Goal: Task Accomplishment & Management: Manage account settings

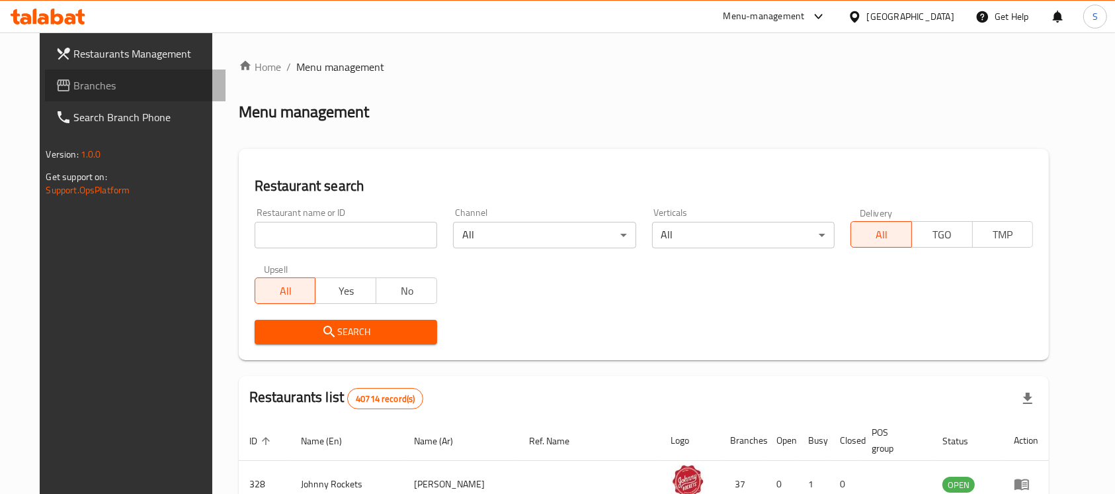
click at [90, 96] on link "Branches" at bounding box center [135, 85] width 181 height 32
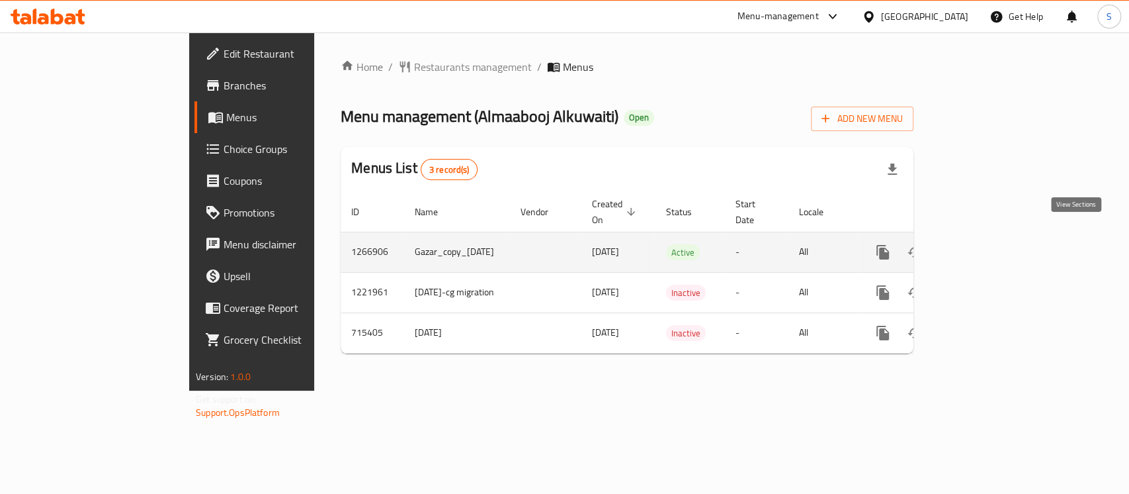
click at [994, 236] on link "enhanced table" at bounding box center [979, 252] width 32 height 32
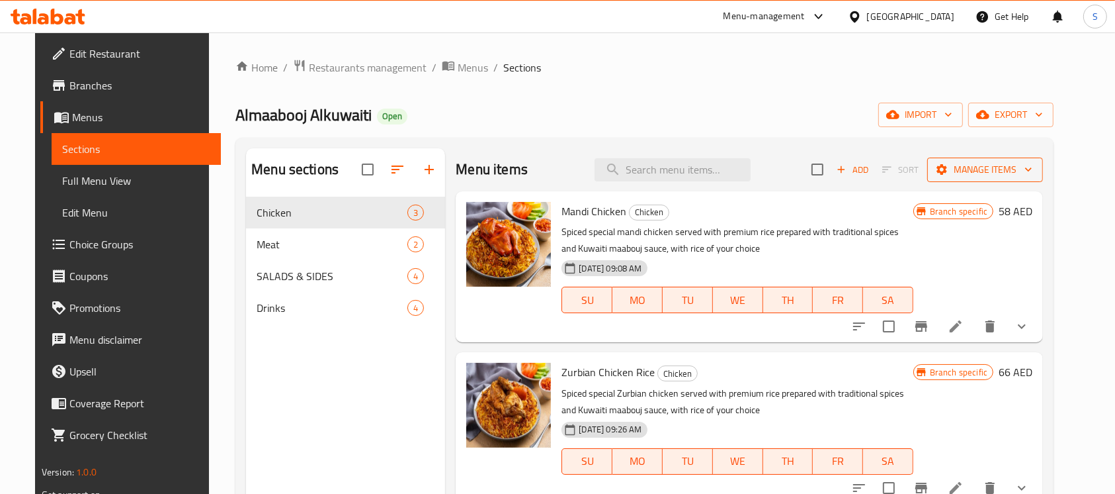
click at [1019, 170] on span "Manage items" at bounding box center [985, 169] width 95 height 17
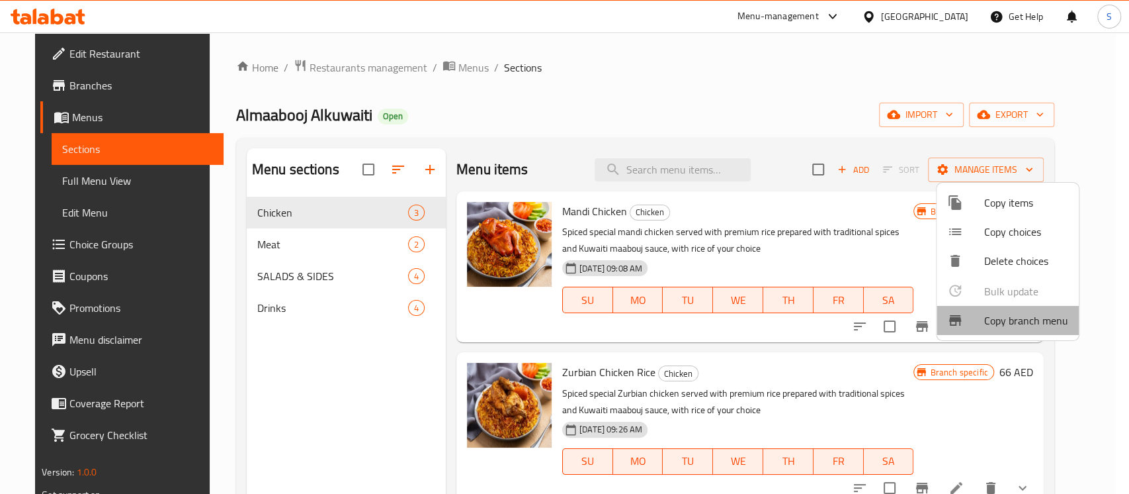
click at [1018, 322] on span "Copy branch menu" at bounding box center [1026, 320] width 84 height 16
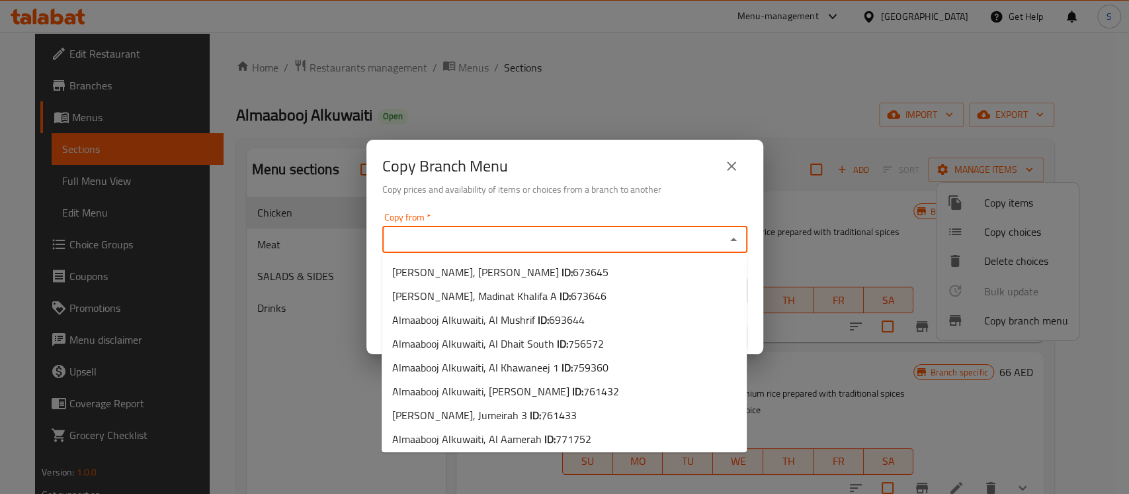
click at [560, 230] on input "Copy from   *" at bounding box center [553, 239] width 335 height 19
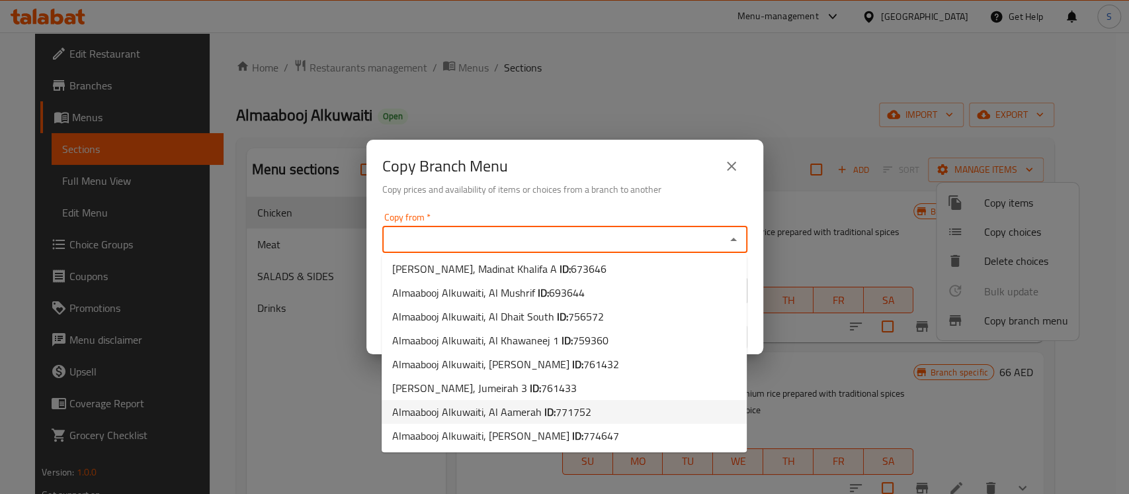
click at [499, 414] on span "Almaabooj Alkuwaiti, Al Aamerah ID: 771752" at bounding box center [491, 412] width 199 height 16
type input "Almaabooj Alkuwaiti, Al Aamerah"
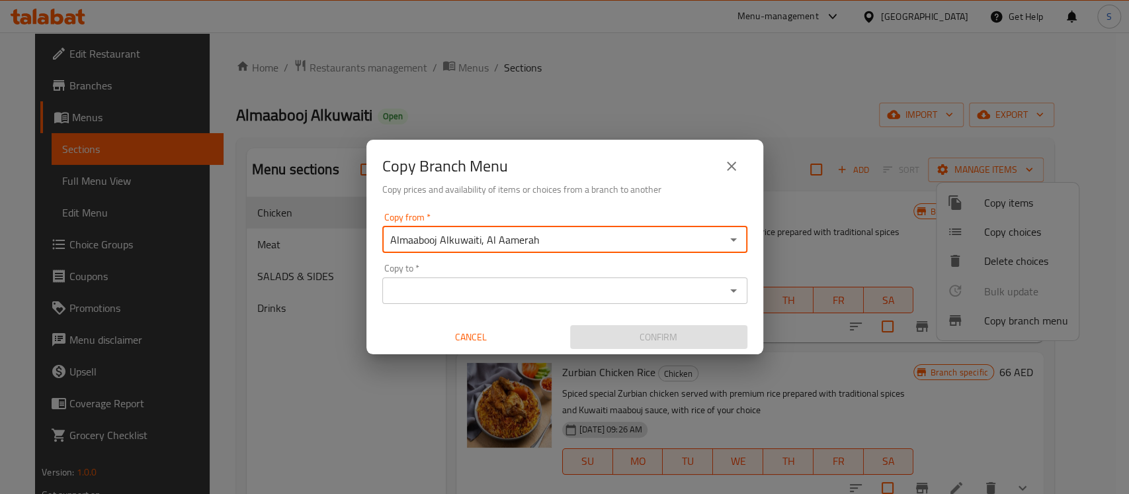
click at [703, 279] on div "Copy to *" at bounding box center [564, 290] width 365 height 26
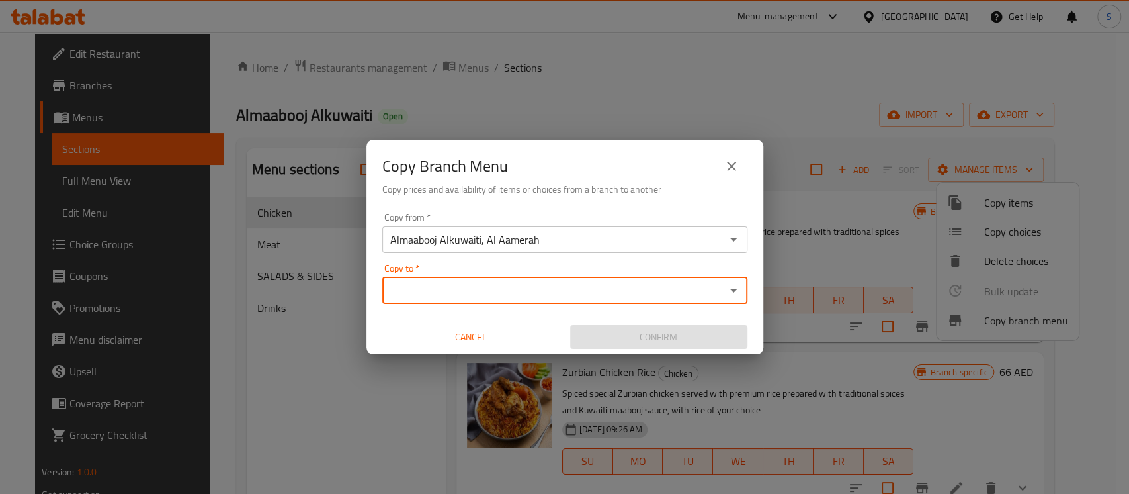
click at [703, 279] on div "Copy to *" at bounding box center [564, 290] width 365 height 26
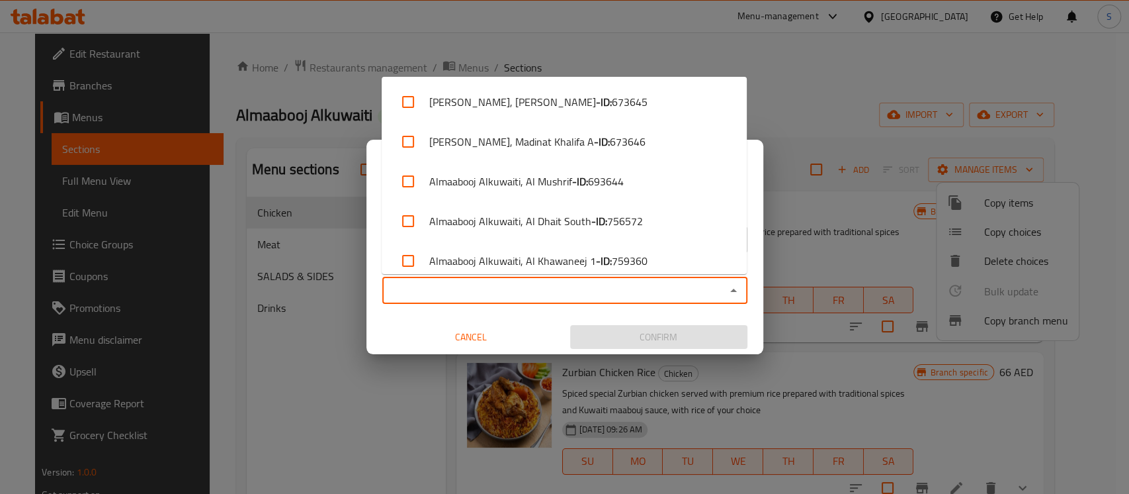
click at [630, 290] on input "Copy to   *" at bounding box center [553, 290] width 335 height 19
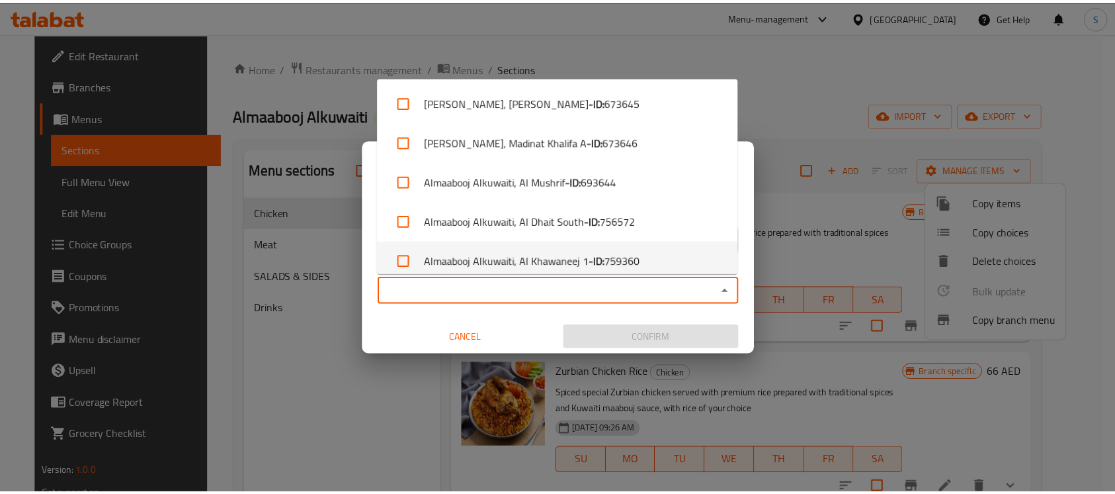
scroll to position [170, 0]
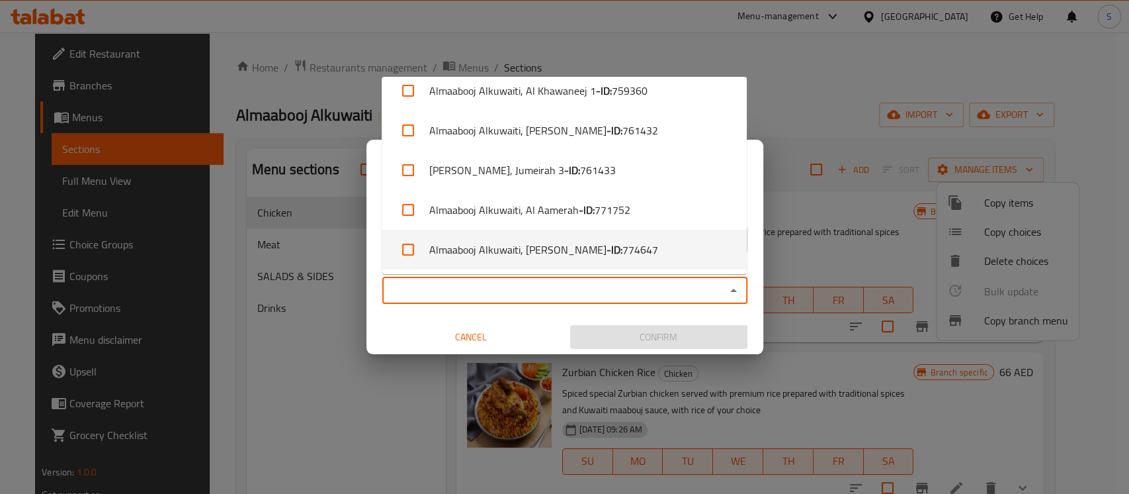
click at [623, 244] on span "774647" at bounding box center [641, 249] width 36 height 16
checkbox input "true"
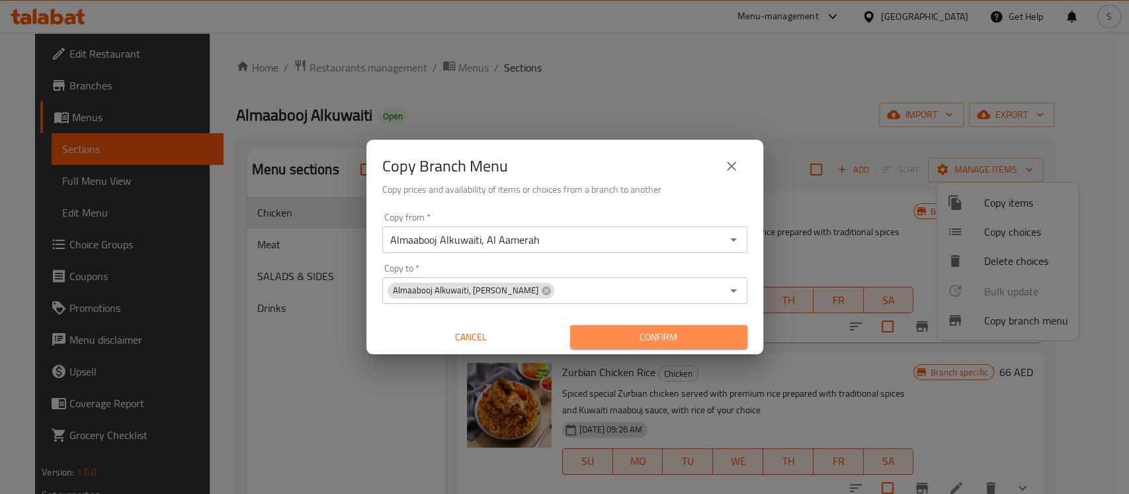
click at [654, 337] on span "Confirm" at bounding box center [659, 337] width 156 height 17
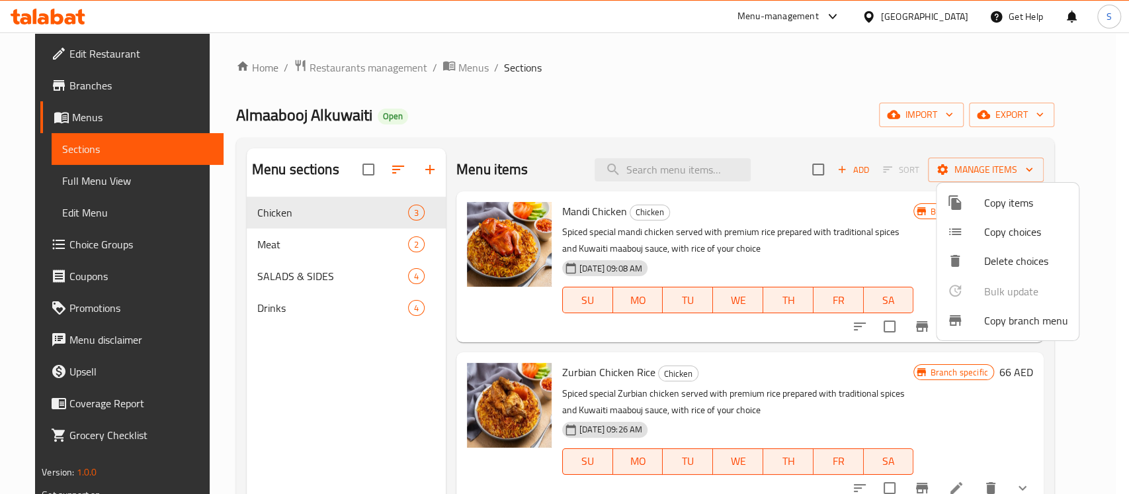
click at [558, 123] on div at bounding box center [564, 247] width 1129 height 494
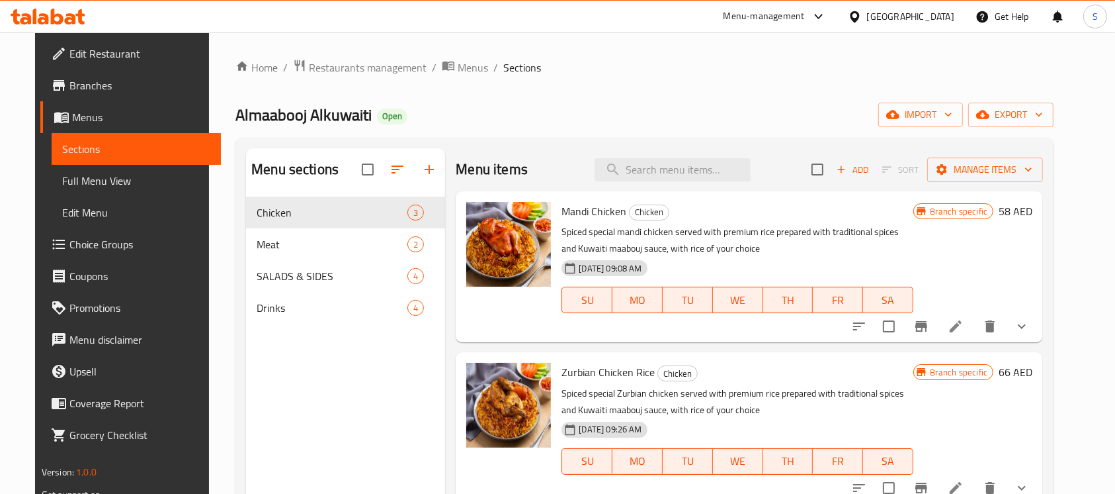
click at [64, 21] on icon at bounding box center [48, 17] width 75 height 16
click at [91, 76] on link "Branches" at bounding box center [130, 85] width 181 height 32
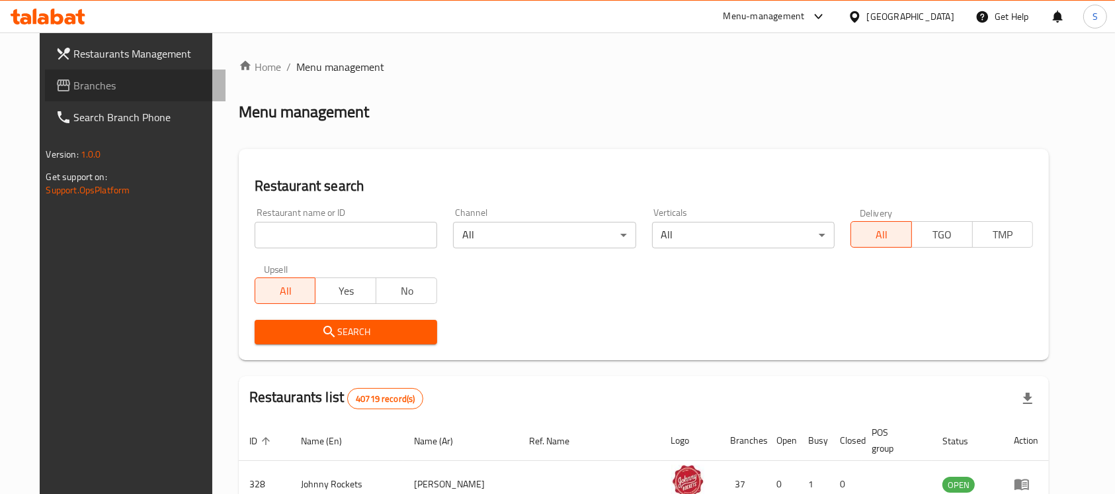
click at [81, 87] on span "Branches" at bounding box center [145, 85] width 142 height 16
click at [68, 92] on span "Branches" at bounding box center [139, 85] width 154 height 16
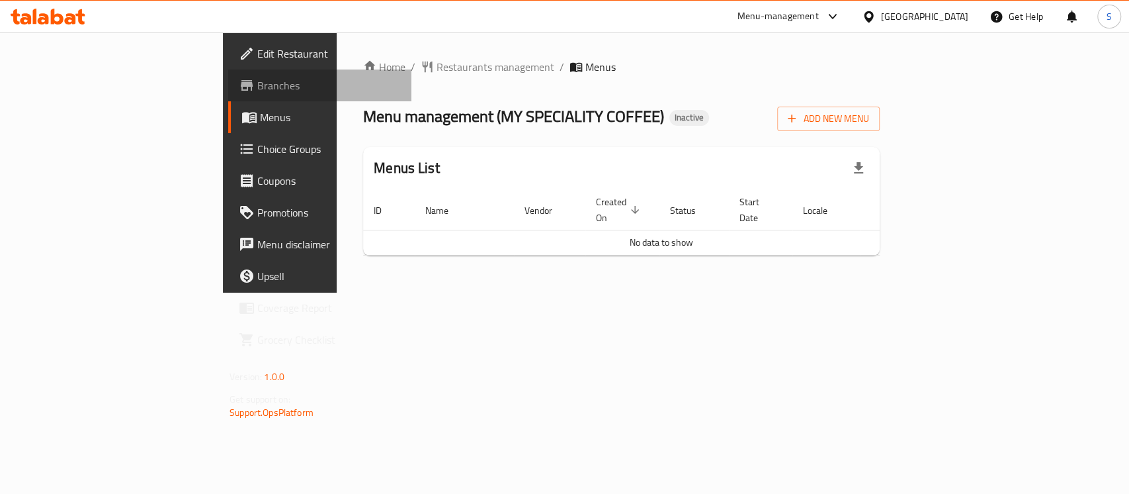
click at [257, 84] on span "Branches" at bounding box center [329, 85] width 144 height 16
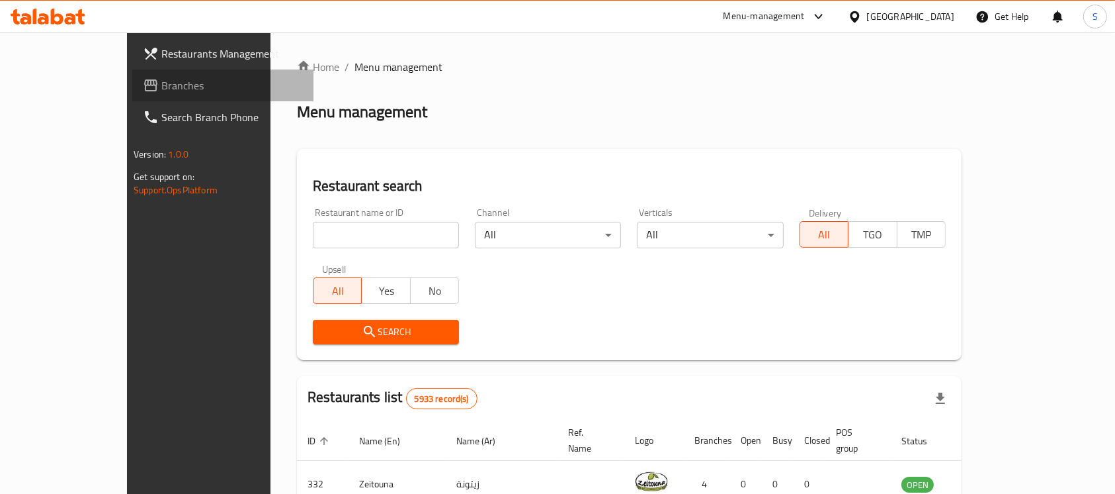
click at [161, 86] on span "Branches" at bounding box center [232, 85] width 142 height 16
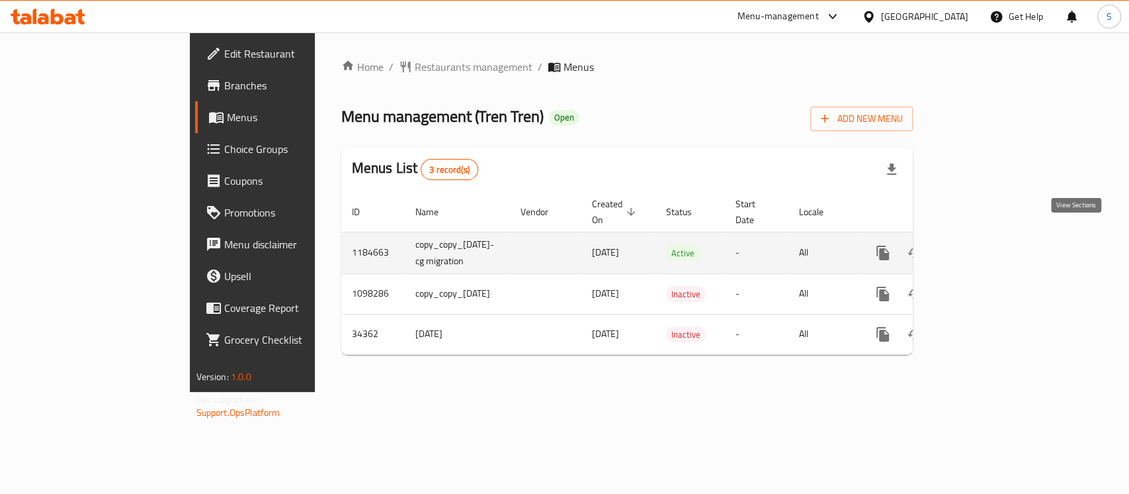
click at [986, 245] on icon "enhanced table" at bounding box center [979, 253] width 16 height 16
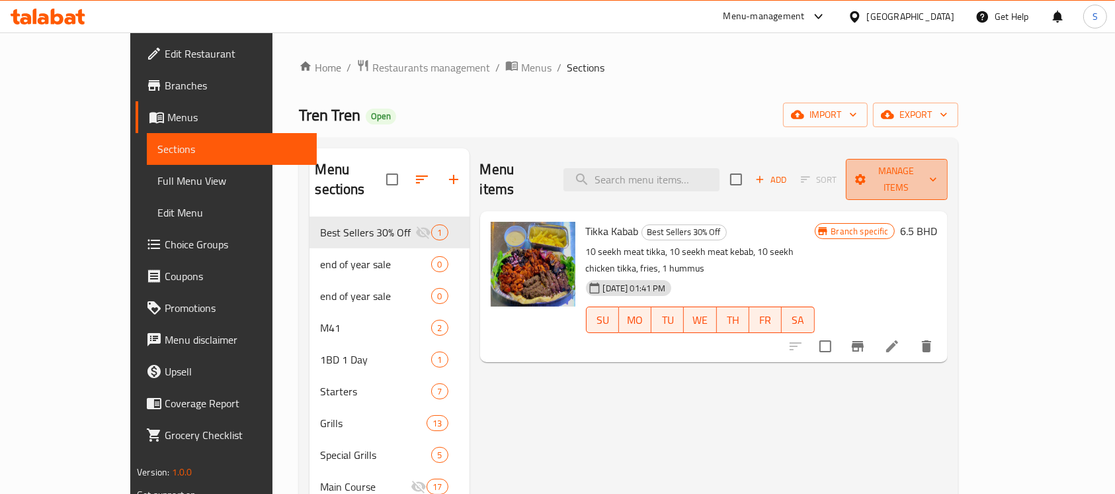
click at [948, 159] on button "Manage items" at bounding box center [897, 179] width 102 height 41
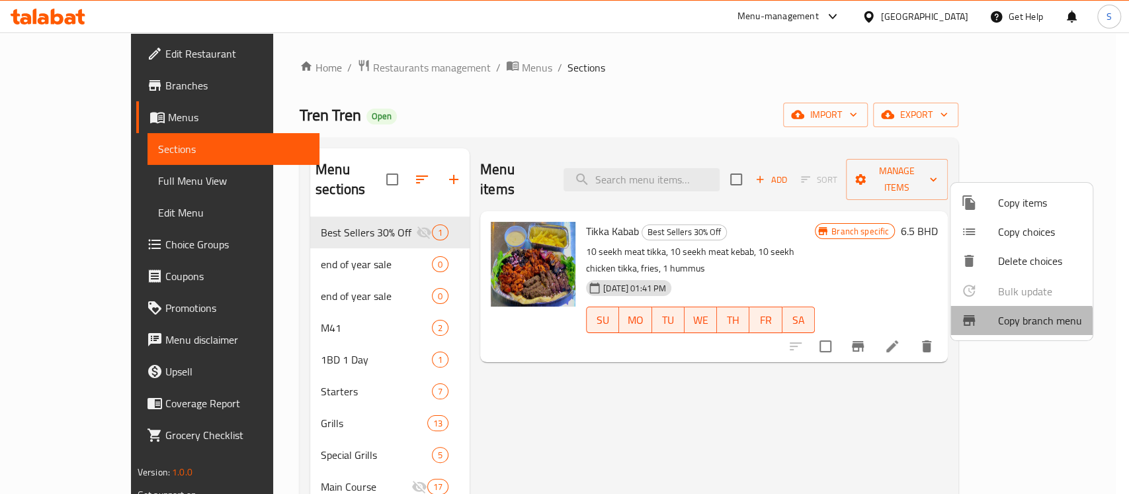
click at [1000, 328] on span "Copy branch menu" at bounding box center [1040, 320] width 84 height 16
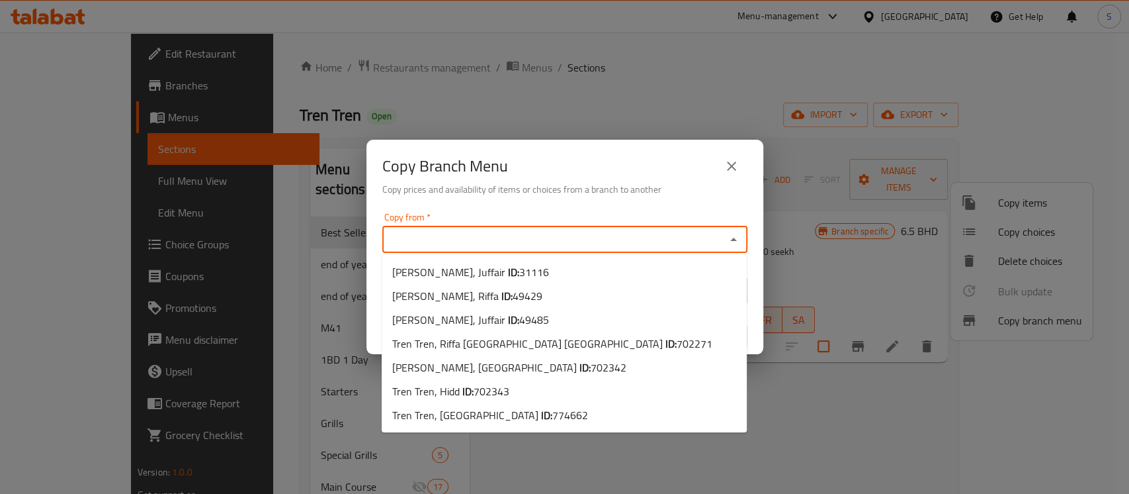
click at [606, 241] on input "Copy from   *" at bounding box center [553, 239] width 335 height 19
click at [563, 357] on li "Tren Tren, Hamala ID: 702342" at bounding box center [564, 367] width 365 height 24
type input "Tren Tren, Hamala"
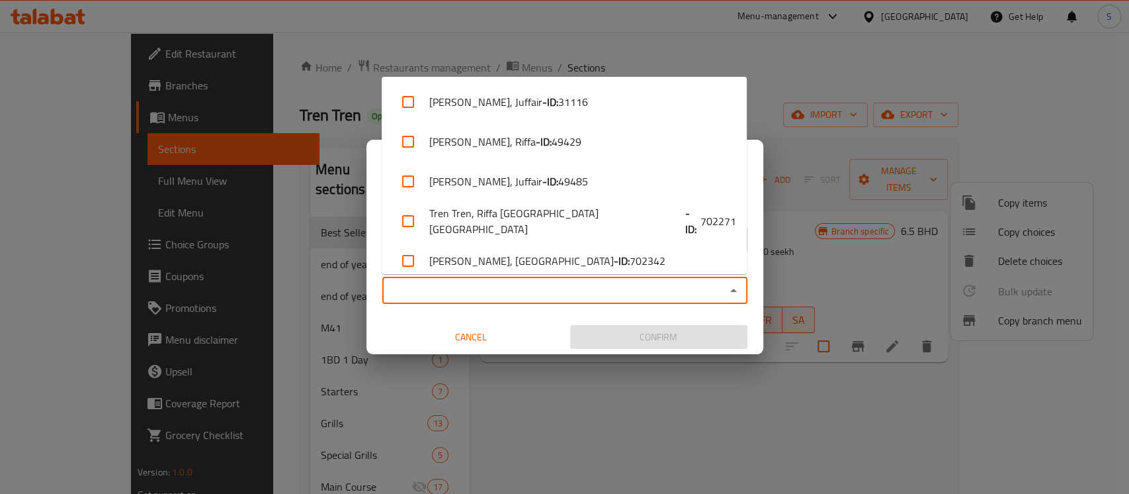
click at [575, 293] on input "Copy to   *" at bounding box center [553, 290] width 335 height 19
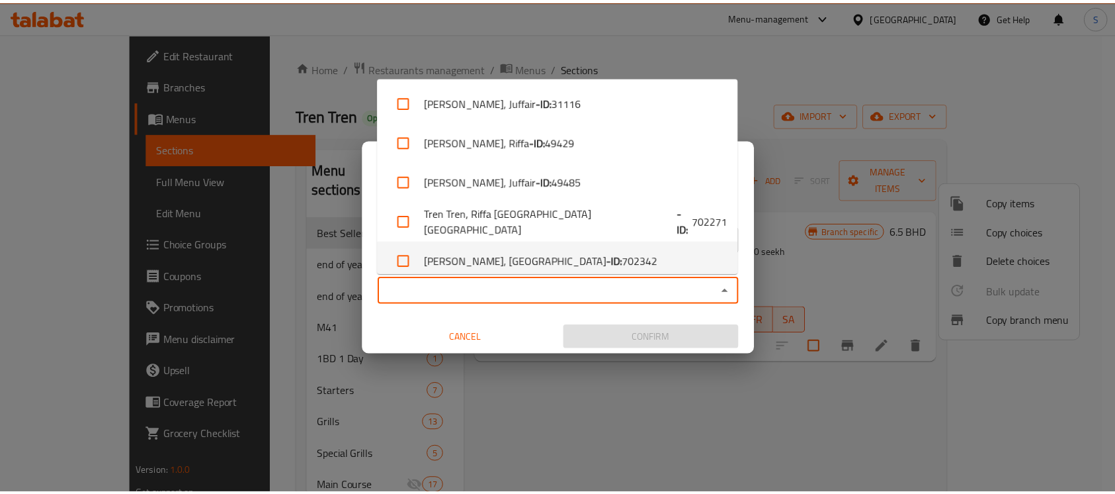
scroll to position [91, 0]
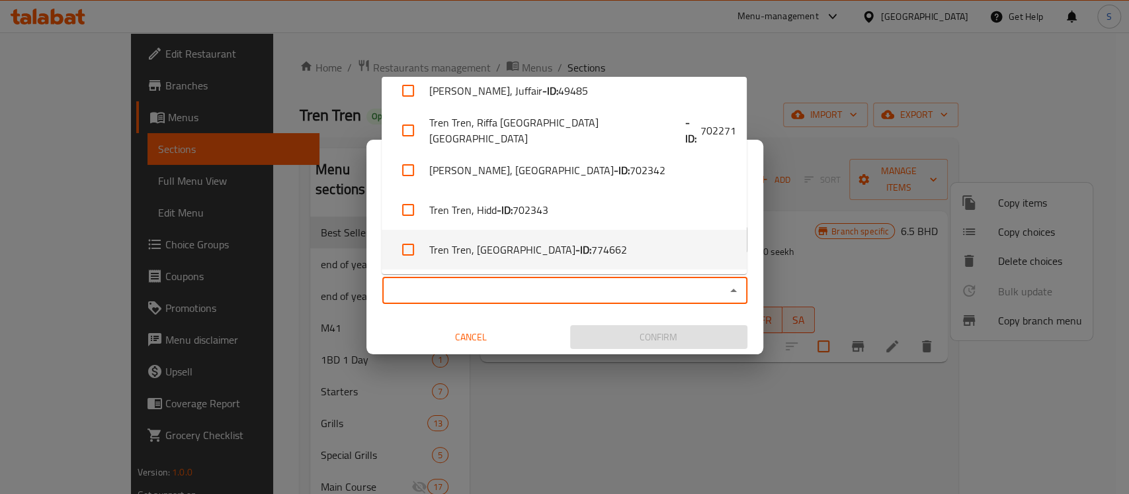
click at [591, 241] on span "774662" at bounding box center [609, 249] width 36 height 16
checkbox input "true"
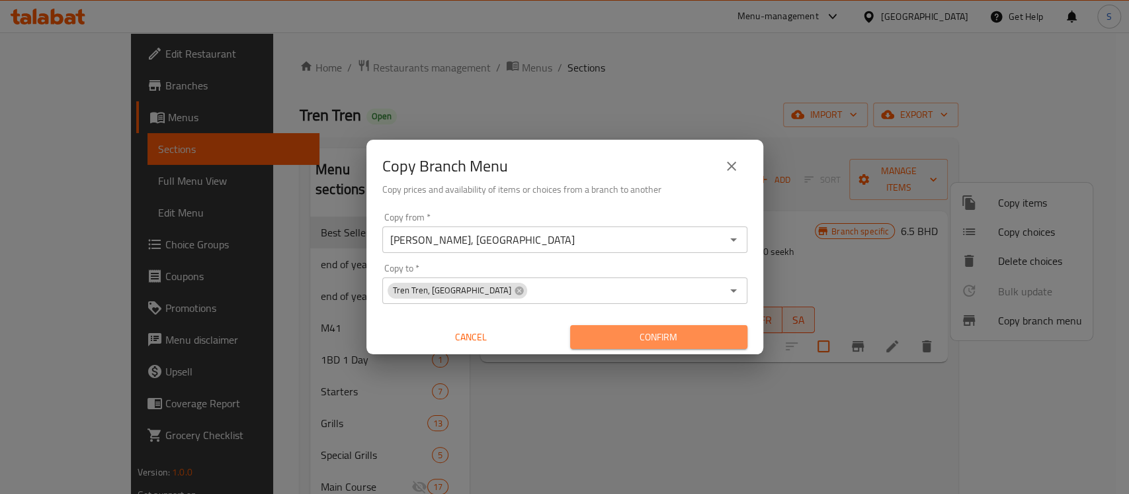
click at [668, 339] on span "Confirm" at bounding box center [659, 337] width 156 height 17
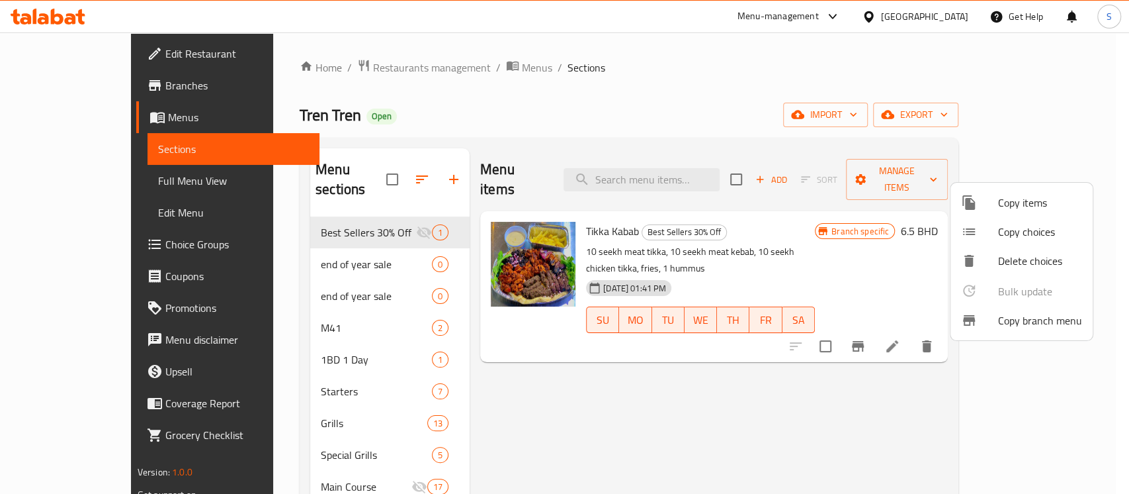
click at [97, 85] on div at bounding box center [564, 247] width 1129 height 494
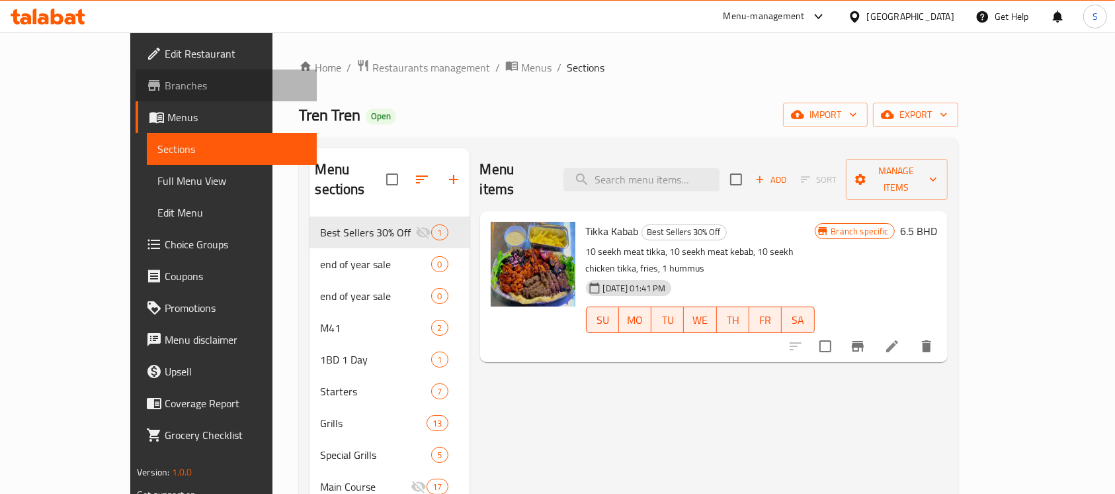
click at [165, 85] on span "Branches" at bounding box center [236, 85] width 142 height 16
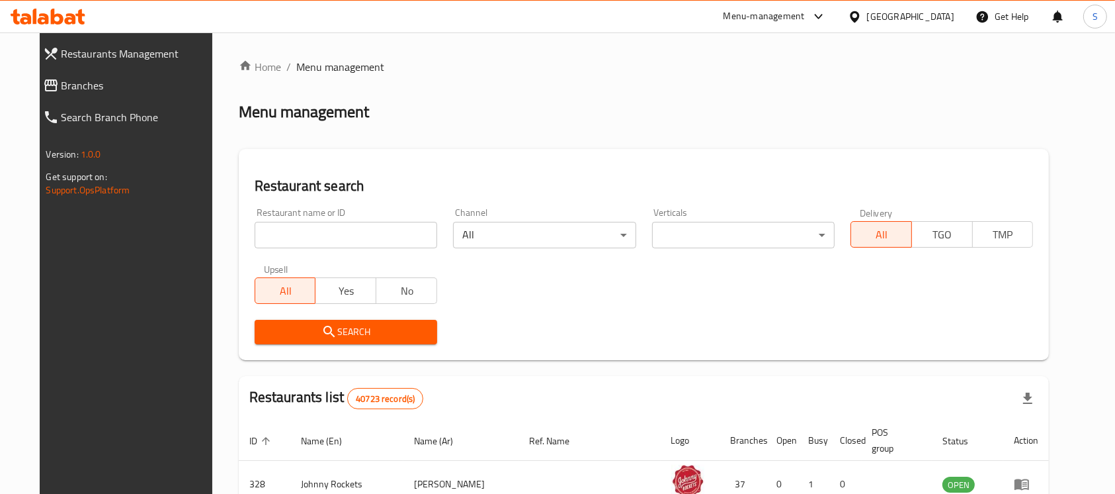
click at [76, 83] on span "Branches" at bounding box center [139, 85] width 154 height 16
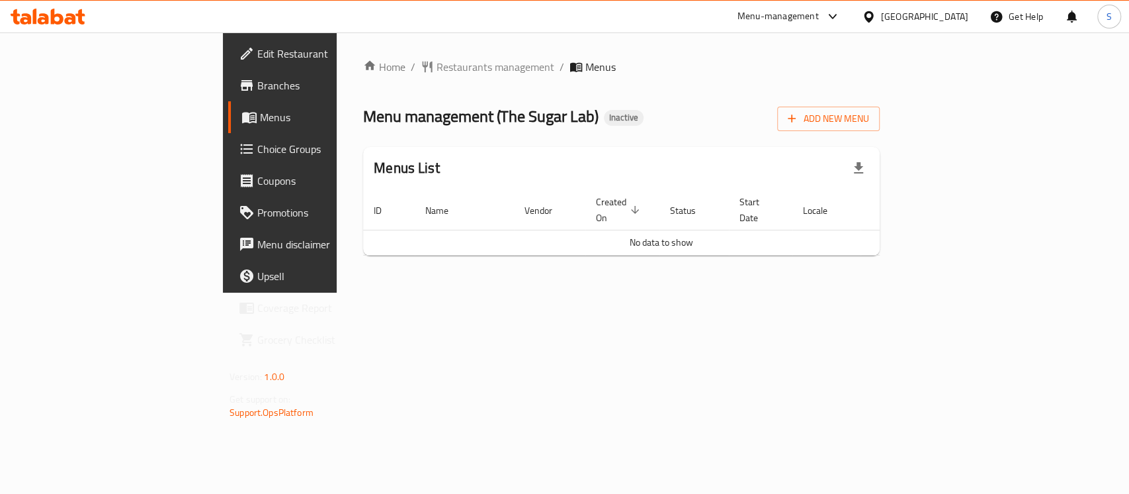
click at [257, 62] on span "Edit Restaurant" at bounding box center [329, 54] width 144 height 16
click at [798, 120] on icon "button" at bounding box center [791, 118] width 13 height 13
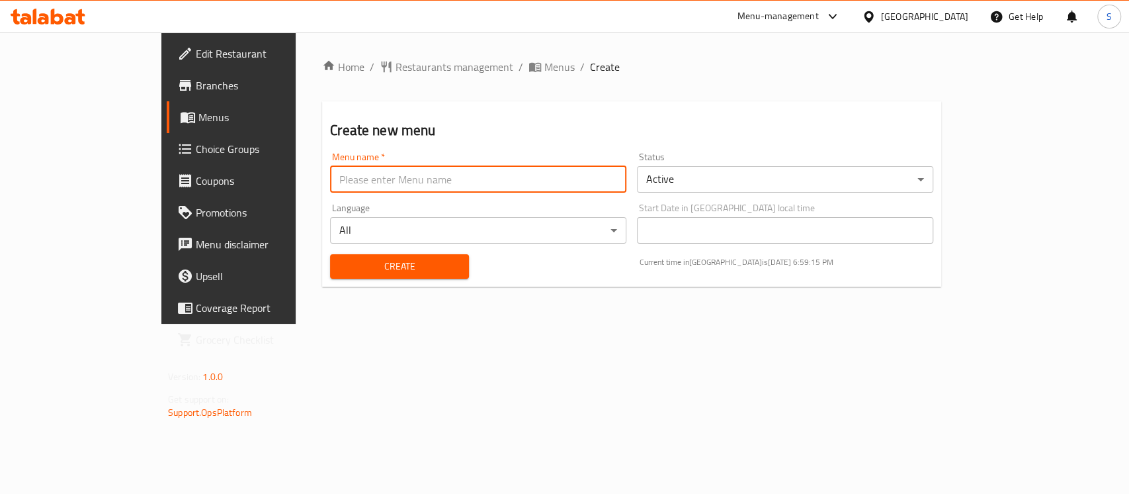
click at [472, 176] on input "text" at bounding box center [478, 179] width 296 height 26
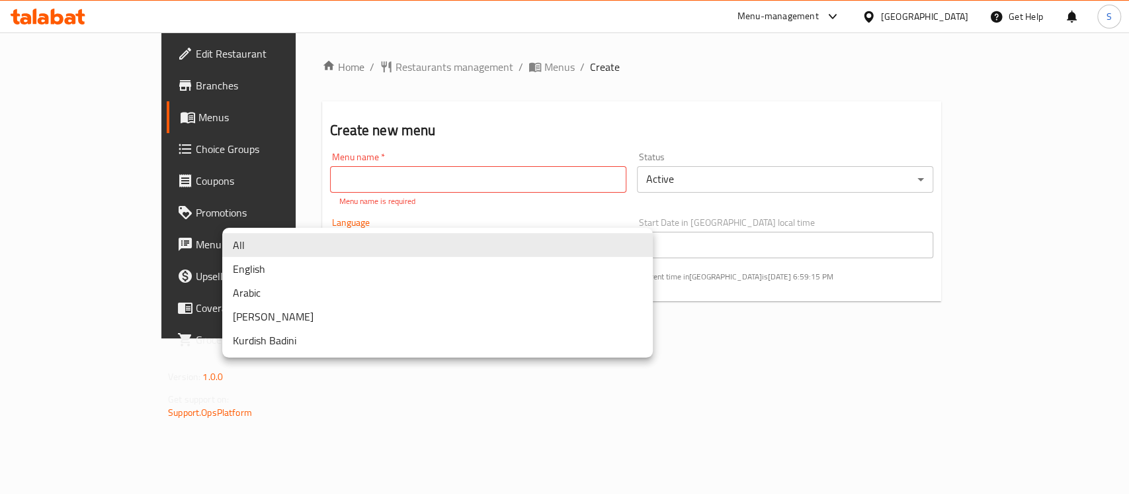
click at [363, 221] on body "​ Menu-management United Arab Emirates Get Help S Edit Restaurant Branches Menu…" at bounding box center [564, 262] width 1129 height 461
click at [356, 178] on div at bounding box center [564, 247] width 1129 height 494
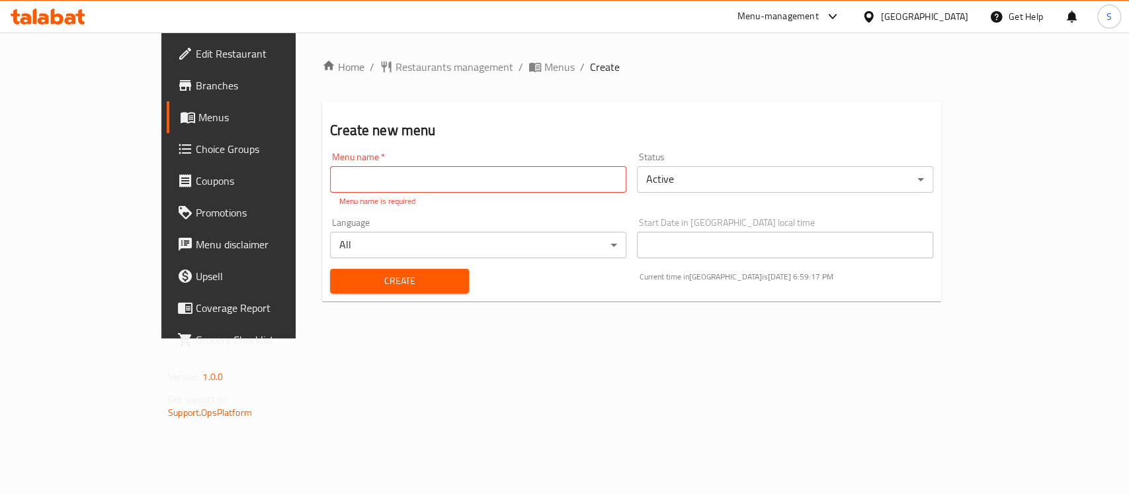
click at [356, 178] on div "All English Arabic Kurdish Sorani Kurdish Badini" at bounding box center [564, 247] width 1129 height 494
click at [356, 178] on input "text" at bounding box center [478, 179] width 296 height 26
type input "Menu"
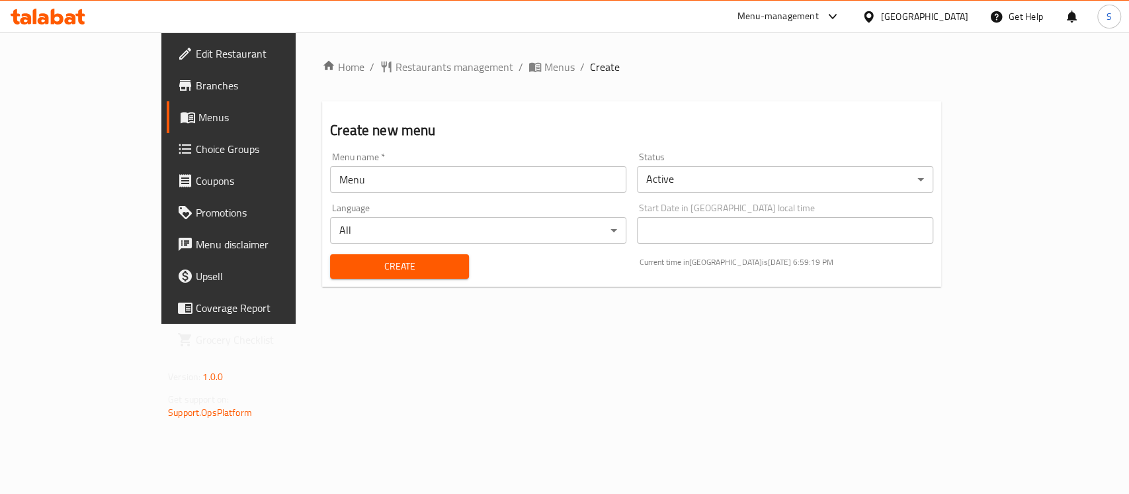
click at [322, 284] on div "Create" at bounding box center [399, 266] width 155 height 40
click at [388, 277] on button "Create" at bounding box center [399, 266] width 139 height 24
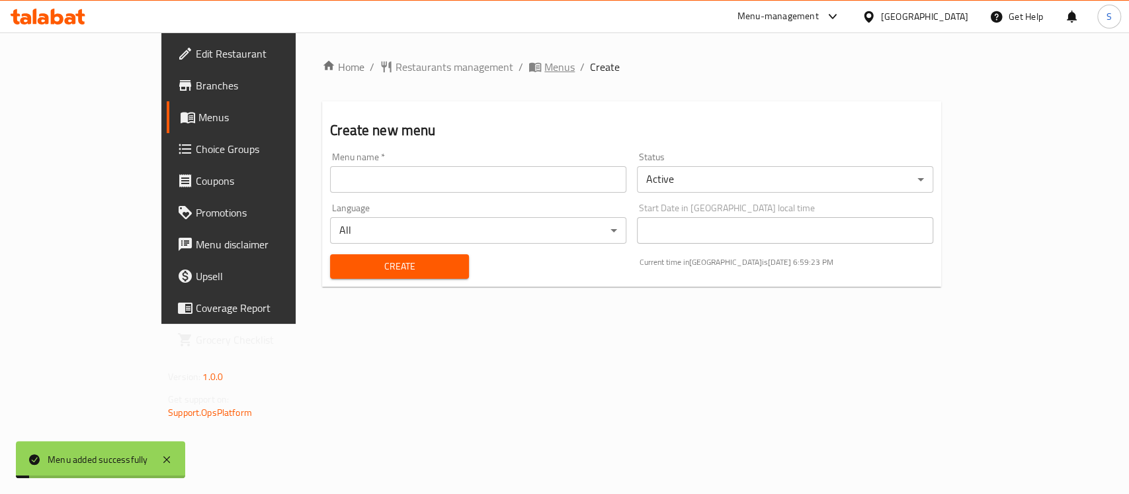
click at [544, 68] on span "Menus" at bounding box center [559, 67] width 30 height 16
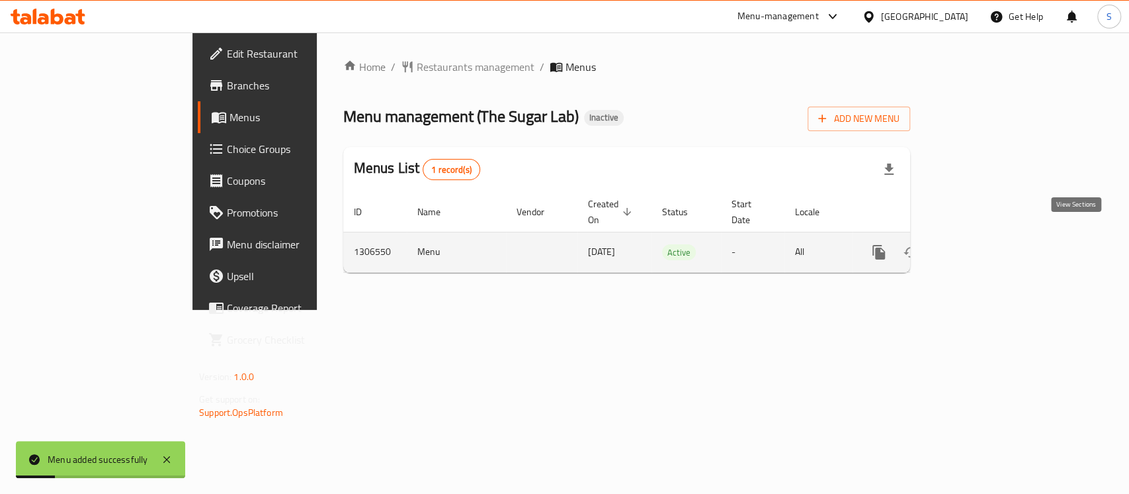
click at [990, 236] on link "enhanced table" at bounding box center [975, 252] width 32 height 32
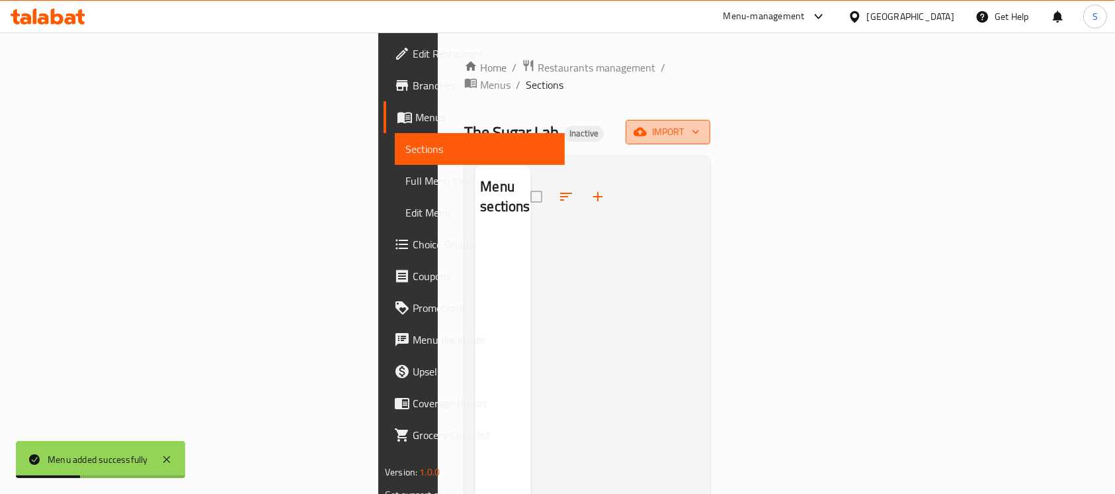
click at [700, 124] on span "import" at bounding box center [668, 132] width 64 height 17
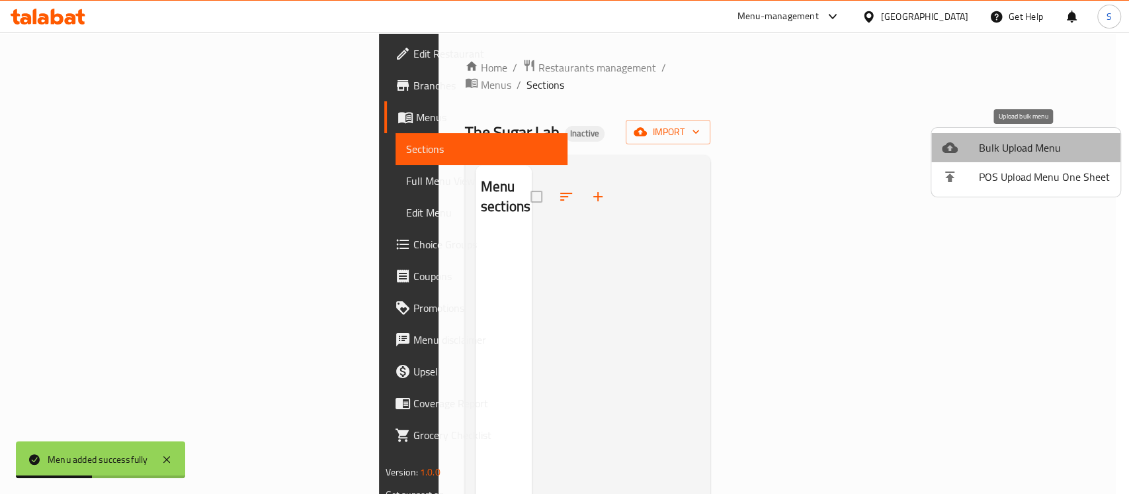
click at [1037, 140] on span "Bulk Upload Menu" at bounding box center [1044, 148] width 131 height 16
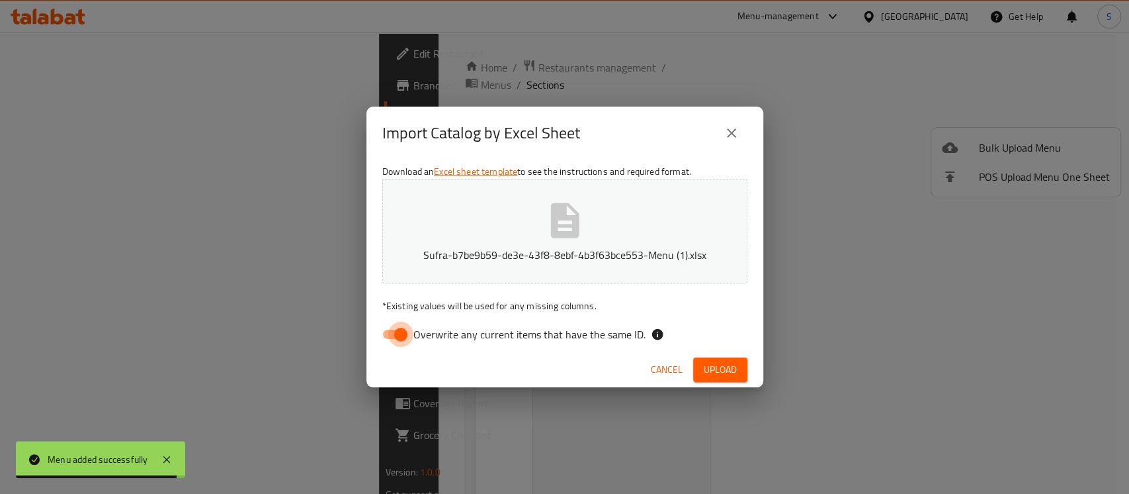
click at [398, 338] on input "Overwrite any current items that have the same ID." at bounding box center [400, 334] width 75 height 25
checkbox input "false"
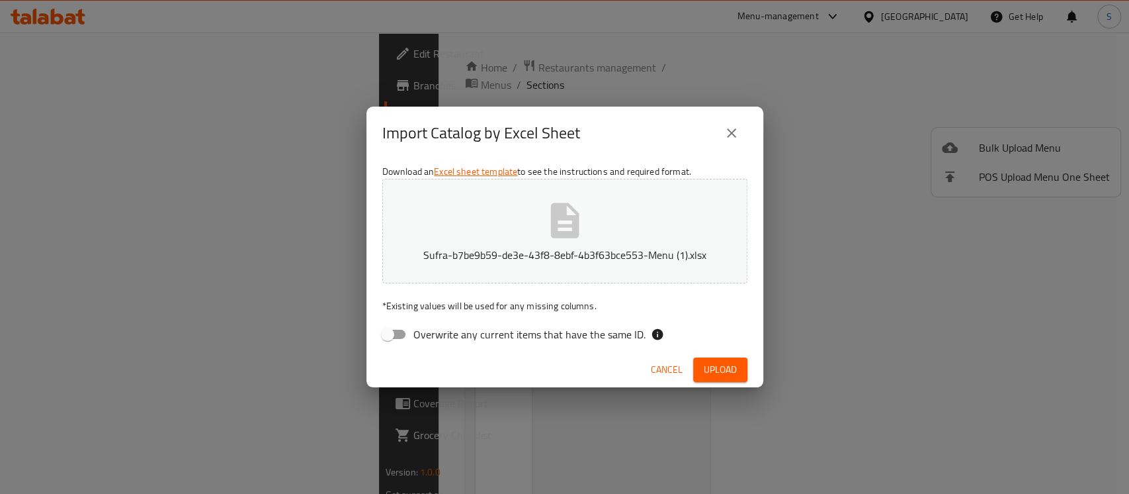
click at [734, 361] on span "Upload" at bounding box center [720, 369] width 33 height 17
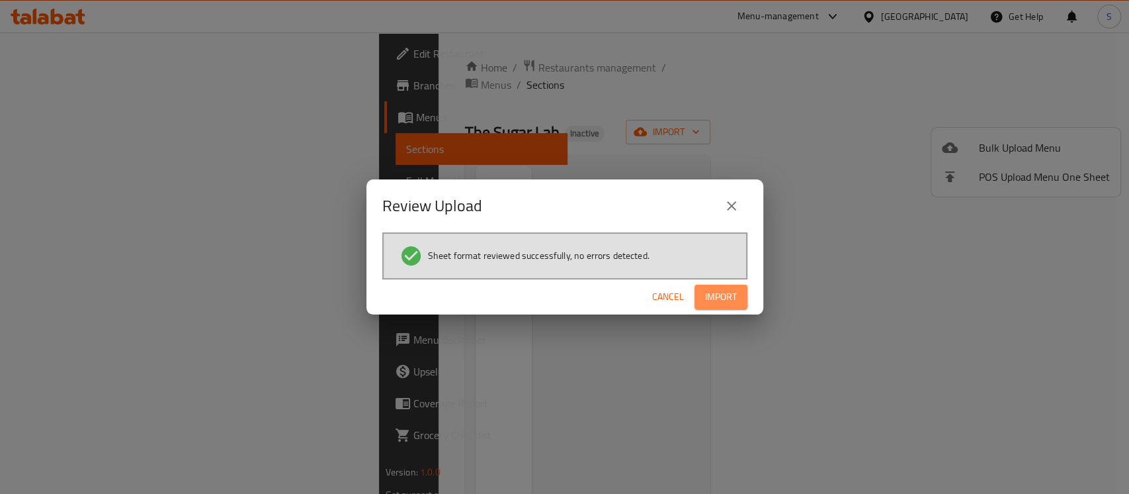
click at [711, 303] on span "Import" at bounding box center [721, 296] width 32 height 17
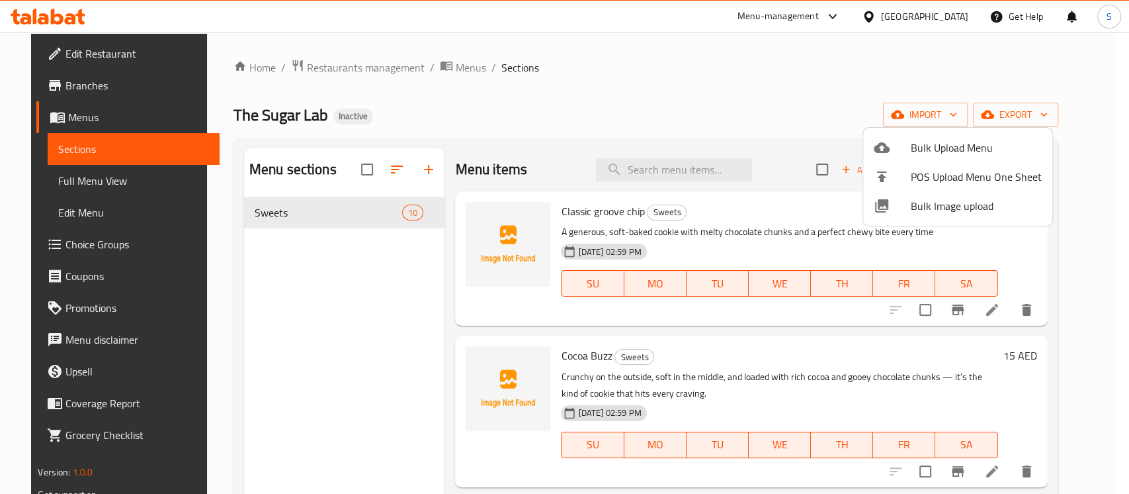
click at [699, 345] on div at bounding box center [564, 247] width 1129 height 494
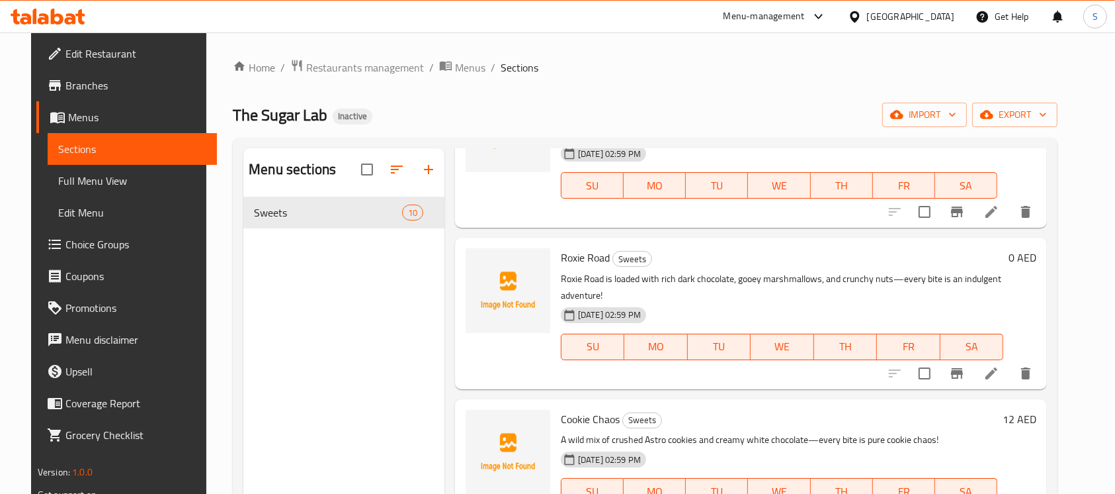
scroll to position [1049, 0]
click at [593, 261] on span "Roxie Road" at bounding box center [585, 257] width 49 height 20
copy h6 "Roxie Road"
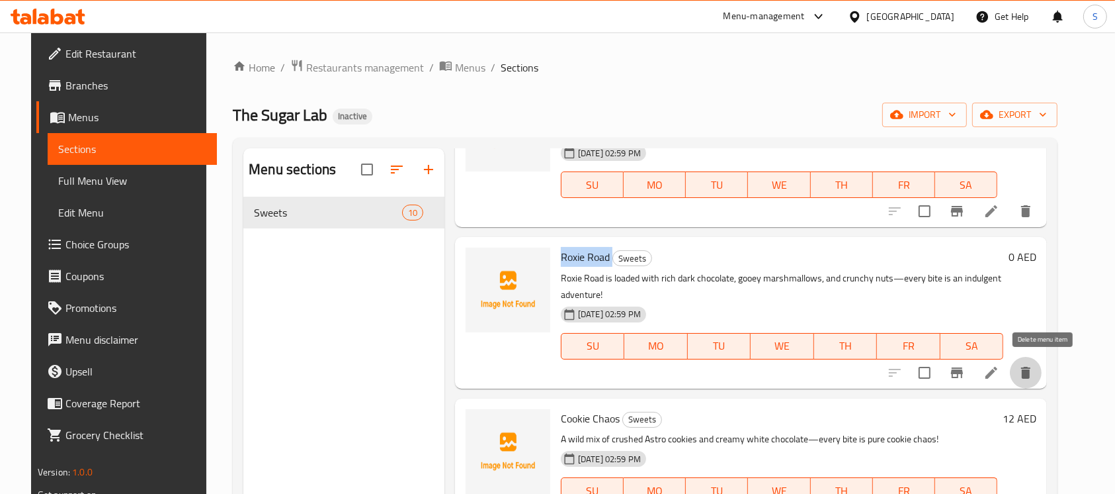
click at [1031, 377] on icon "delete" at bounding box center [1025, 373] width 9 height 12
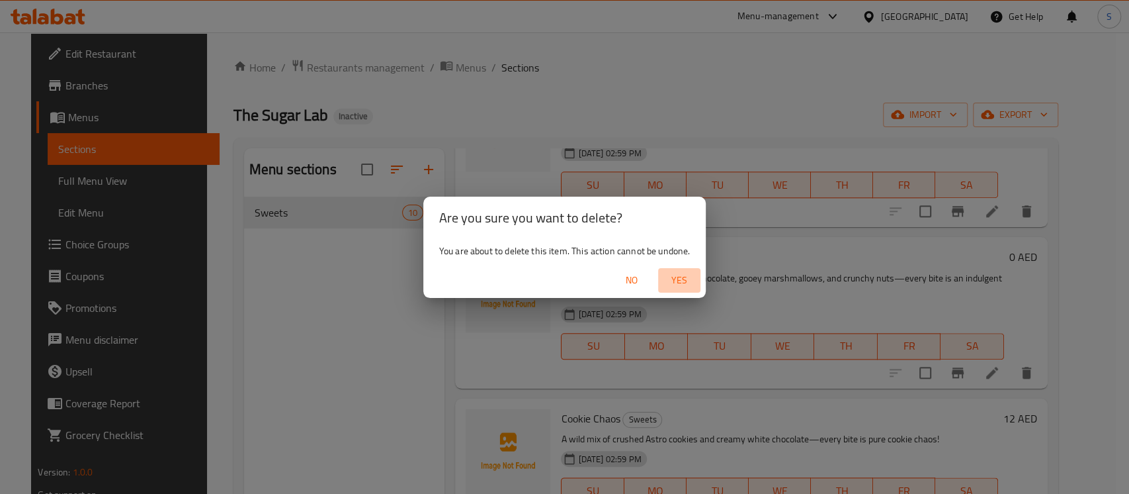
click at [669, 282] on span "Yes" at bounding box center [680, 280] width 32 height 17
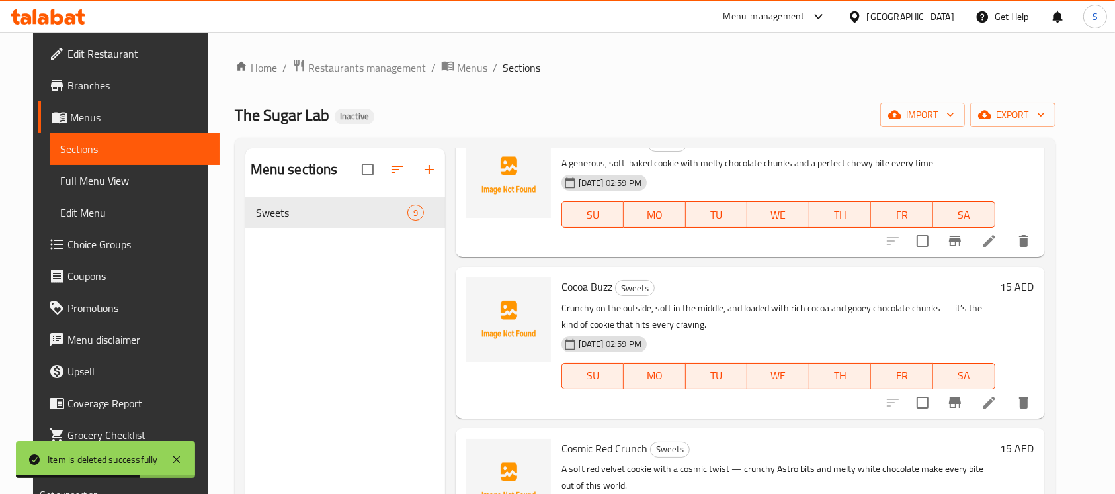
scroll to position [0, 0]
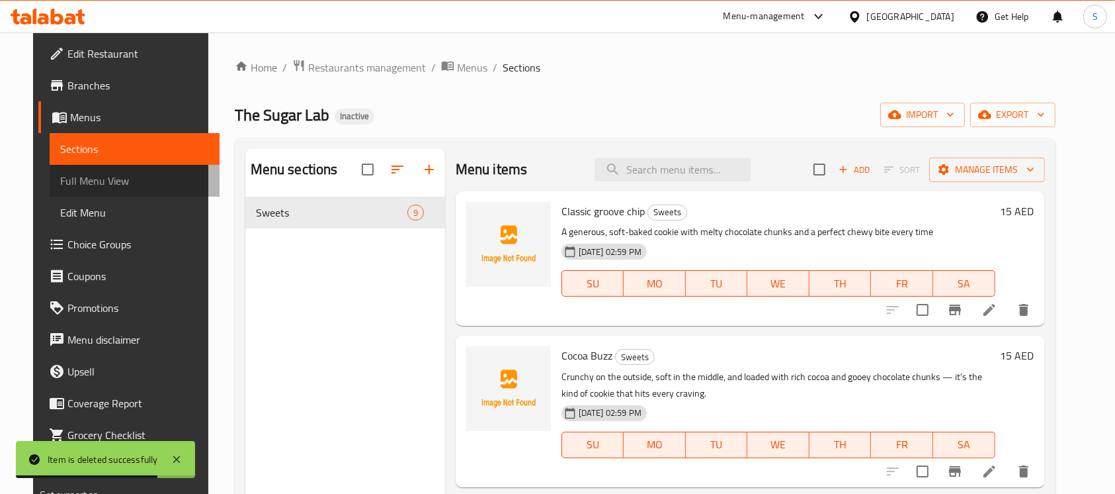
click at [107, 186] on span "Full Menu View" at bounding box center [134, 181] width 149 height 16
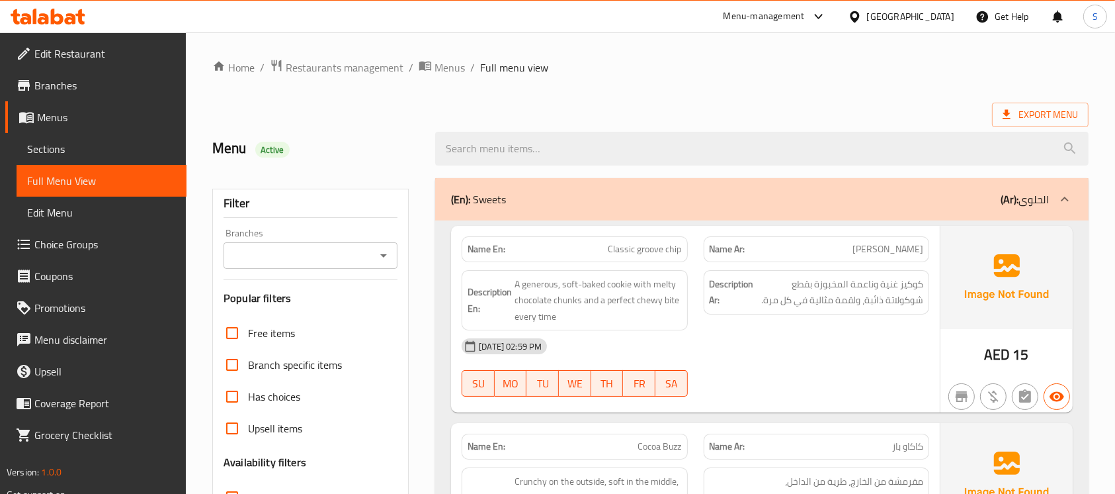
click at [75, 46] on span "Edit Restaurant" at bounding box center [105, 54] width 142 height 16
click at [62, 148] on span "Sections" at bounding box center [101, 149] width 149 height 16
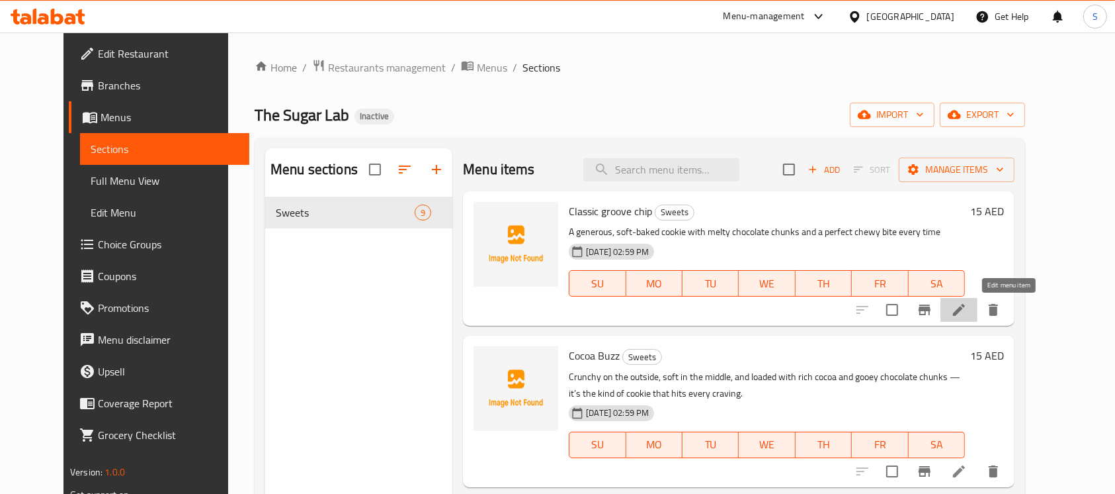
click at [965, 310] on icon at bounding box center [959, 310] width 12 height 12
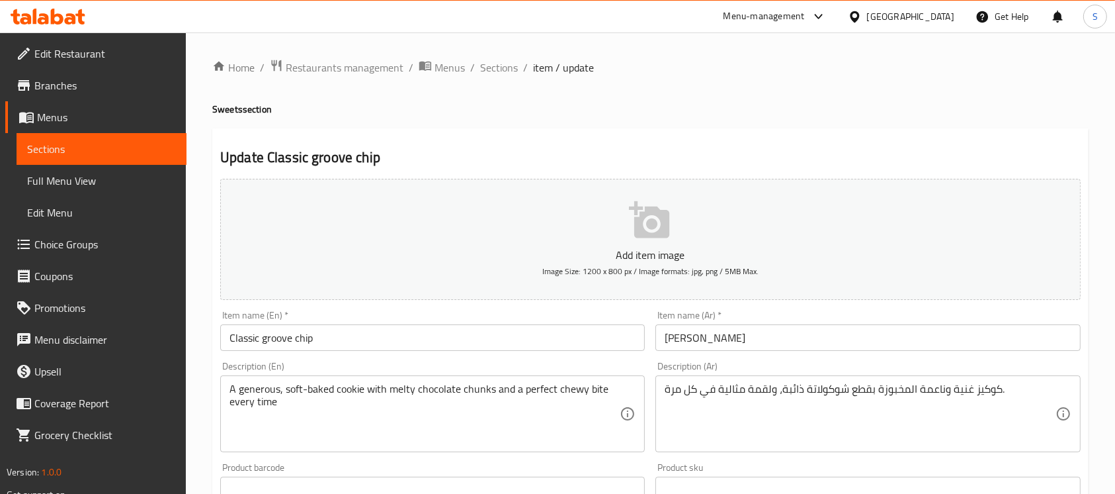
click at [797, 422] on textarea "كوكيز غنية وناعمة المخبوزة بقطع شوكولاتة ذائبة، ولقمة مثالية في كل مرة." at bounding box center [860, 413] width 390 height 63
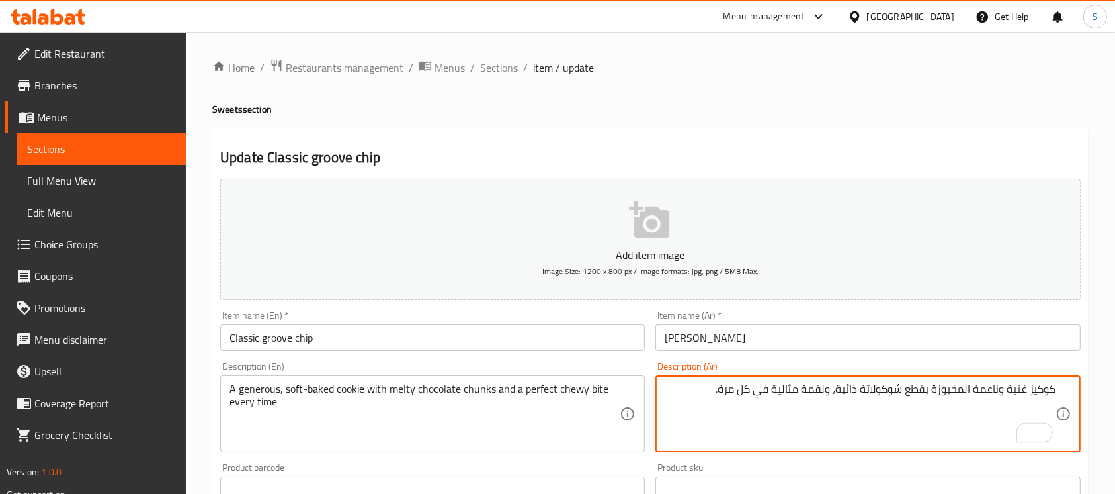
click at [967, 407] on textarea "كوكيز غنية وناعمة المخبوزة بقطع شوكولاتة ذائبة، ولقمة مثالية في كل مرة." at bounding box center [860, 413] width 390 height 63
click at [1033, 384] on textarea "كوكيز غنية وناعمة المخبوزة بقطع شوكولاتة ذائبة، ولقمة مثالية في كل مرة." at bounding box center [860, 413] width 390 height 63
click at [947, 393] on textarea "كمية سخية من كوكيز غنية وناعمة المخبوزة بقطع شوكولاتة ذائبة، ولقمة مثالية في كل…" at bounding box center [860, 413] width 390 height 63
drag, startPoint x: 982, startPoint y: 386, endPoint x: 1069, endPoint y: 424, distance: 94.5
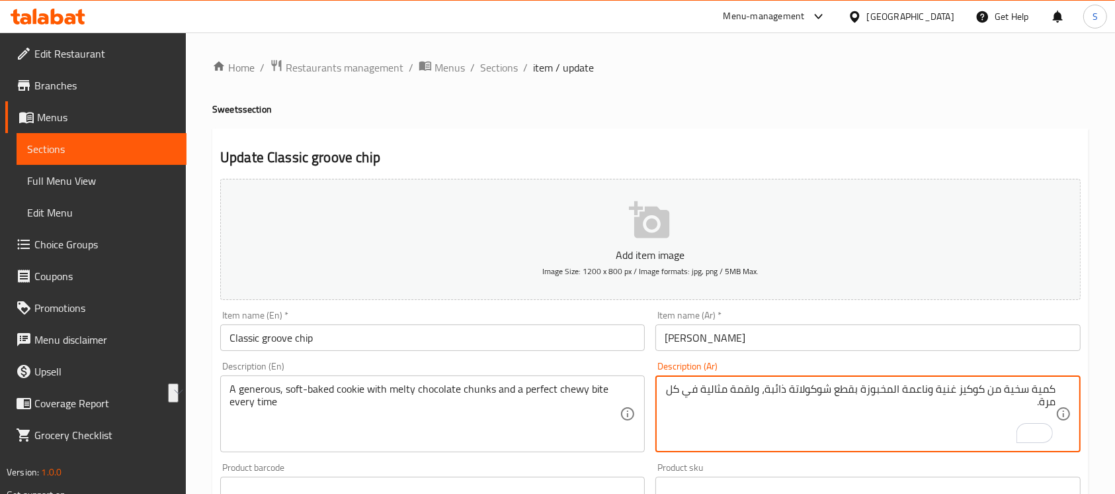
click at [1069, 424] on div "كمية سخية من كوكيز غنية وناعمة المخبوزة بقطع شوكولاتة ذائبة، ولقمة مثالية في كل…" at bounding box center [868, 413] width 425 height 77
click at [1000, 395] on textarea "كمية سخية من كوكيز غنية وناعمة المخبوزة بقطع شوكولاتة ذائبة، ولقمة مثالية في كل…" at bounding box center [860, 413] width 390 height 63
drag, startPoint x: 984, startPoint y: 386, endPoint x: 1068, endPoint y: 387, distance: 83.4
click at [1068, 387] on div "كمية سخية من كوكيز غنية وناعمة المخبوزة بقطع شوكولاتة ذائبة، ولقمة مثالية في كل…" at bounding box center [868, 413] width 425 height 77
type textarea "كوكيز غنية وناعمة المخبوزة بقطع شوكولاتة ذائبة، ولقمة مثالية في كل مرة."
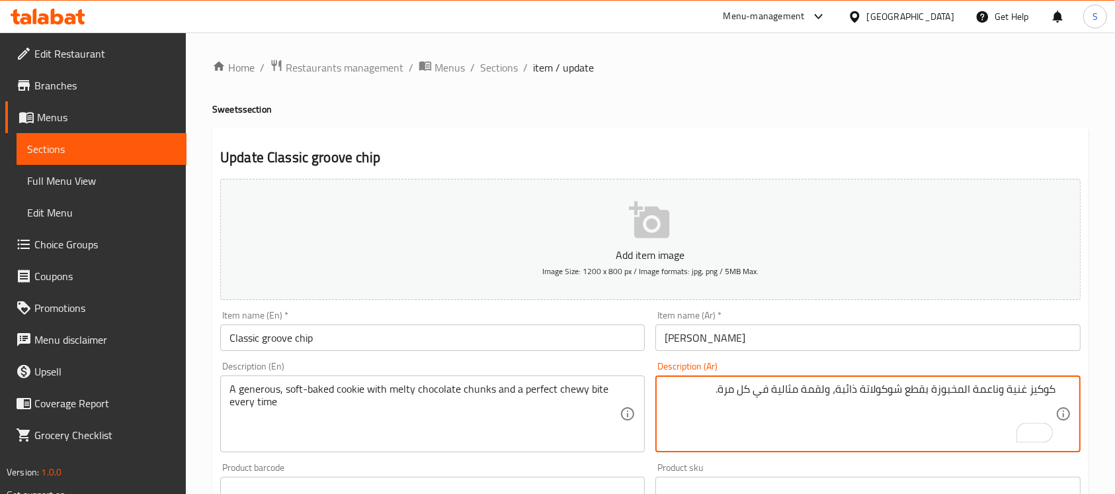
click at [940, 395] on textarea "كوكيز غنية وناعمة المخبوزة بقطع شوكولاتة ذائبة، ولقمة مثالية في كل مرة." at bounding box center [860, 413] width 390 height 63
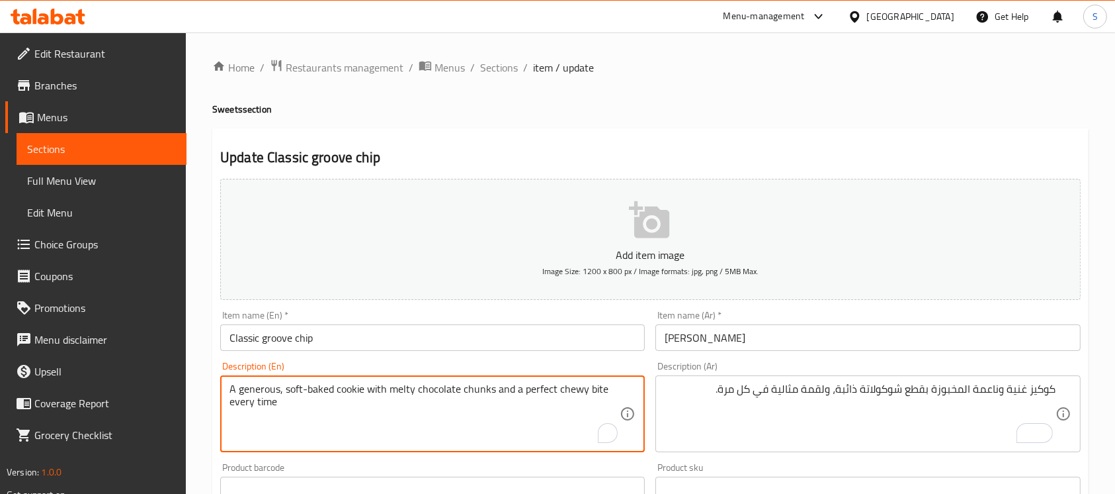
drag, startPoint x: 495, startPoint y: 391, endPoint x: 503, endPoint y: 431, distance: 41.1
type textarea "A generous, soft-baked cookie with melty chocolate chunks"
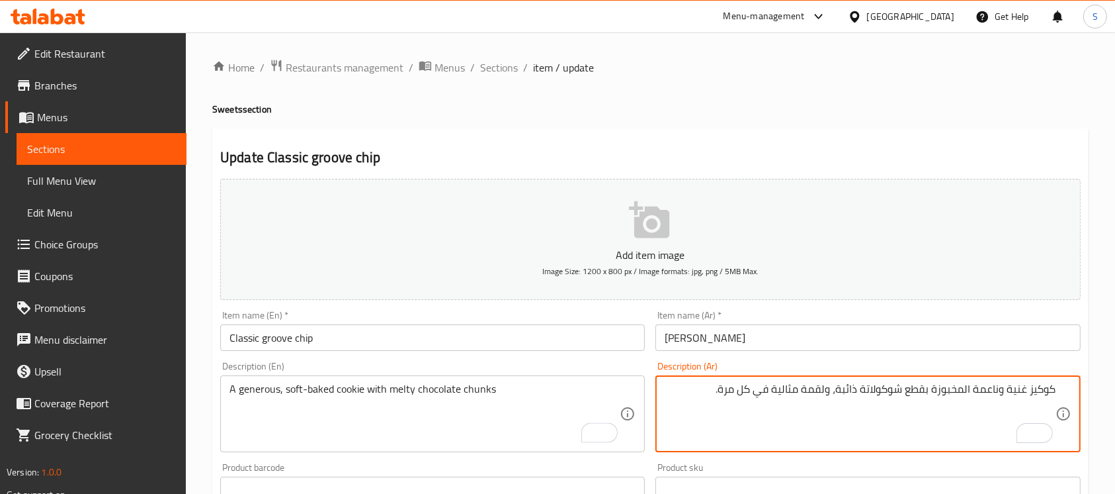
drag, startPoint x: 837, startPoint y: 388, endPoint x: 712, endPoint y: 398, distance: 125.4
type textarea "كوكيز غنية وناعمة المخبوزة بقطع شوكولاتة ذائبة"
click at [841, 331] on input "[PERSON_NAME]" at bounding box center [868, 337] width 425 height 26
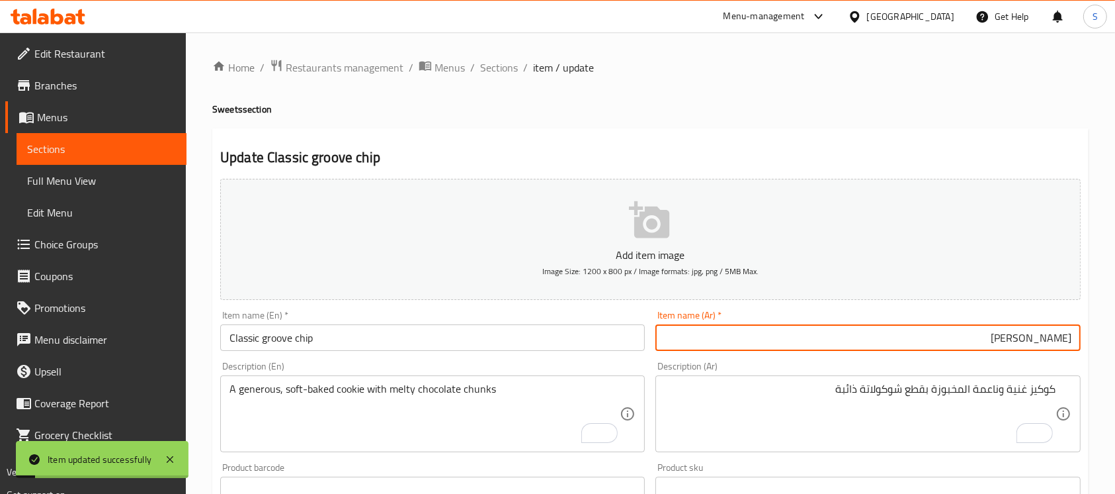
click at [1022, 337] on input "[PERSON_NAME]" at bounding box center [868, 337] width 425 height 26
paste input "كلاسيك"
click at [984, 344] on input "[PERSON_NAME]" at bounding box center [868, 337] width 425 height 26
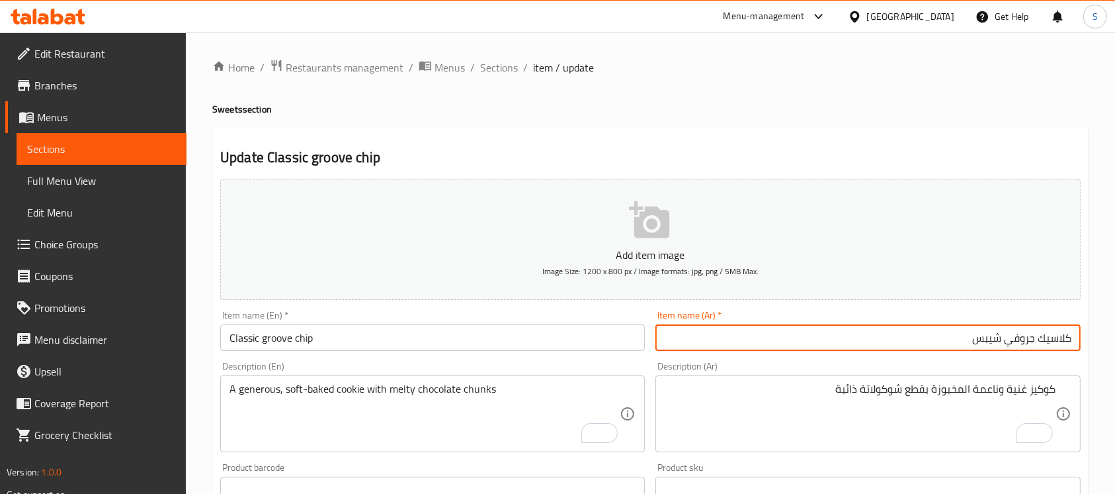
type input "كلاسيك جروفي شيبس"
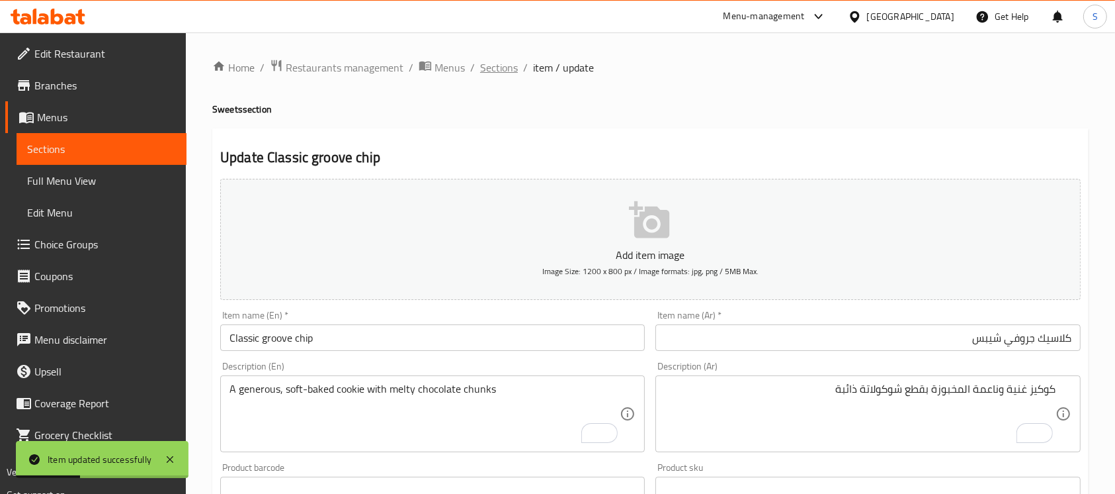
click at [497, 67] on span "Sections" at bounding box center [499, 68] width 38 height 16
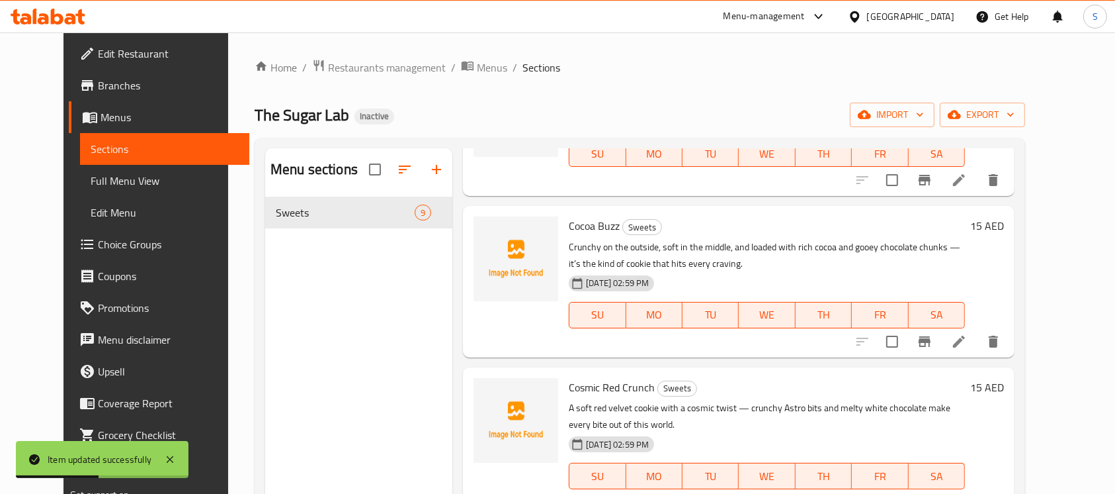
scroll to position [130, 0]
click at [965, 345] on icon at bounding box center [959, 341] width 12 height 12
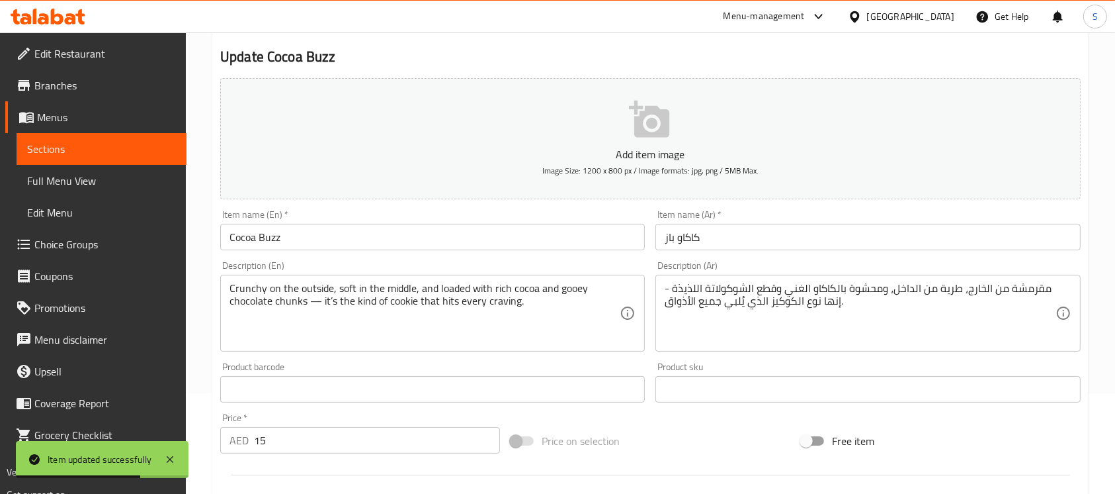
scroll to position [102, 0]
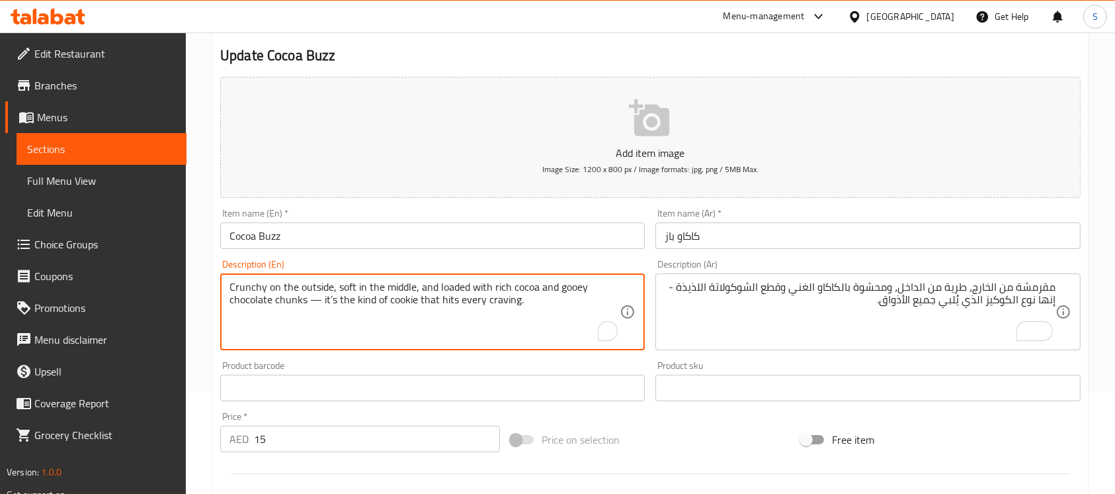
drag, startPoint x: 307, startPoint y: 304, endPoint x: 523, endPoint y: 312, distance: 215.8
type textarea "Crunchy on the outside, soft in the middle, and loaded with rich cocoa and gooe…"
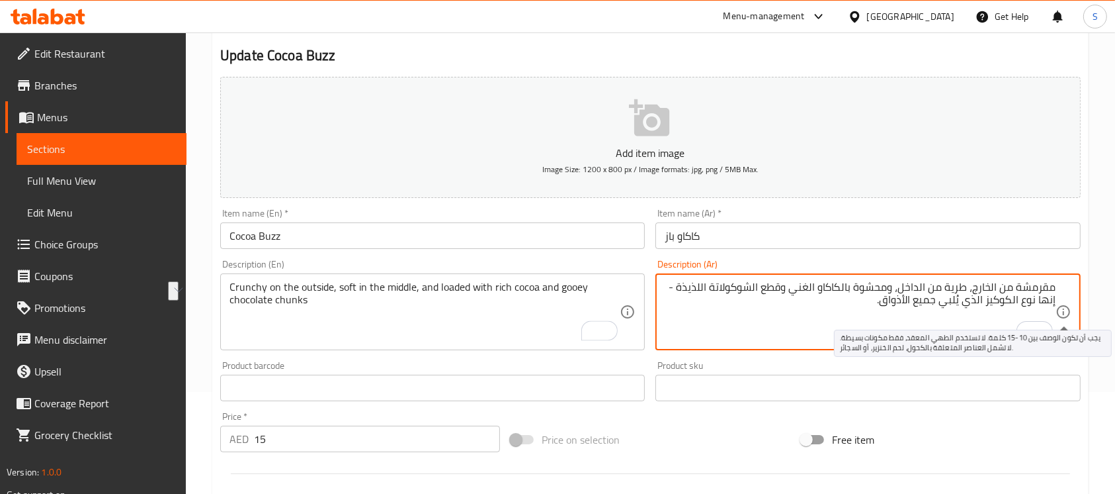
drag, startPoint x: 865, startPoint y: 301, endPoint x: 1066, endPoint y: 308, distance: 201.2
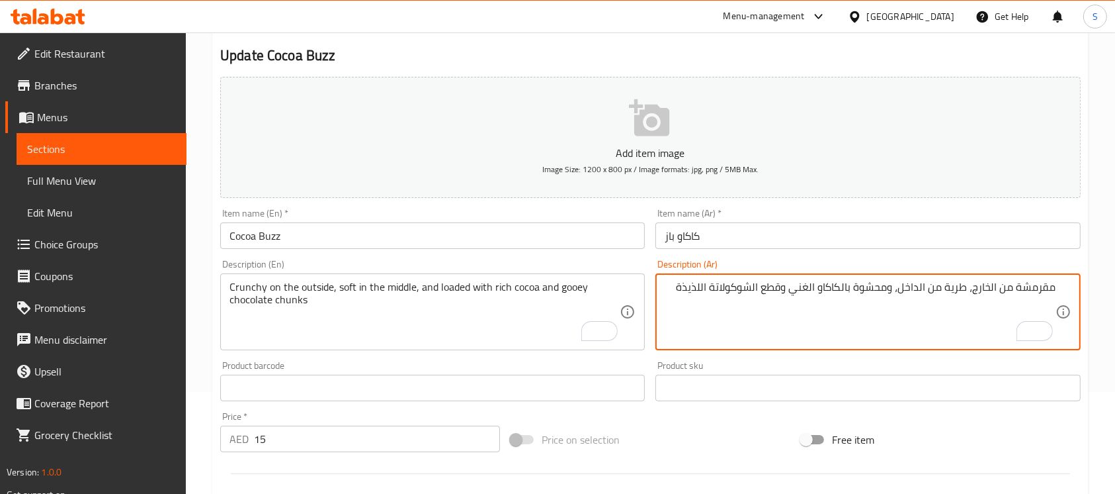
click at [910, 283] on textarea "مقرمشة من الخارج، طرية من الداخل، ومحشوة بالكاكاو الغني وقطع الشوكولاتة اللذيذة" at bounding box center [860, 312] width 390 height 63
click at [875, 286] on textarea "مقرمشة من الخارج، طرية من الوسط، ومحشوة بالكاكاو الغني وقطع الشوكولاتة اللذيذة" at bounding box center [860, 312] width 390 height 63
click at [713, 294] on textarea "مقرمشة من الخارج، طرية من الوسط، لودد بالكاكاو الغني وقطع الشوكولاتة اللذيذة" at bounding box center [860, 312] width 390 height 63
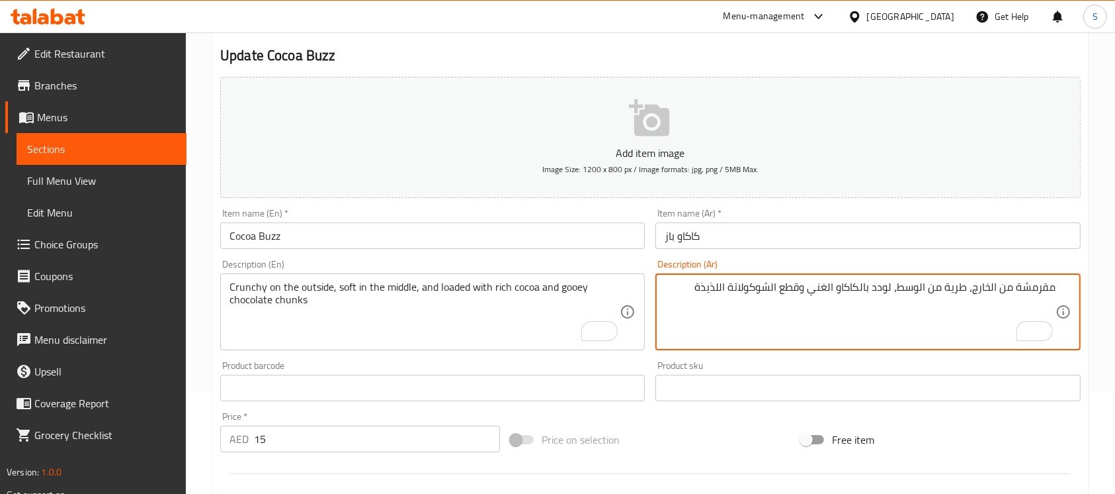
click at [713, 294] on textarea "مقرمشة من الخارج، طرية من الوسط، لودد بالكاكاو الغني وقطع الشوكولاتة اللذيذة" at bounding box center [860, 312] width 390 height 63
type textarea "مقرمشة من الخارج، طرية من الوسط، لودد بالكاكاو الغني وقطع الشوكولاتة المطاطية"
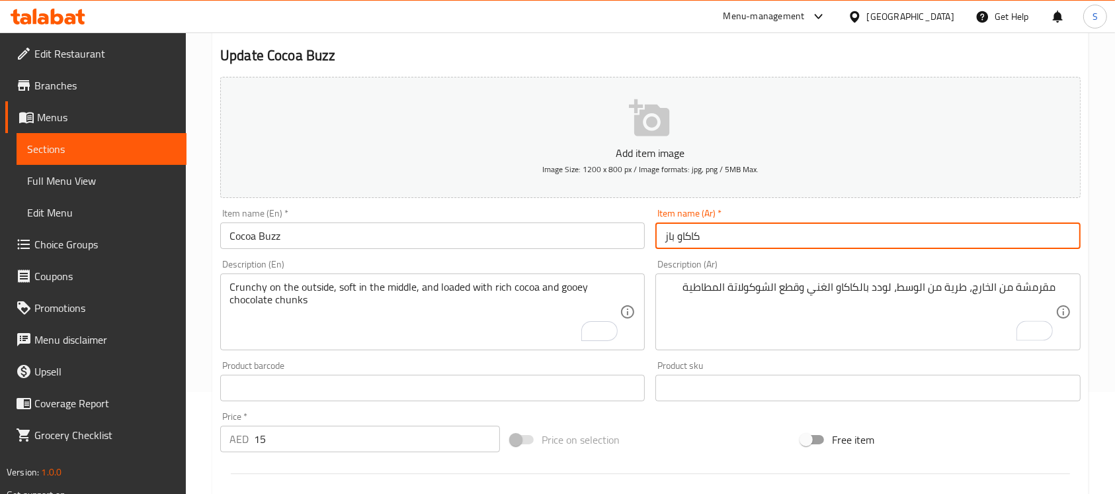
click at [752, 243] on input "كاكاو باز" at bounding box center [868, 235] width 425 height 26
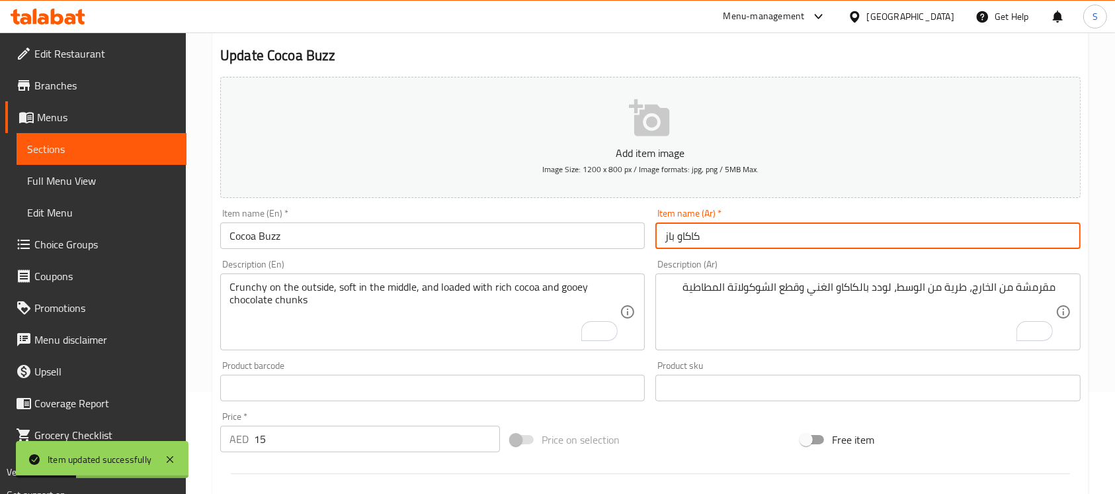
scroll to position [0, 0]
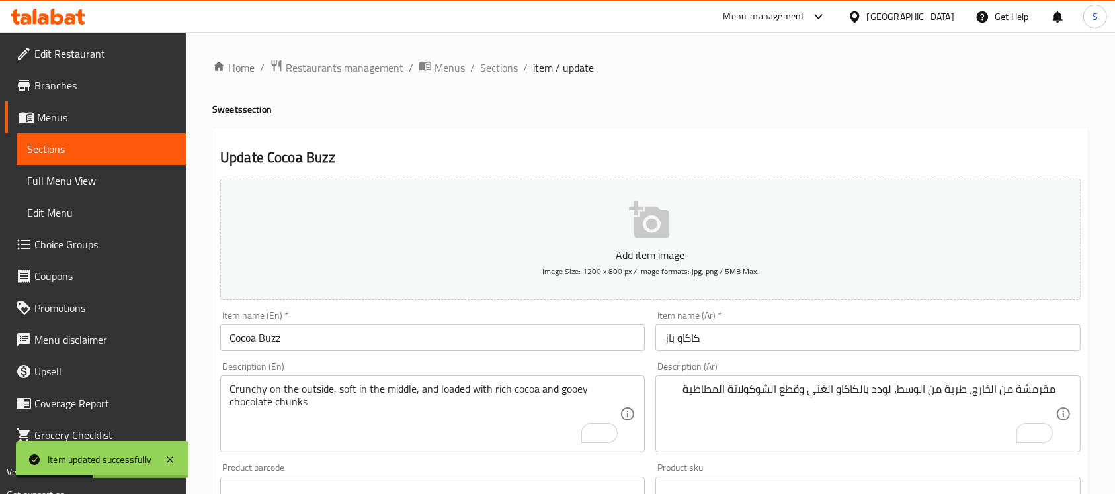
click at [476, 68] on ol "Home / Restaurants management / Menus / Sections / item / update" at bounding box center [650, 67] width 877 height 17
click at [491, 65] on span "Sections" at bounding box center [499, 68] width 38 height 16
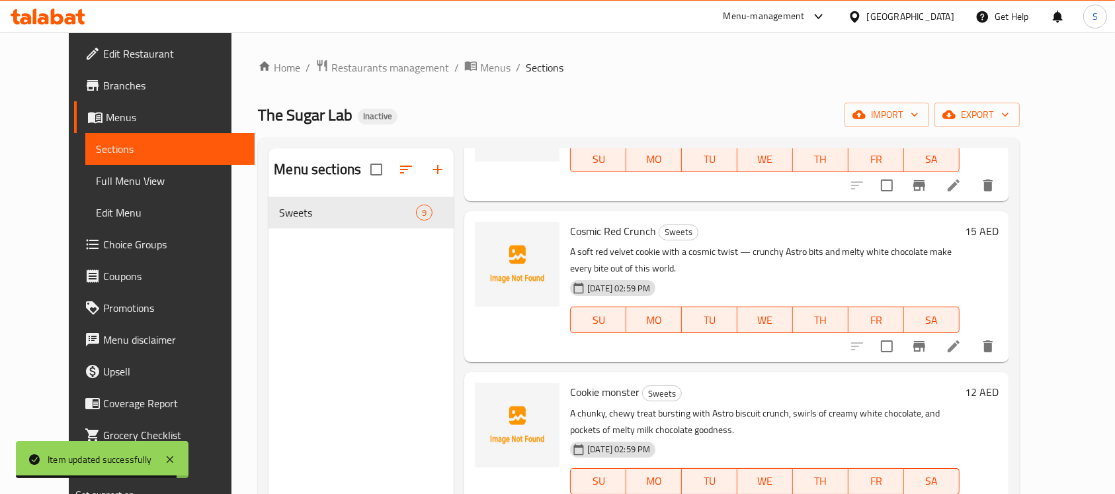
scroll to position [270, 0]
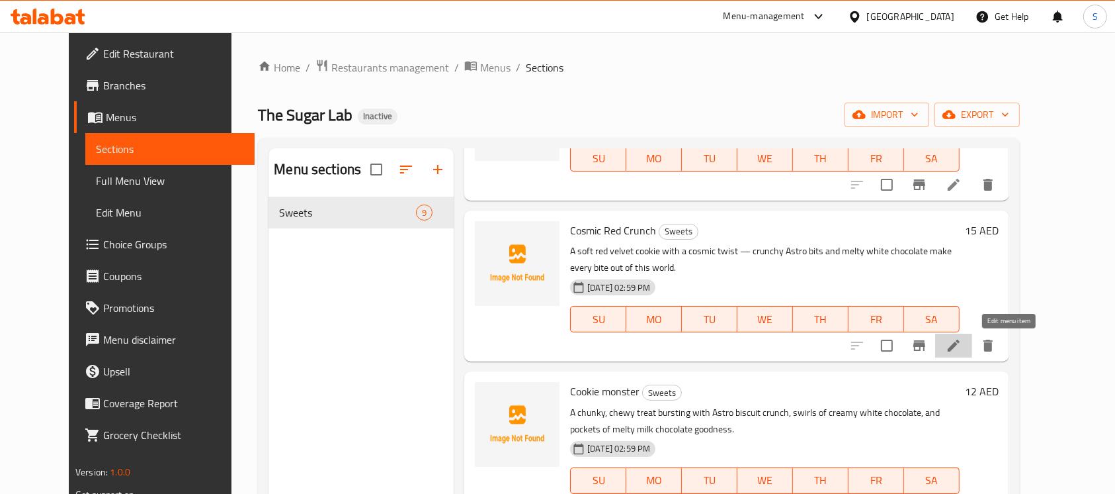
click at [960, 341] on icon at bounding box center [954, 345] width 12 height 12
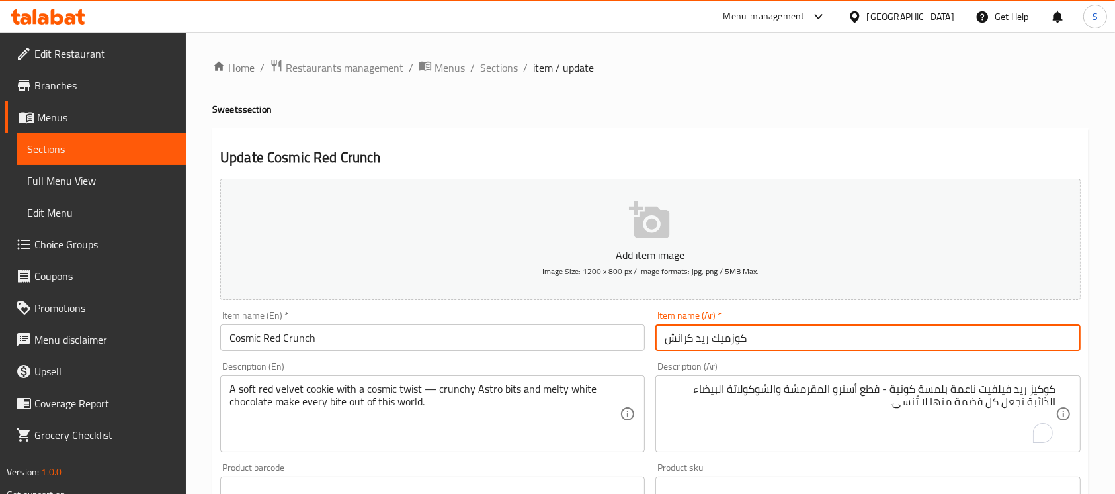
click at [779, 340] on input "كوزميك ريد كرانش" at bounding box center [868, 337] width 425 height 26
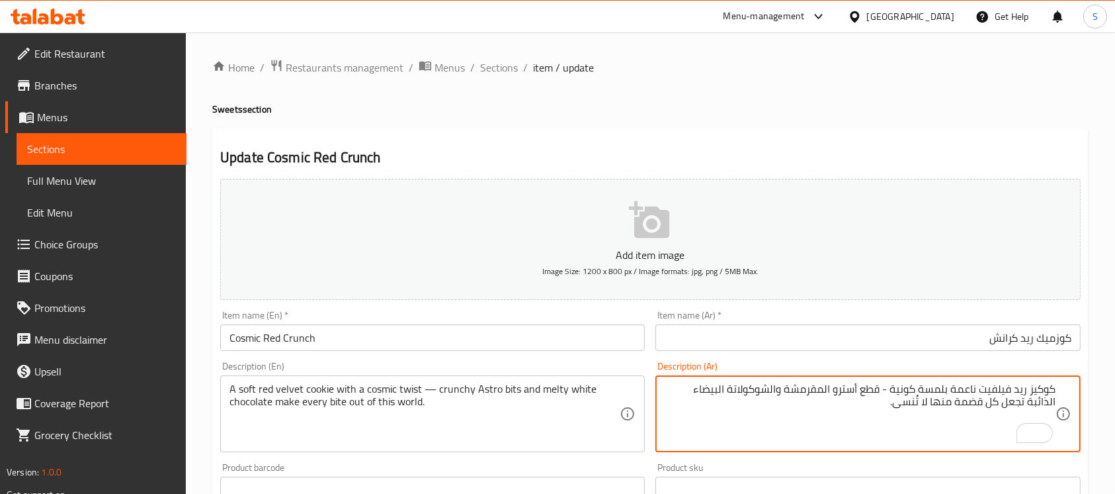
click at [904, 394] on textarea "كوكيز ريد فيلفيت ناعمة بلمسة كونية - قطع أسترو المقرمشة والشوكولاتة البيضاء الذ…" at bounding box center [860, 413] width 390 height 63
click at [863, 390] on textarea "كوكيز ريد فيلفيت ناعمة بلمسة كوزميك - قطع أسترو المقرمشة والشوكولاتة البيضاء ال…" at bounding box center [860, 413] width 390 height 63
click at [875, 393] on textarea "كوكيز ريد فيلفيت ناعمة بلمسة كوزميك - بايتس أسترو المقرمشة والشوكولاتة البيضاء …" at bounding box center [860, 413] width 390 height 63
type textarea "كوكيز ريد فيلفيت ناعمة بلمسة كوزميك، بايتس أسترو المقرمشة والشوكولاتة البيضاء ا…"
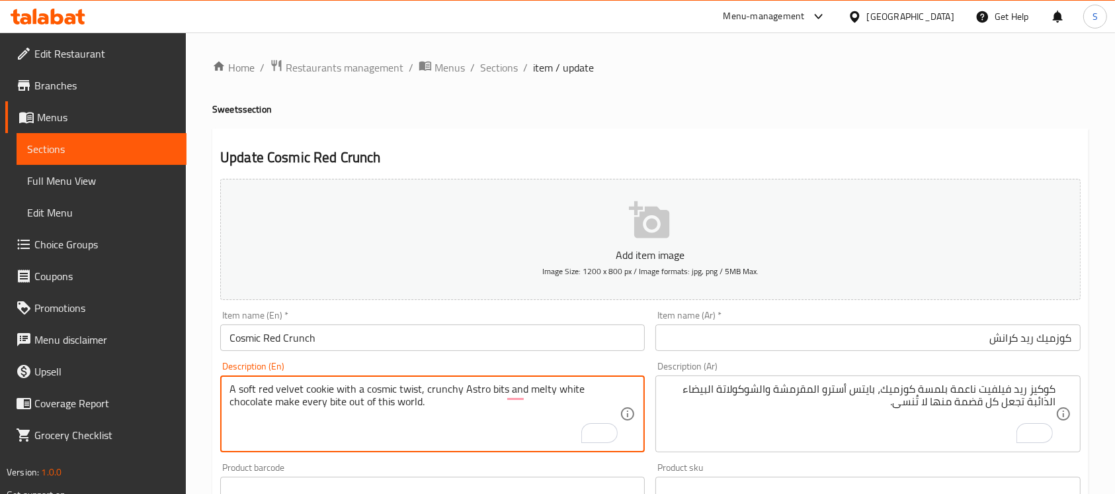
drag, startPoint x: 277, startPoint y: 405, endPoint x: 435, endPoint y: 399, distance: 158.2
click at [435, 399] on textarea "A soft red velvet cookie with a cosmic twist, crunchy Astro bits and melty whit…" at bounding box center [425, 413] width 390 height 63
type textarea "A soft red velvet cookie with a cosmic twist, crunchy Astro bits and melty whit…"
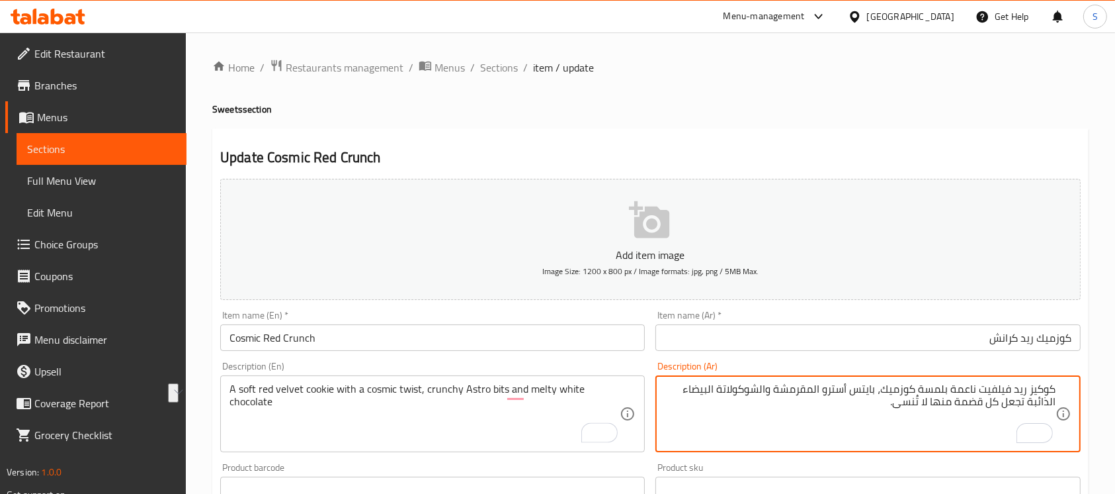
drag, startPoint x: 1023, startPoint y: 400, endPoint x: 866, endPoint y: 421, distance: 158.8
type textarea "كوكيز ريد فيلفيت ناعمة بلمسة كوزميك، بايتس أسترو المقرمشة والشوكولاتة البيضاء ا…"
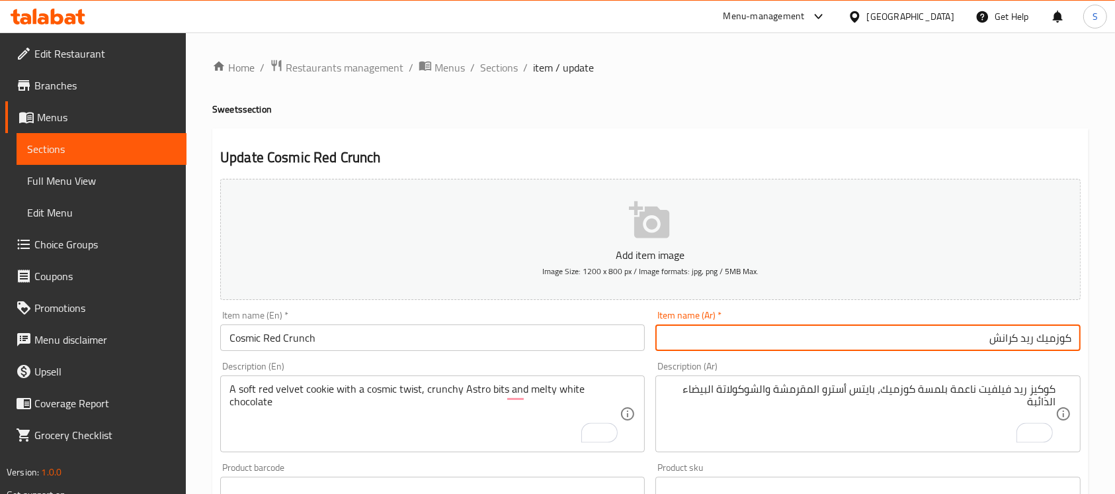
click at [842, 329] on input "كوزميك ريد كرانش" at bounding box center [868, 337] width 425 height 26
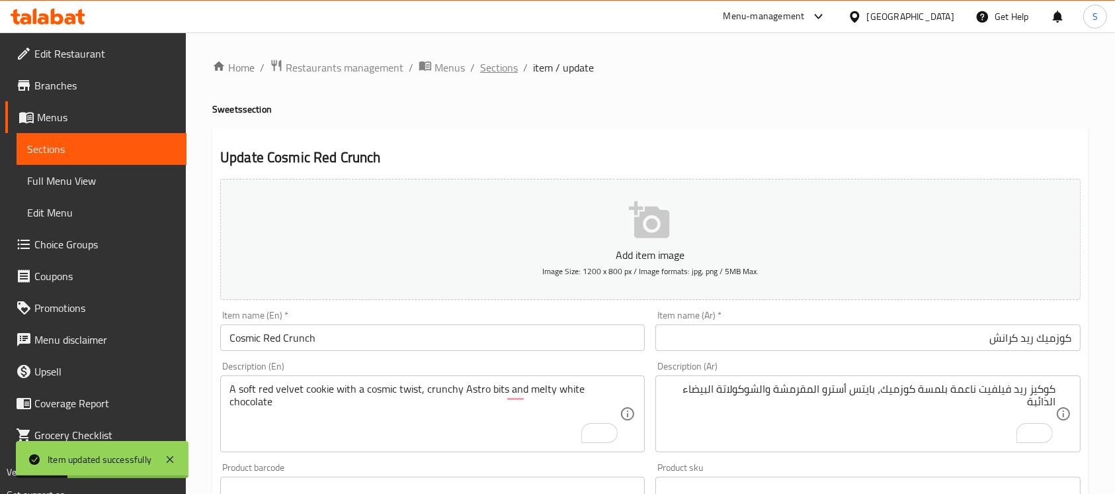
click at [496, 66] on span "Sections" at bounding box center [499, 68] width 38 height 16
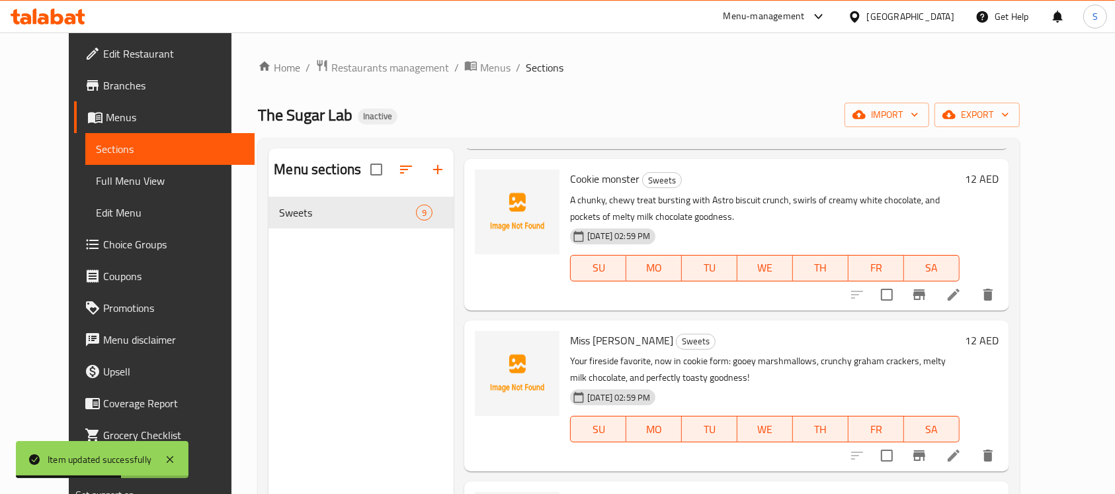
scroll to position [476, 0]
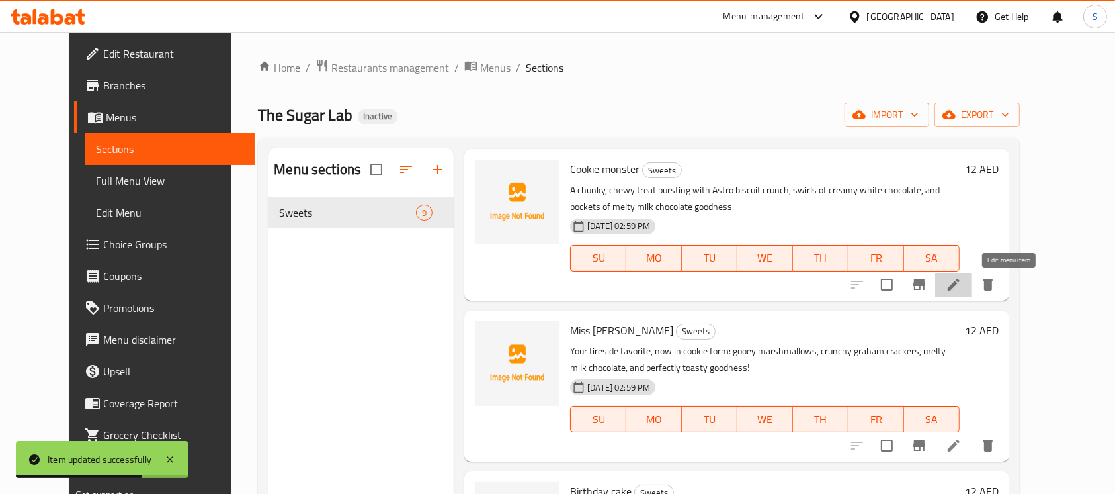
click at [962, 288] on icon at bounding box center [954, 285] width 16 height 16
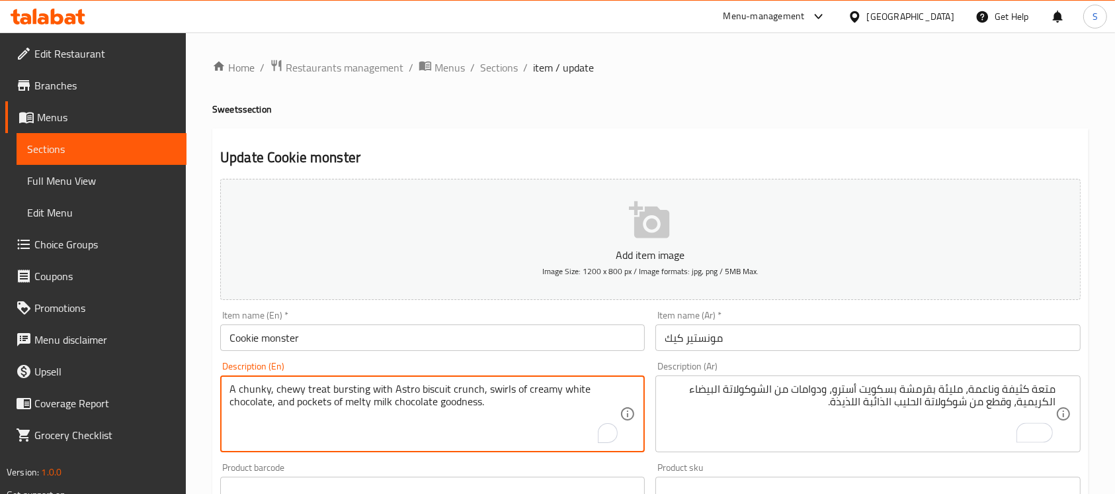
click at [346, 389] on textarea "A chunky, chewy treat bursting with Astro biscuit crunch, swirls of creamy whit…" at bounding box center [425, 413] width 390 height 63
type textarea "A chunky, chewy treat with Astro biscuit crunch, swirls of creamy white chocola…"
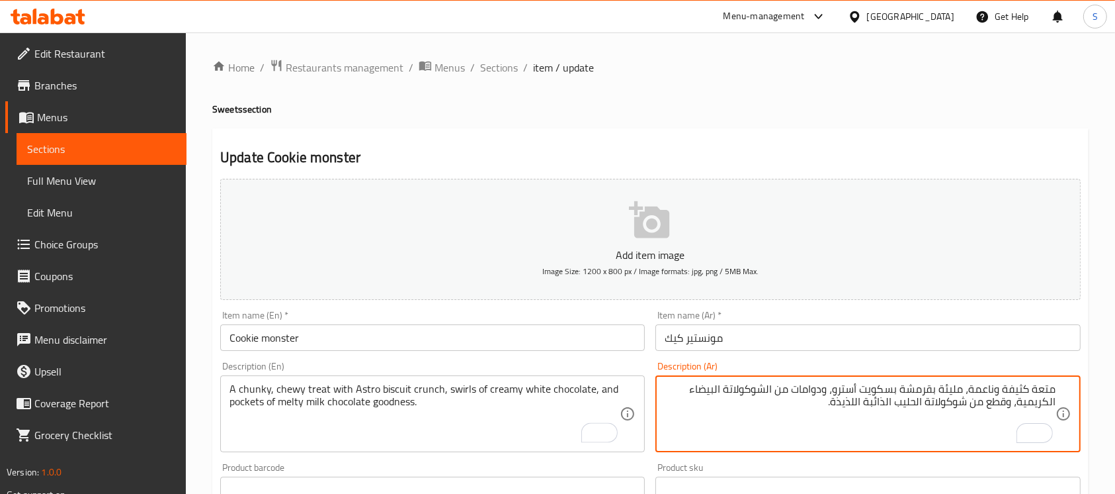
click at [1047, 384] on textarea "متعة كثيفة وناعمة، مليئة بقرمشة بسكويت أسترو، ودوامات من الشوكولاتة البيضاء الك…" at bounding box center [860, 413] width 390 height 63
drag, startPoint x: 992, startPoint y: 391, endPoint x: 1096, endPoint y: 391, distance: 103.9
click at [1096, 391] on div "Home / Restaurants management / Menus / Sections / item / update Sweets section…" at bounding box center [650, 483] width 929 height 902
click at [1050, 390] on textarea "شانكي وتشيوي، مليئة بقرمشة بسكويت أسترو، ودوامات من الشوكولاتة البيضاء الكريمية…" at bounding box center [860, 413] width 390 height 63
click at [946, 405] on textarea "شانكي وتشيوي، مليئة بقرمشة بسكويت أسترو، ودوامات من الشوكولاتة البيضاء الكريمية…" at bounding box center [860, 413] width 390 height 63
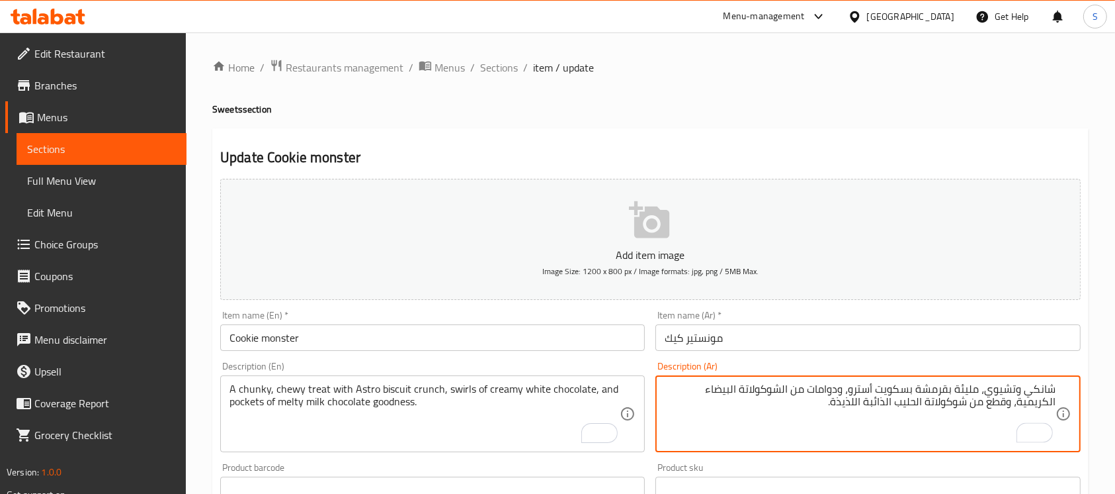
click at [946, 405] on textarea "شانكي وتشيوي، مليئة بقرمشة بسكويت أسترو، ودوامات من الشوكولاتة البيضاء الكريمية…" at bounding box center [860, 413] width 390 height 63
type textarea "شانكي وتشيوي، مليئة بقرمشة بسكويت أسترو، ودوامات من الشوكولاتة البيضاء الكريمية…"
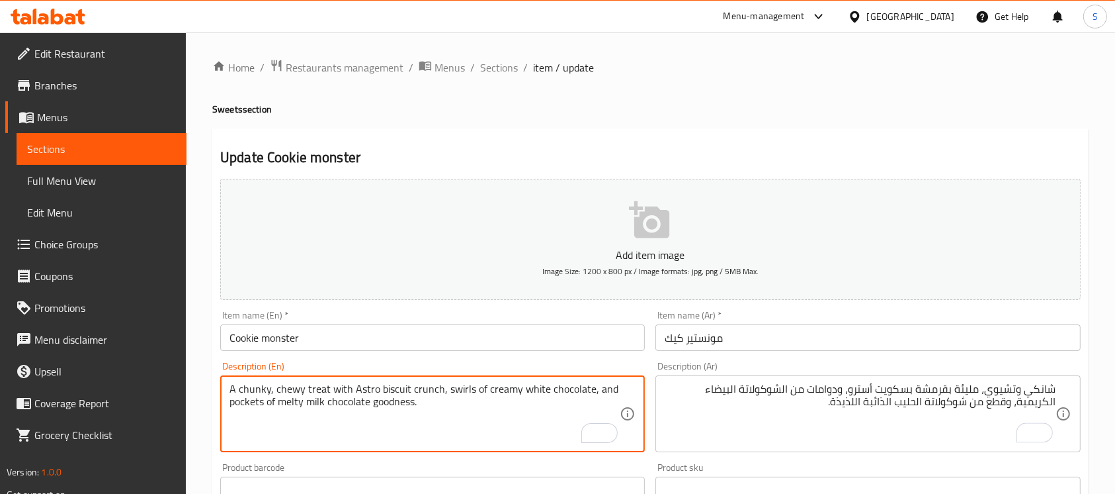
click at [515, 396] on textarea "A chunky, chewy treat with Astro biscuit crunch, swirls of creamy white chocola…" at bounding box center [425, 413] width 390 height 63
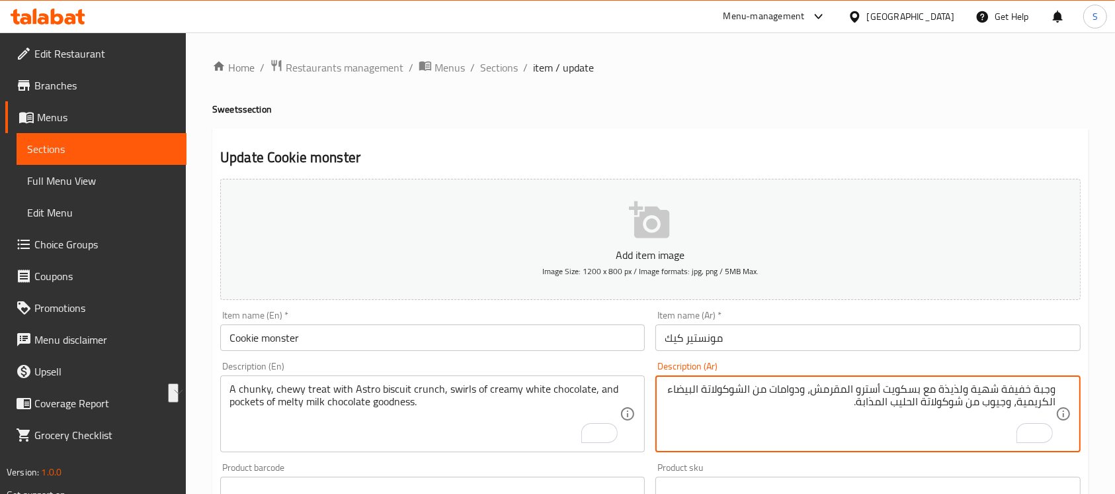
drag, startPoint x: 928, startPoint y: 390, endPoint x: 1076, endPoint y: 387, distance: 148.9
click at [1076, 387] on div "وجبة خفيفة شهية ولذيذة مع بسكويت أسترو المقرمش، ودوامات من الشوكولاتة البيضاء ا…" at bounding box center [868, 413] width 425 height 77
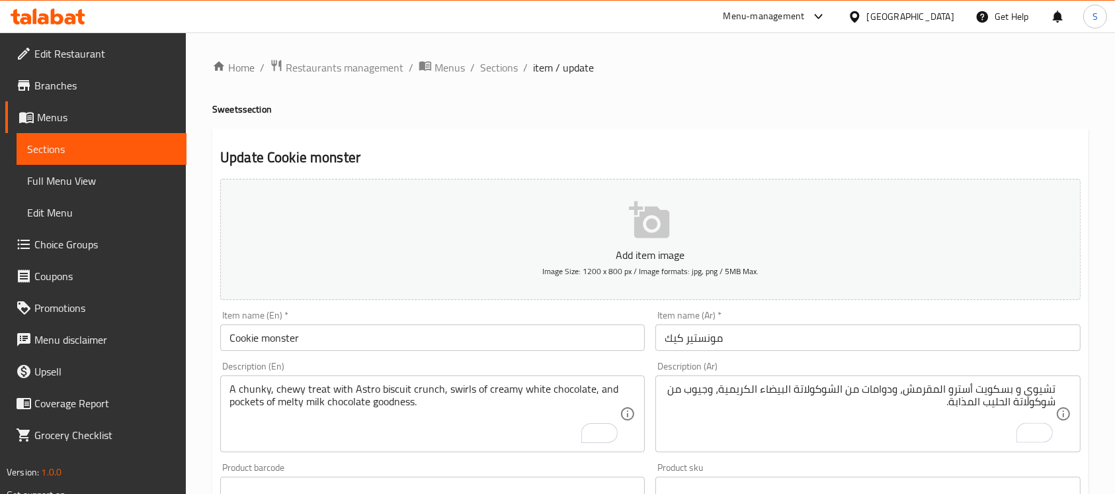
click at [1041, 378] on div "تشيوي و بسكويت أسترو المقرمش، ودوامات من الشوكولاتة البيضاء الكريمية، وجيوب من …" at bounding box center [868, 413] width 425 height 77
click at [1041, 382] on div "تشيوي و بسكويت أسترو المقرمش، ودوامات من الشوكولاتة البيضاء الكريمية، وجيوب من …" at bounding box center [868, 413] width 425 height 77
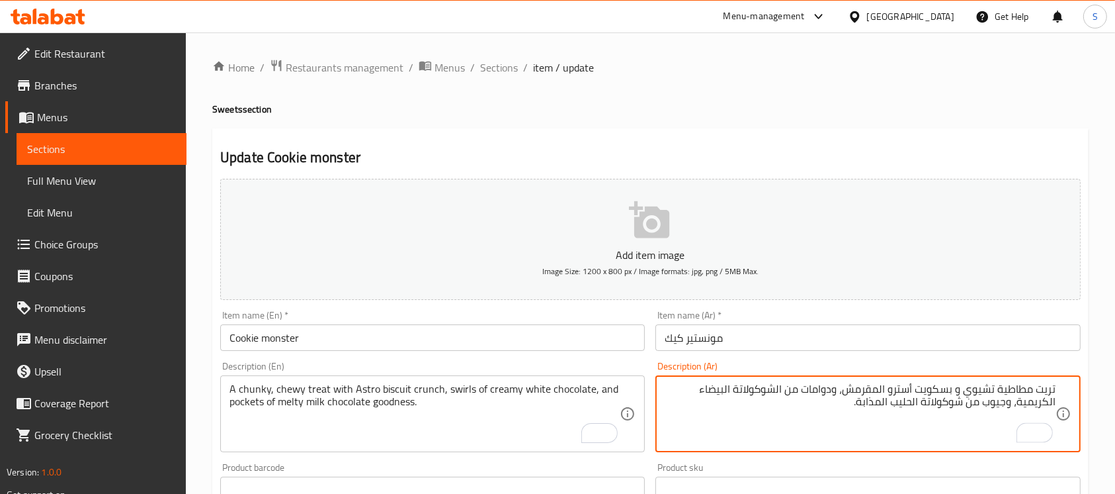
click at [970, 397] on textarea "تريت مطاطية تشيوي و بسكويت أسترو المقرمش، ودوامات من الشوكولاتة البيضاء الكريمي…" at bounding box center [860, 413] width 390 height 63
click at [947, 391] on textarea "تريت مطاطية وتشانكي و بسكويت أسترو المقرمش، ودوامات من الشوكولاتة البيضاء الكري…" at bounding box center [860, 413] width 390 height 63
type textarea "تريت مطاطية وتشانكي مع بسكويت أسترو المقرمش، ودوامات من الشوكولاتة البيضاء الكر…"
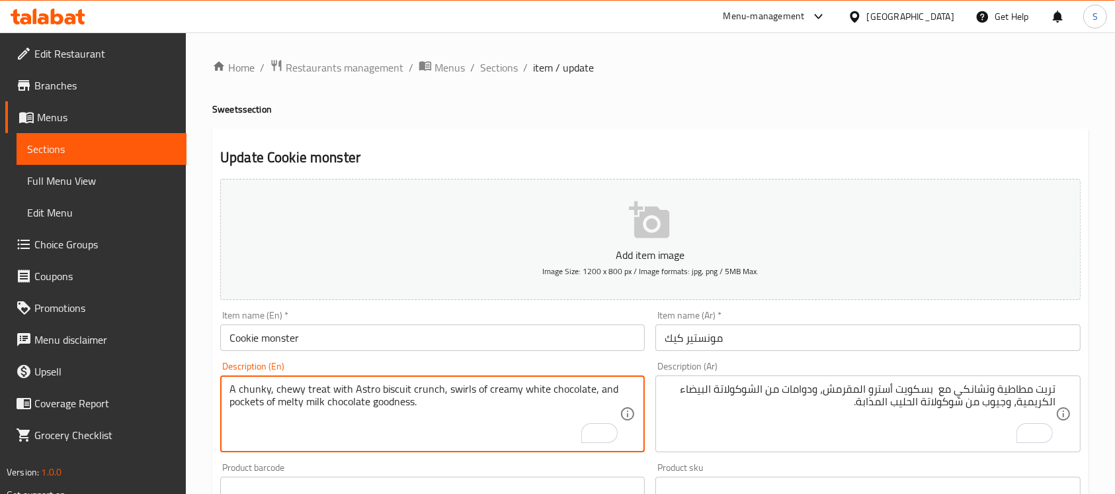
click at [390, 404] on textarea "A chunky, chewy treat with Astro biscuit crunch, swirls of creamy white chocola…" at bounding box center [425, 413] width 390 height 63
type textarea "A chunky, chewy treat with Astro biscuit crunch, swirls of creamy white chocola…"
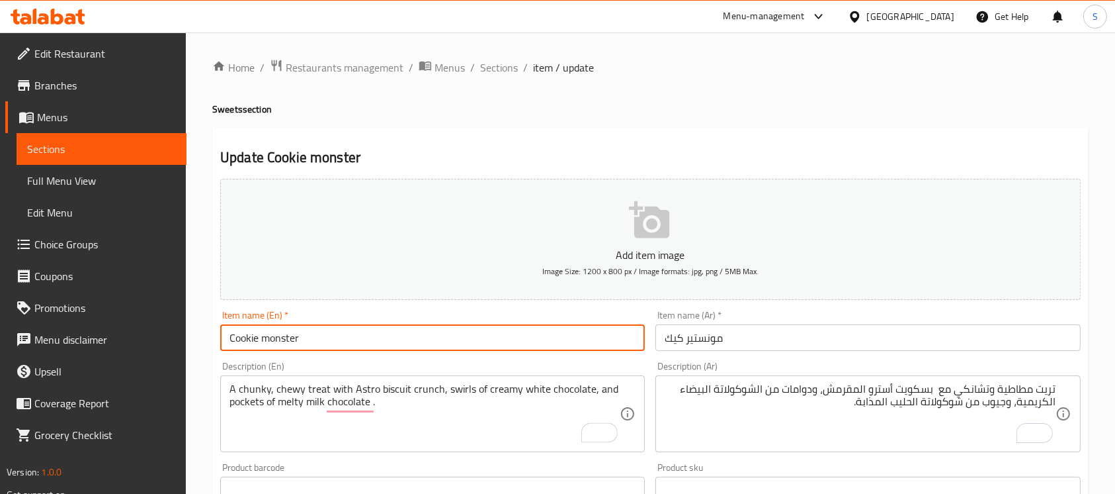
click at [417, 343] on input "Cookie monster" at bounding box center [432, 337] width 425 height 26
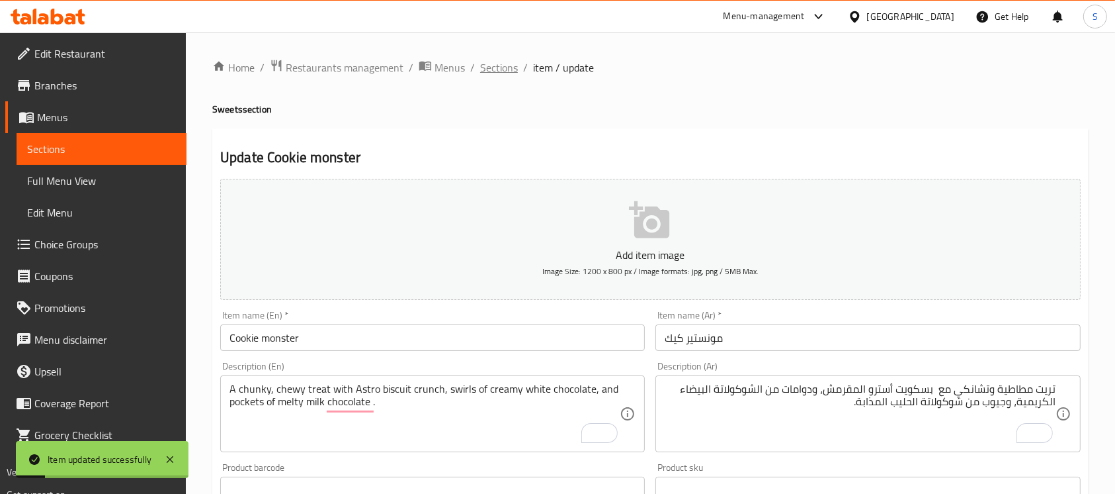
click at [480, 67] on span "Sections" at bounding box center [499, 68] width 38 height 16
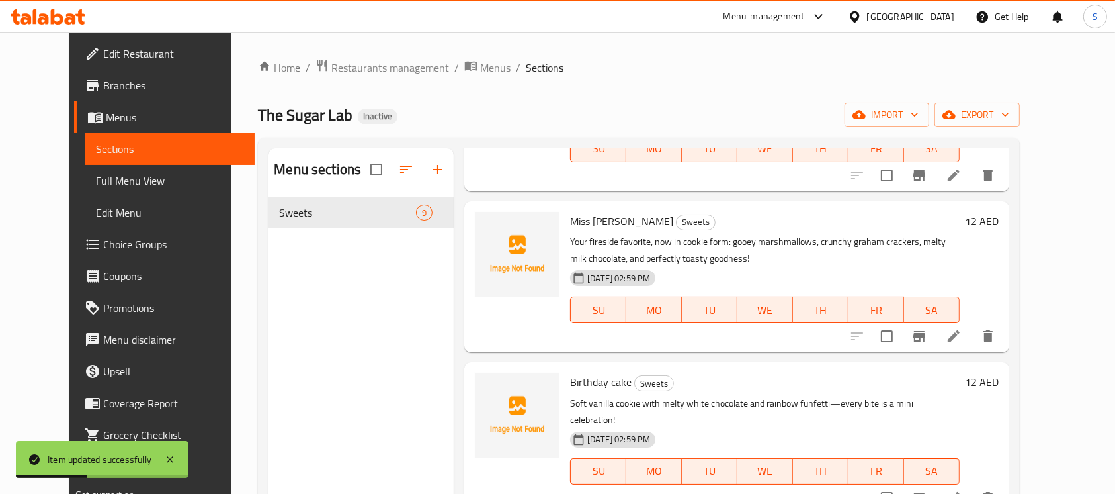
scroll to position [631, 0]
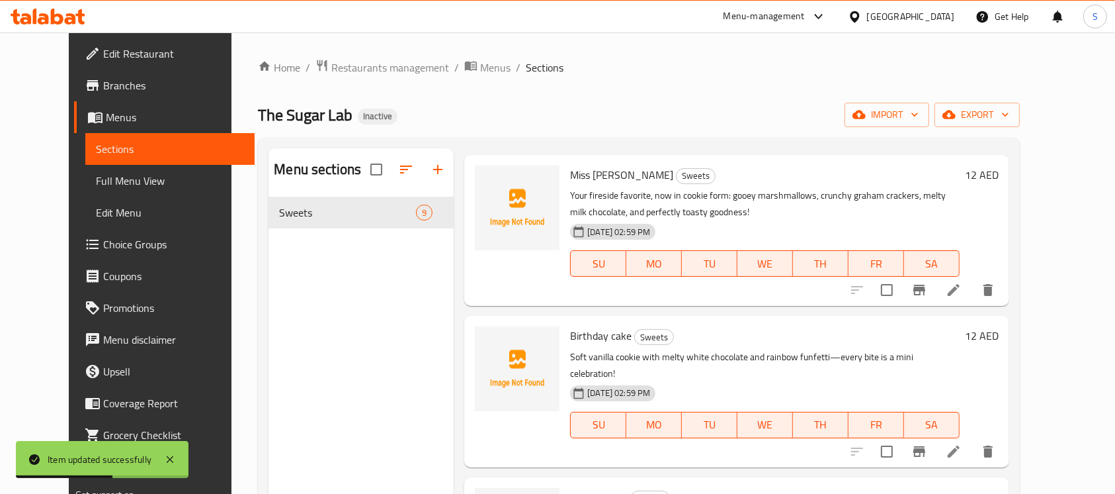
click at [972, 278] on li at bounding box center [953, 290] width 37 height 24
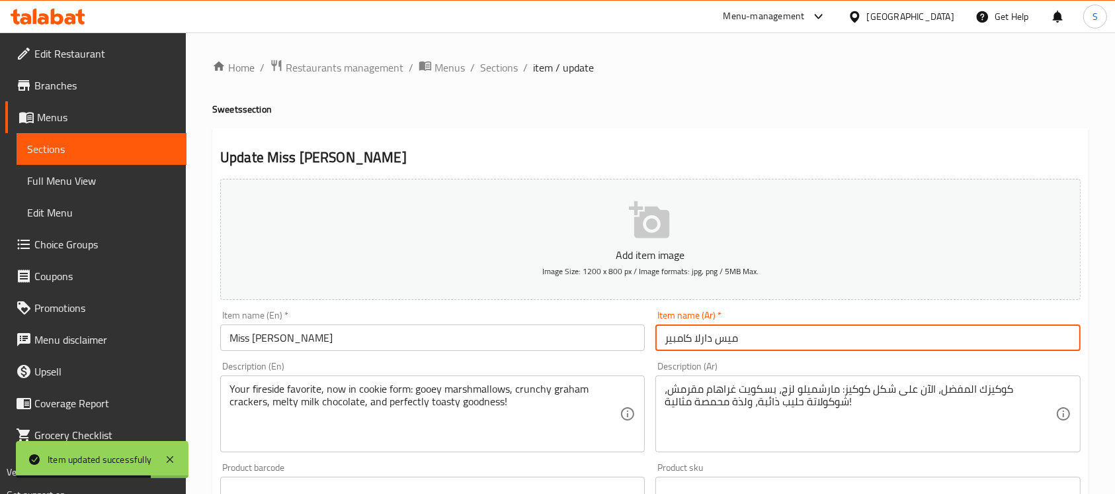
click at [829, 348] on input "ميس دارلا كامبير" at bounding box center [868, 337] width 425 height 26
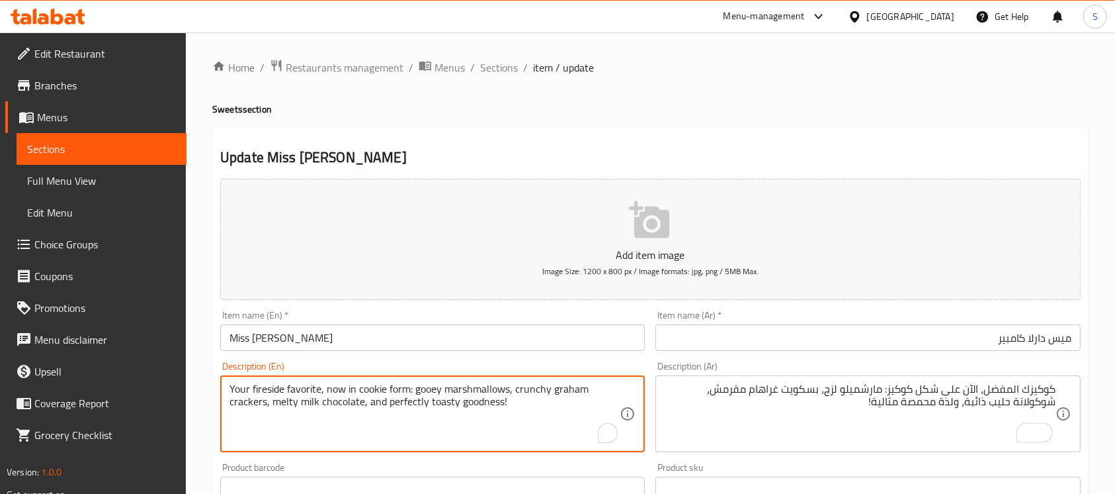
drag, startPoint x: 323, startPoint y: 388, endPoint x: 220, endPoint y: 386, distance: 103.2
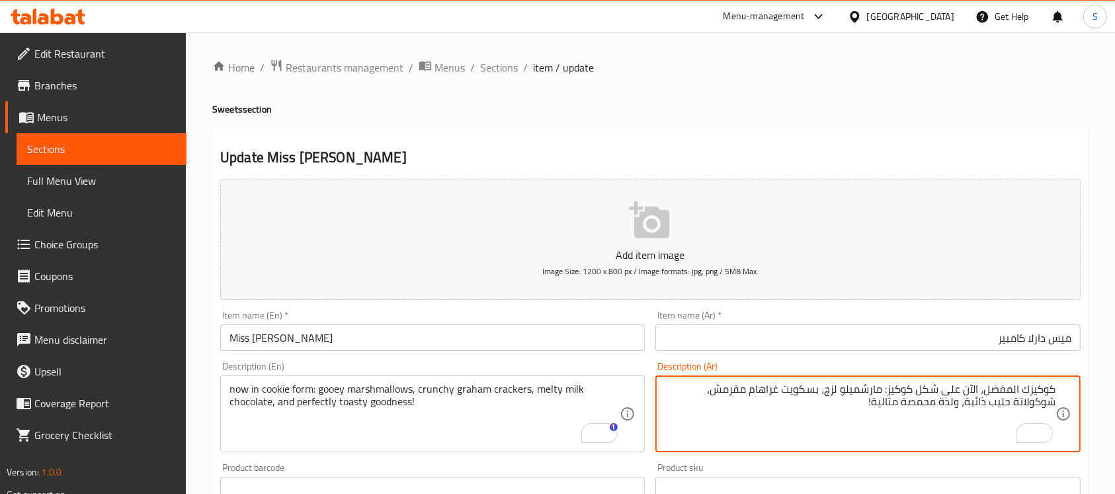
drag, startPoint x: 883, startPoint y: 385, endPoint x: 916, endPoint y: 384, distance: 33.1
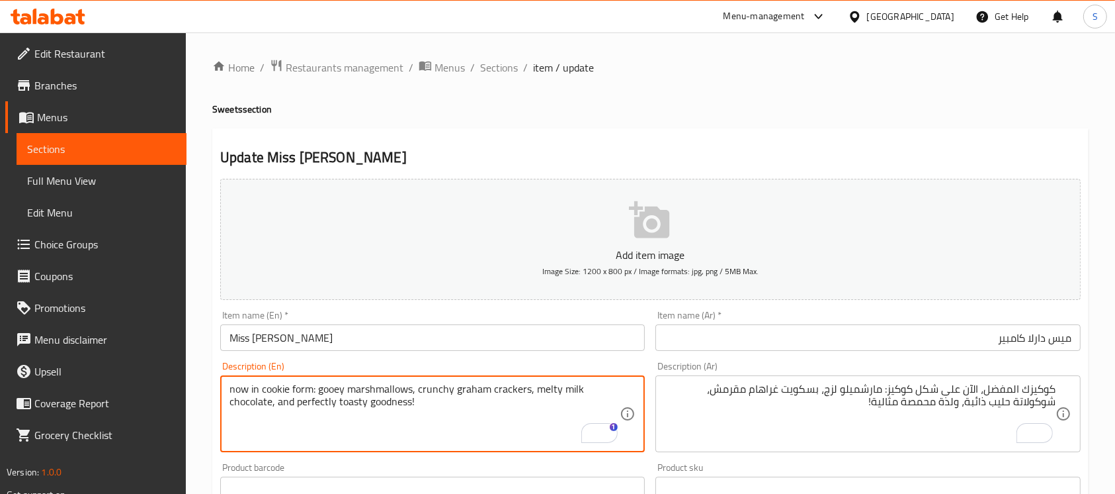
drag, startPoint x: 267, startPoint y: 391, endPoint x: 218, endPoint y: 398, distance: 49.5
click at [306, 386] on textarea "now in cookie form: gooey marshmallows, crunchy graham crackers, melty milk cho…" at bounding box center [425, 413] width 390 height 63
drag, startPoint x: 265, startPoint y: 388, endPoint x: 221, endPoint y: 392, distance: 43.8
click at [221, 392] on div "now in cookie form: gooey marshmallows, crunchy graham crackers, melty milk cho…" at bounding box center [432, 413] width 425 height 77
click at [282, 386] on textarea "cookie form: gooey marshmallows, crunchy graham crackers, melty milk chocolate,…" at bounding box center [425, 413] width 390 height 63
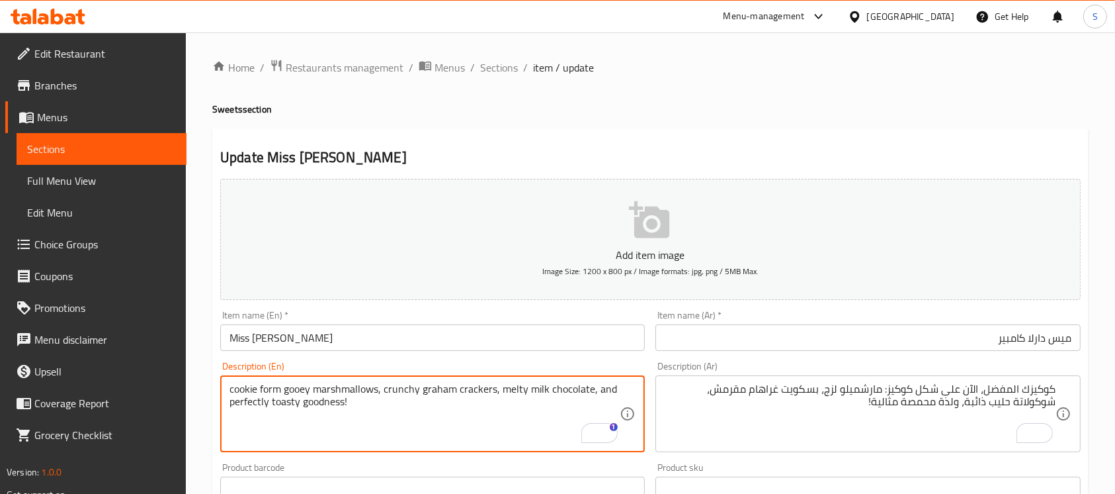
type textarea "cookie form gooey marshmallows, crunchy graham crackers, melty milk chocolate, …"
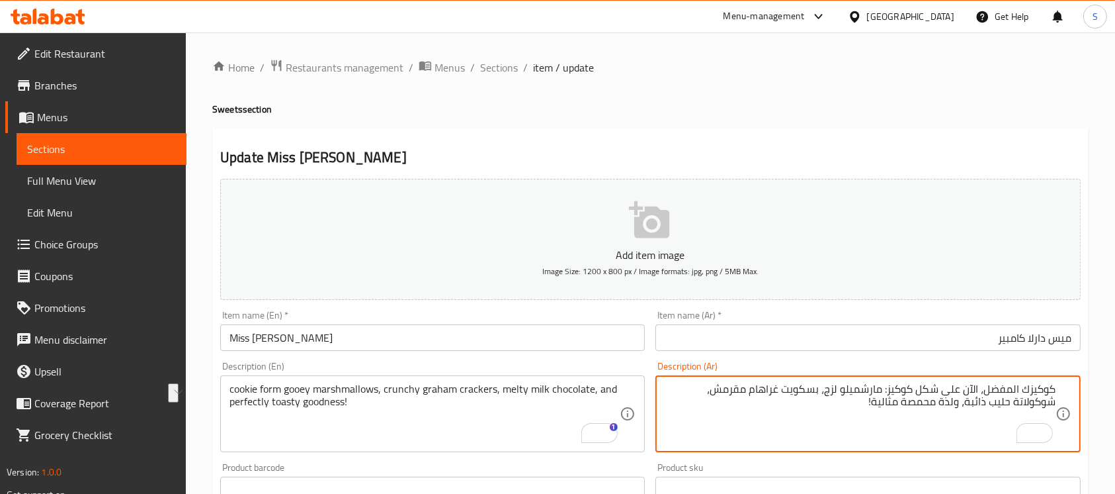
drag, startPoint x: 961, startPoint y: 391, endPoint x: 1085, endPoint y: 388, distance: 123.8
click at [979, 386] on textarea "على شكل كوكيز: [PERSON_NAME]، بسكويت غراهام مقرمش، شوكولاتة حليب ذائبة، ولذة مح…" at bounding box center [860, 413] width 390 height 63
click at [904, 389] on textarea "على شكل كوكيز مارشميلو لزج، بسكويت [PERSON_NAME]، شوكولاتة حليب ذائبة، ولذة محم…" at bounding box center [860, 413] width 390 height 63
type textarea "على شكل كوكيز مارشميلو لزج، كراكرز [PERSON_NAME]، شوكولاتة حليب ذائبة، ولذة محم…"
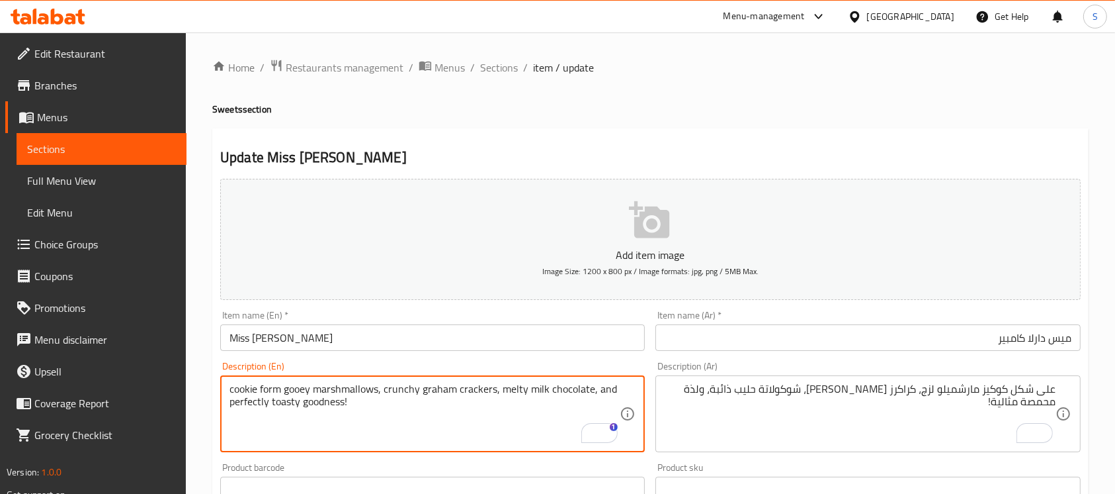
drag, startPoint x: 302, startPoint y: 405, endPoint x: 392, endPoint y: 406, distance: 90.0
type textarea "cookie form gooey marshmallows, crunchy graham crackers, melty milk chocolate, …"
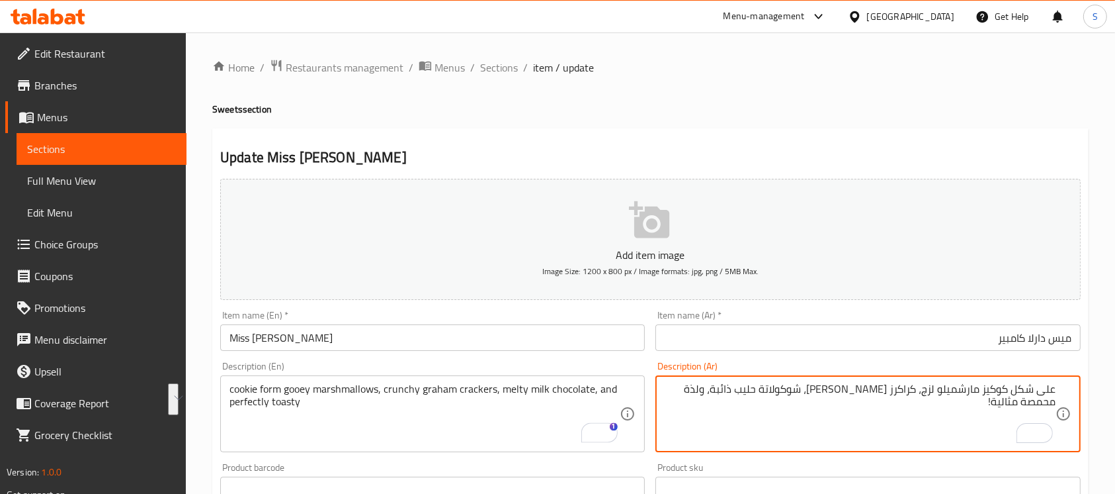
drag, startPoint x: 718, startPoint y: 392, endPoint x: 711, endPoint y: 414, distance: 23.4
click at [704, 397] on textarea "على شكل كوكيز مارشميلو لزج، كراكرز [PERSON_NAME]، شوكولاتة حليب ذائبة، كجكصة بإ…" at bounding box center [860, 413] width 390 height 63
type textarea "على شكل كوكيز مارشميلو لزج، كراكرز [PERSON_NAME]، شوكولاتة حليب ذائبة، محمصة بإ…"
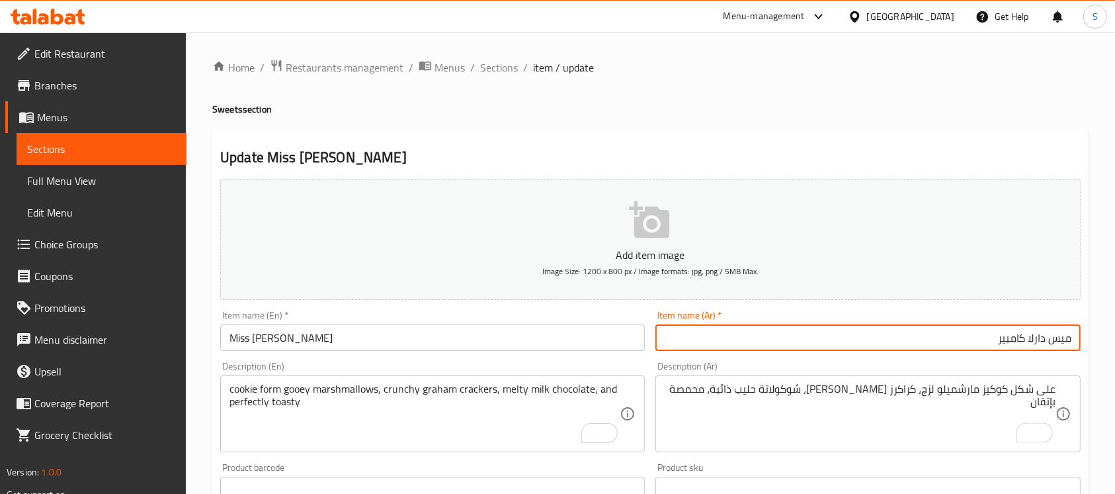
click at [798, 336] on input "ميس دارلا كامبير" at bounding box center [868, 337] width 425 height 26
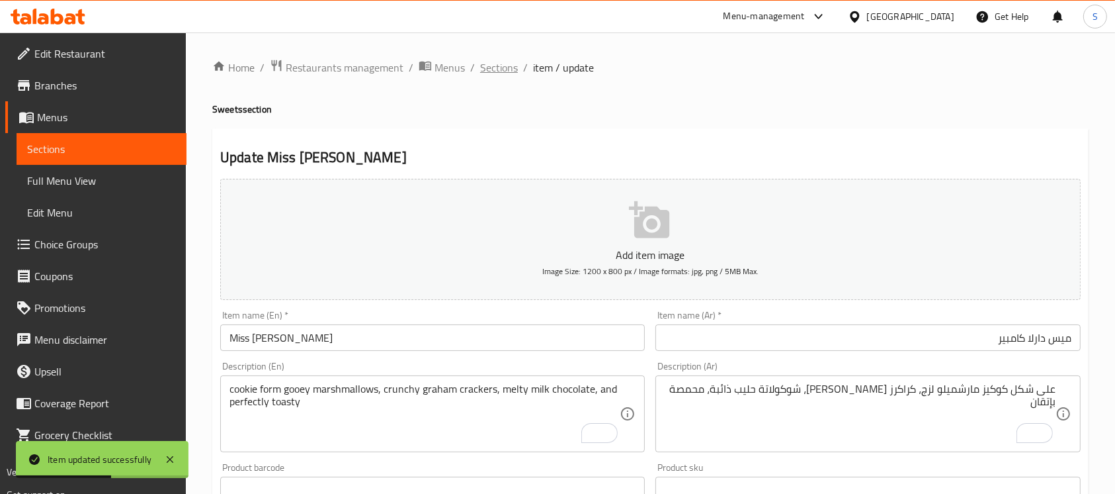
click at [499, 73] on span "Sections" at bounding box center [499, 68] width 38 height 16
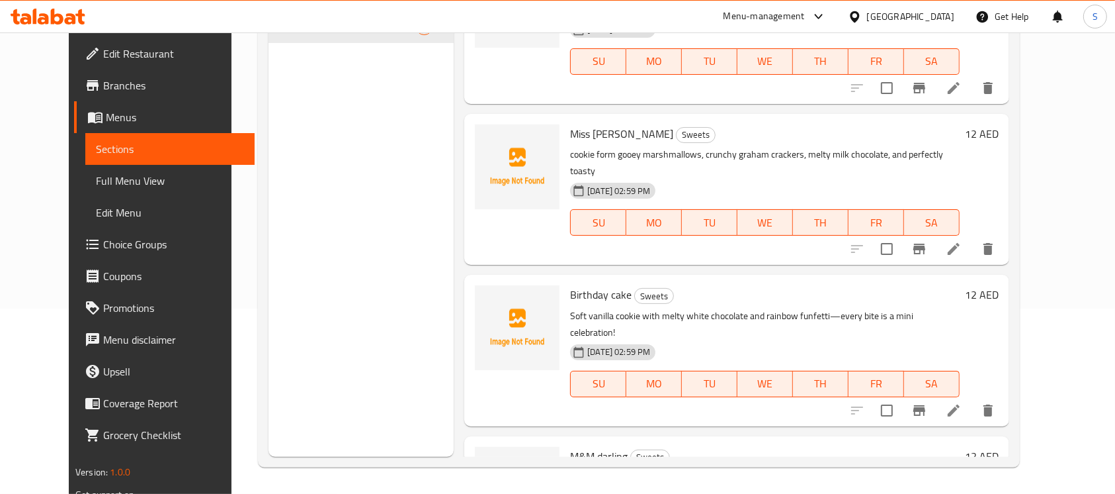
scroll to position [486, 0]
click at [972, 399] on li at bounding box center [953, 411] width 37 height 24
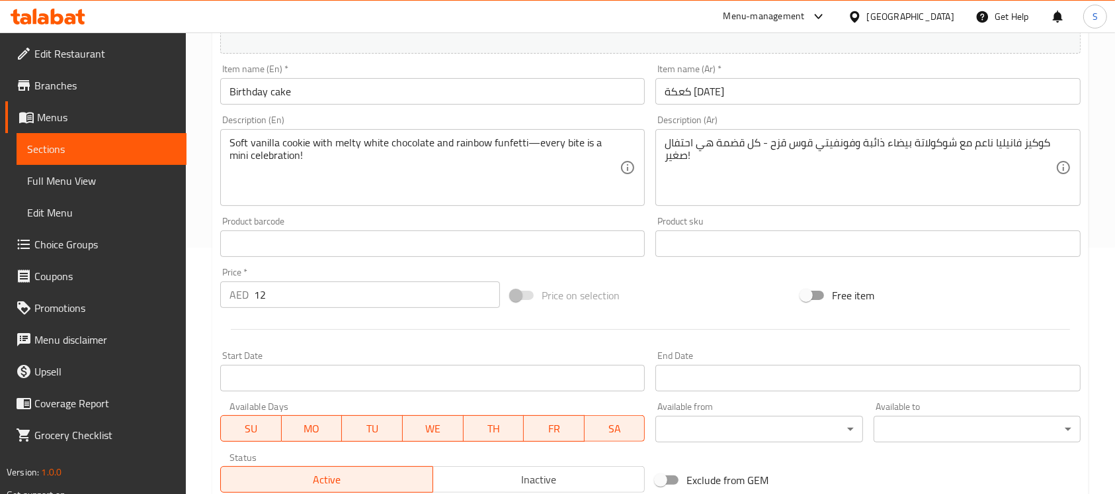
scroll to position [244, 0]
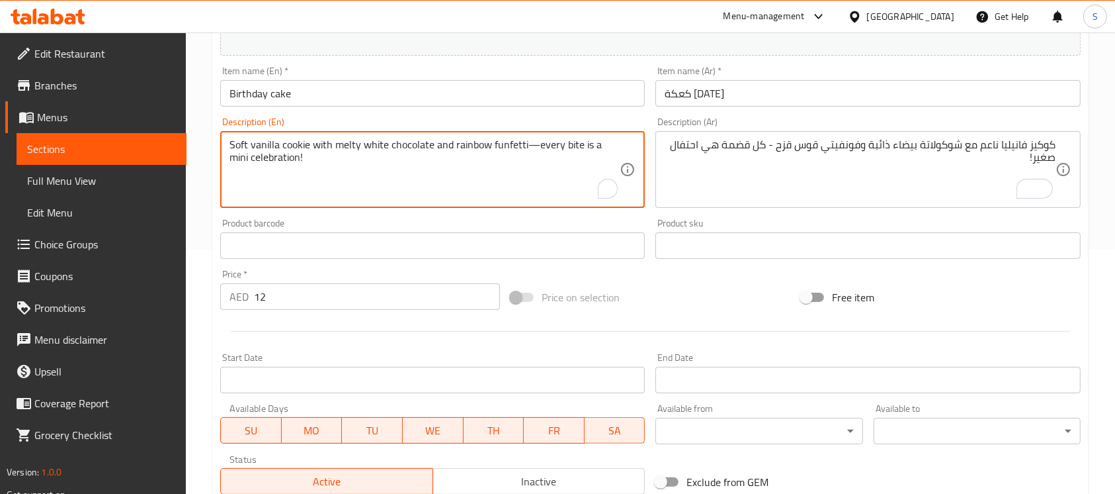
drag, startPoint x: 529, startPoint y: 148, endPoint x: 546, endPoint y: 173, distance: 30.1
type textarea "Soft vanilla cookie with melty white chocolate and rainbow funfetti"
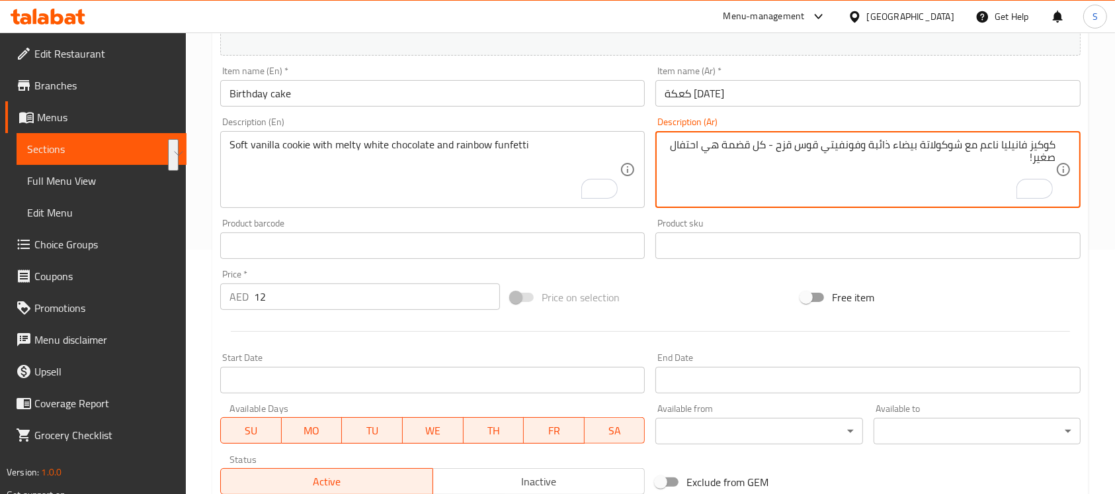
drag, startPoint x: 822, startPoint y: 145, endPoint x: 793, endPoint y: 167, distance: 35.9
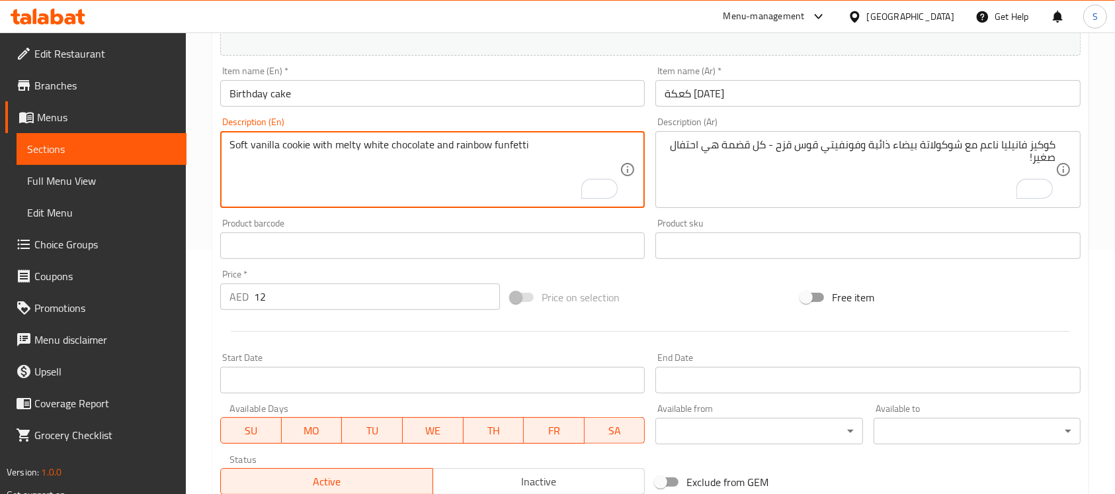
click at [519, 145] on textarea "Soft vanilla cookie with melty white chocolate and rainbow funfetti" at bounding box center [425, 169] width 390 height 63
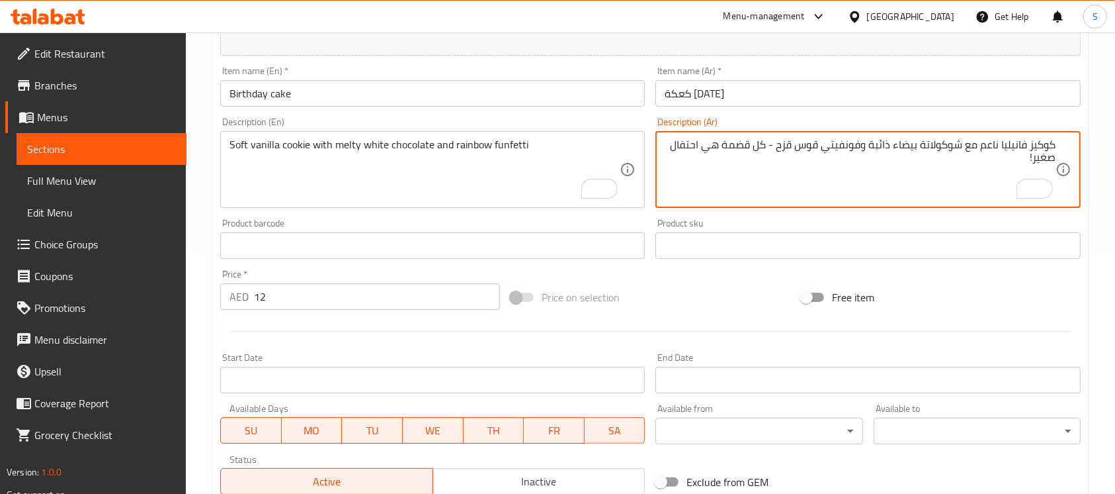
drag, startPoint x: 772, startPoint y: 146, endPoint x: 771, endPoint y: 175, distance: 29.1
click at [771, 175] on textarea "كوكيز فانيليا ناعم مع شوكولاتة بيضاء ذائبة وفونفيتي قوس قزح - كل قضمة هي احتفال…" at bounding box center [860, 169] width 390 height 63
click at [1027, 144] on textarea "كوكيز فانيليا ناعم مع شوكولاتة بيضاء ذائبة وفونفيتي قوس قزح" at bounding box center [860, 169] width 390 height 63
click at [976, 145] on textarea "كوكي فانيليا ناعم مع شوكولاتة بيضاء ذائبة وفونفيتي قوس قزح" at bounding box center [860, 169] width 390 height 63
type textarea "كوكي فانيليا ناعمة مع شوكولاتة بيضاء ذائبة وفونفيتي قوس قزح"
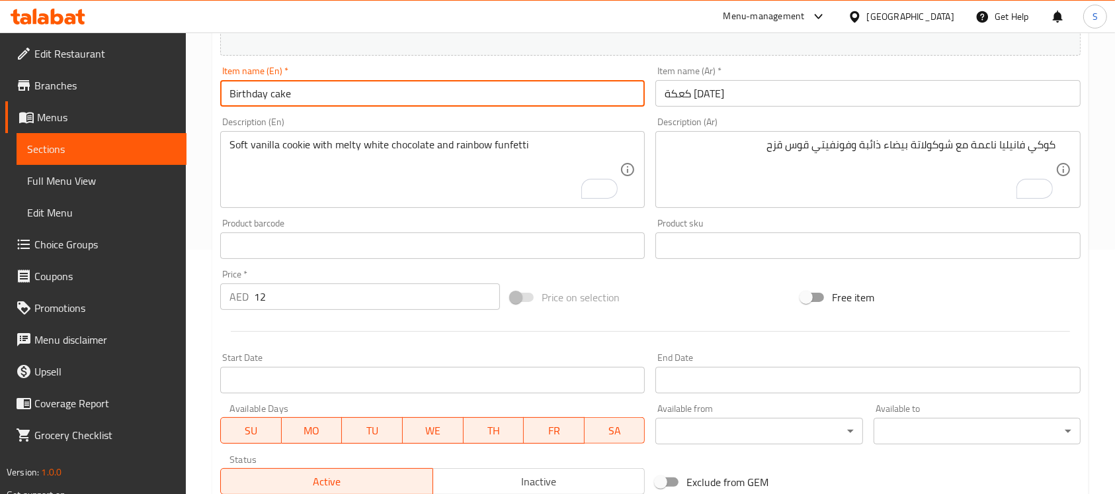
click at [621, 96] on input "Birthday cake" at bounding box center [432, 93] width 425 height 26
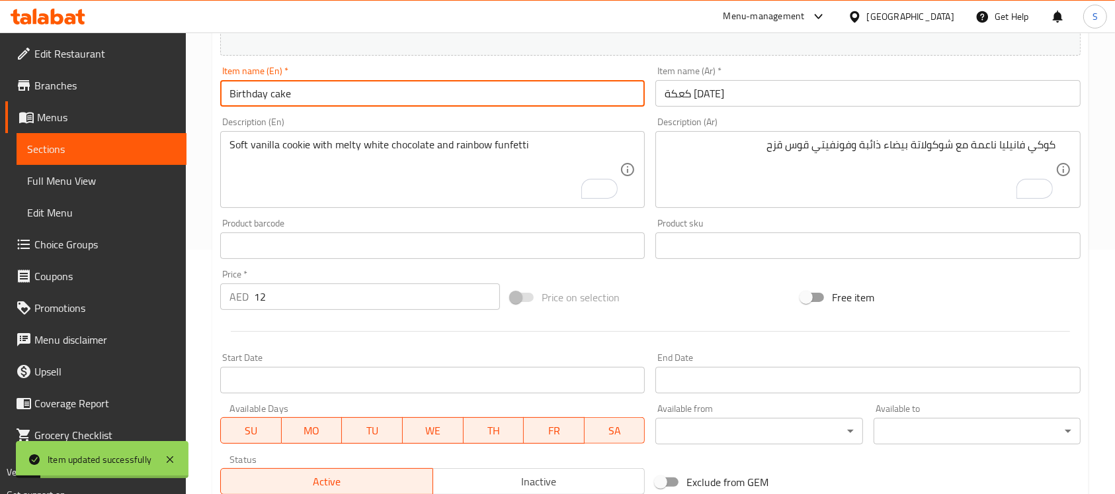
scroll to position [0, 0]
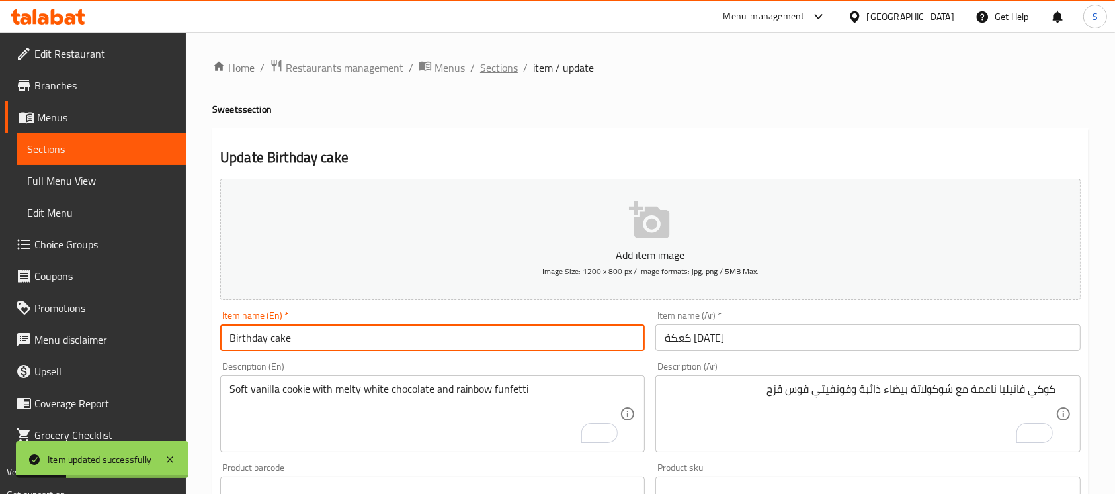
click at [490, 67] on span "Sections" at bounding box center [499, 68] width 38 height 16
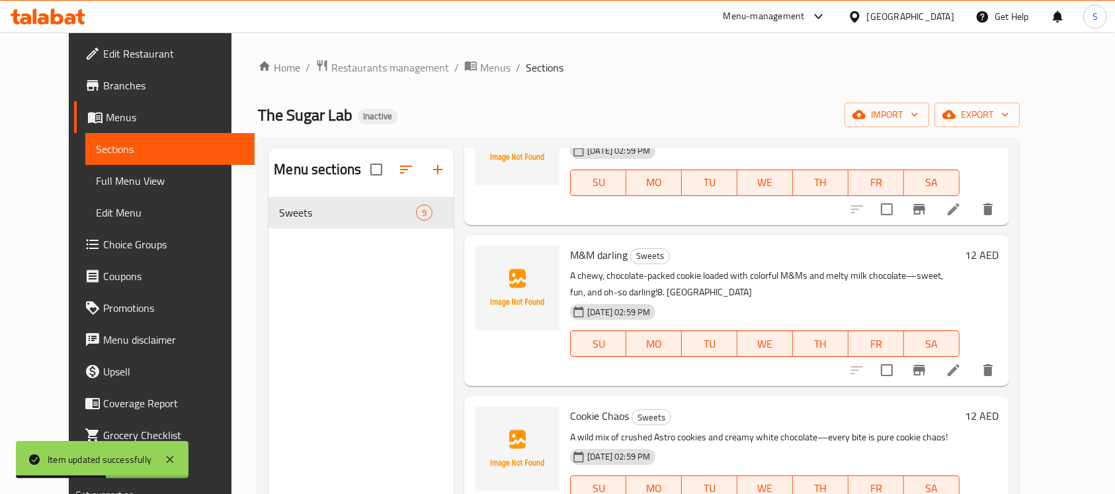
scroll to position [185, 0]
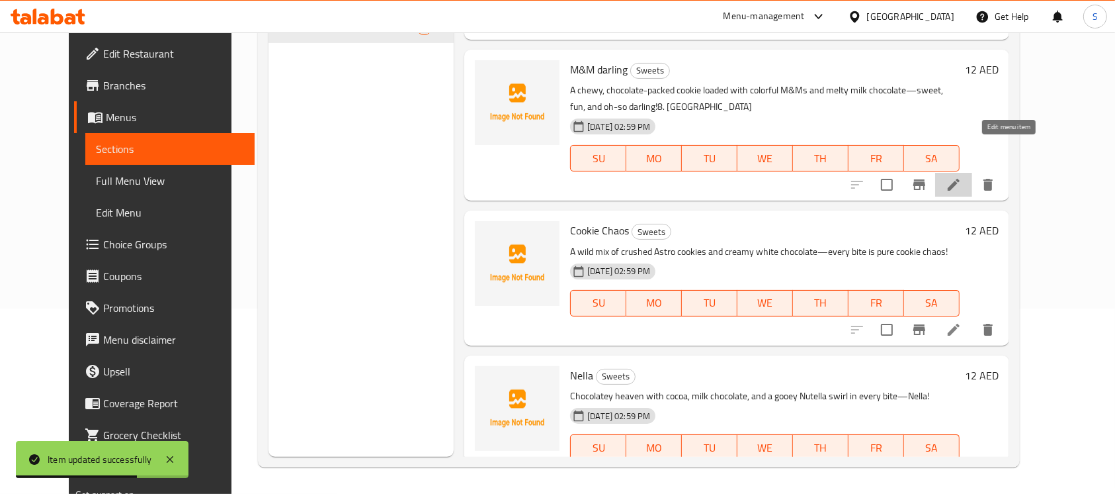
click at [960, 179] on icon at bounding box center [954, 185] width 12 height 12
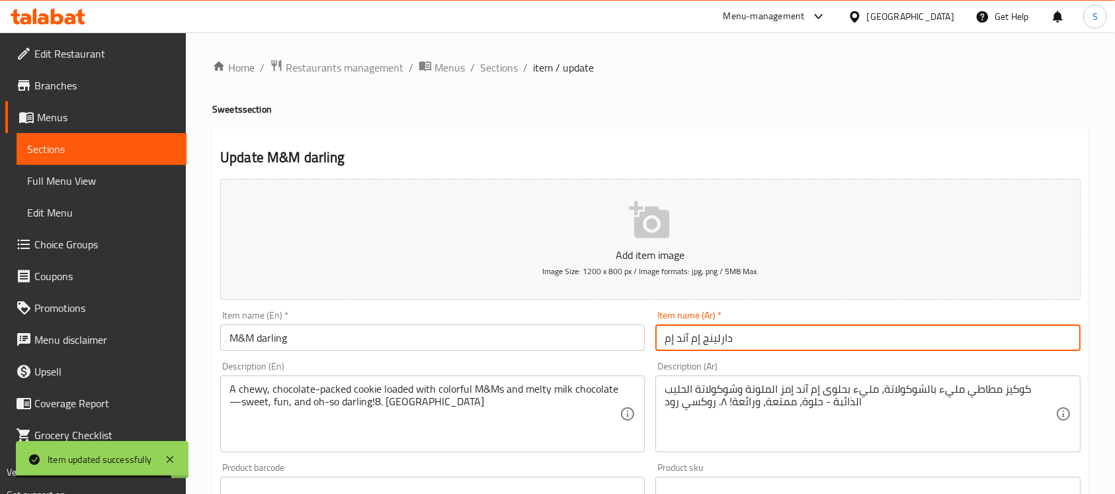
click at [788, 330] on input "دارلينج إم آند إم" at bounding box center [868, 337] width 425 height 26
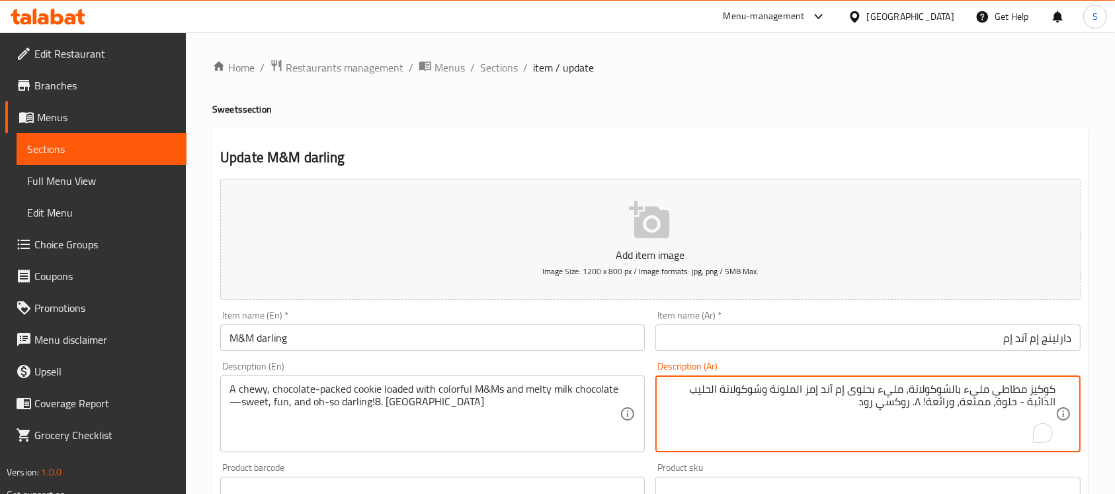
click at [963, 390] on textarea "كوكيز مطاطي مليء بالشوكولاتة، مليء بحلوى إم آند إمز الملونة وشوكولاتة الحليب ال…" at bounding box center [860, 413] width 390 height 63
click at [949, 389] on textarea "كوكيز مطاطي مليء لودد بالشوكولاتة، مليء بحلوى إم آند إمز الملونة وشوكولاتة الحل…" at bounding box center [860, 413] width 390 height 63
click at [894, 383] on textarea "كوكيز مطاطي مليء بالشوكولاتة، مليء بحلوى إم آند إمز الملونة وشوكولاتة الحليب ال…" at bounding box center [860, 413] width 390 height 63
click at [894, 391] on textarea "كوكيز مطاطي مليء بالشوكولاتة، ل وددبحلوى إم آند إمز الملونة وشوكولاتة الحليب ال…" at bounding box center [860, 413] width 390 height 63
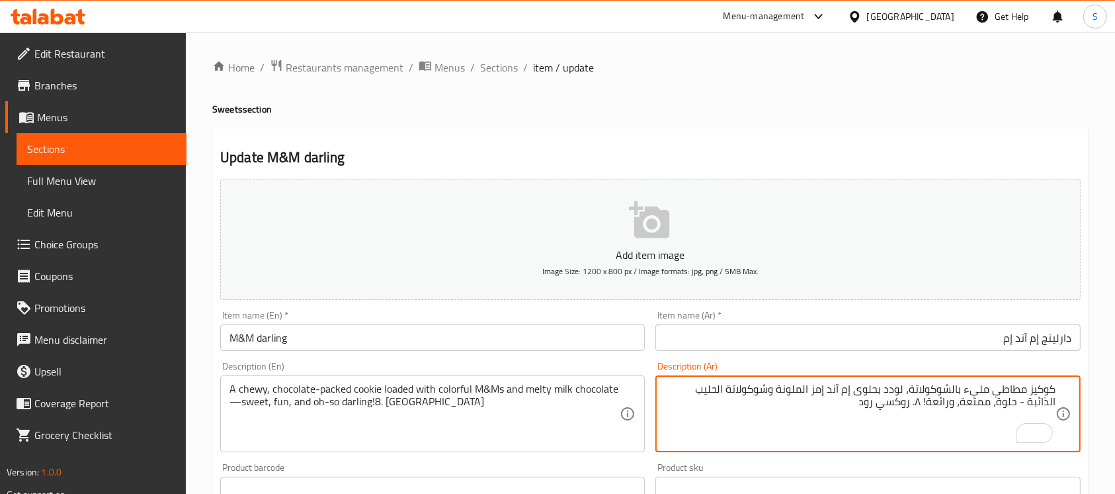
type textarea "كوكيز مطاطي مليء بالشوكولاتة، لودد بحلوى إم آند إمز الملونة وشوكولاتة الحليب ال…"
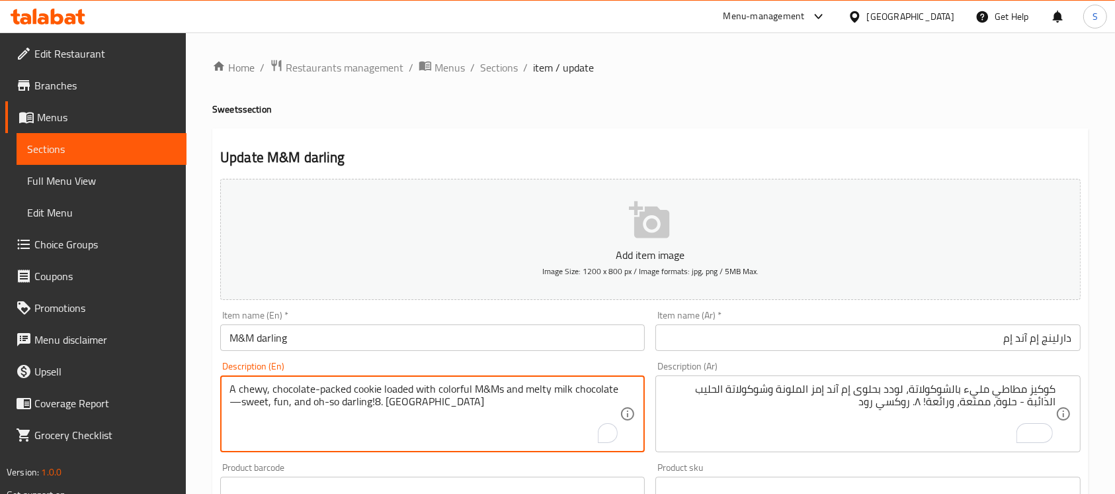
drag, startPoint x: 270, startPoint y: 403, endPoint x: 442, endPoint y: 407, distance: 172.1
click at [232, 404] on textarea "A chewy, chocolate-packed cookie loaded with colorful M&Ms and melty milk choco…" at bounding box center [425, 413] width 390 height 63
type textarea "A chewy, chocolate-packed cookie loaded with colorful M&Ms and melty milk choco…"
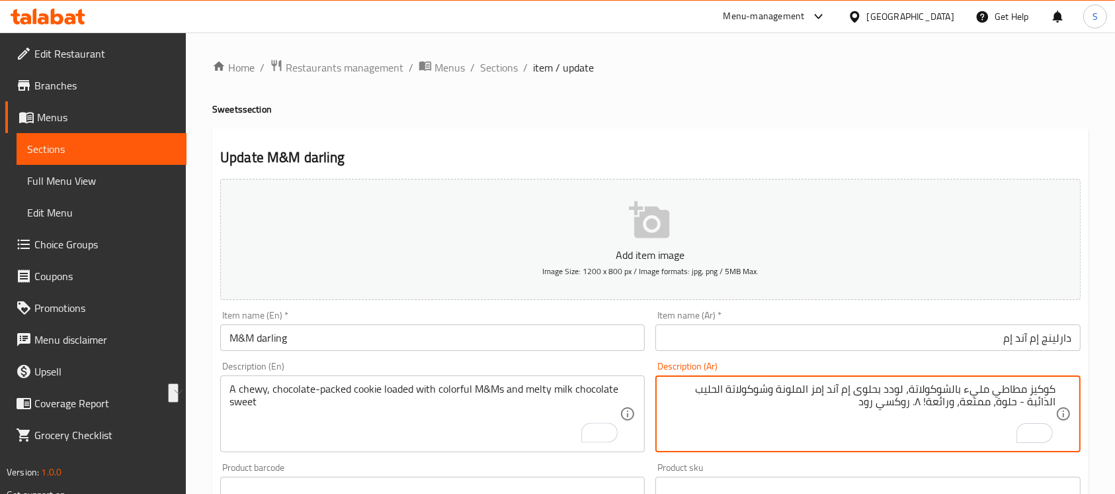
drag, startPoint x: 1027, startPoint y: 402, endPoint x: 883, endPoint y: 404, distance: 144.2
click at [1049, 399] on textarea "كوكيز مطاطي مليء بالشوكولاتة، لودد بحلوى إم آند إمز الملونة وشوكولاتة الحليب ال…" at bounding box center [860, 413] width 390 height 63
type textarea "كوكيز مطاطي مليء بالشوكولاتة، لودد بحلوى إم آند إمز الملونة وشوكولاتة الحليب ال…"
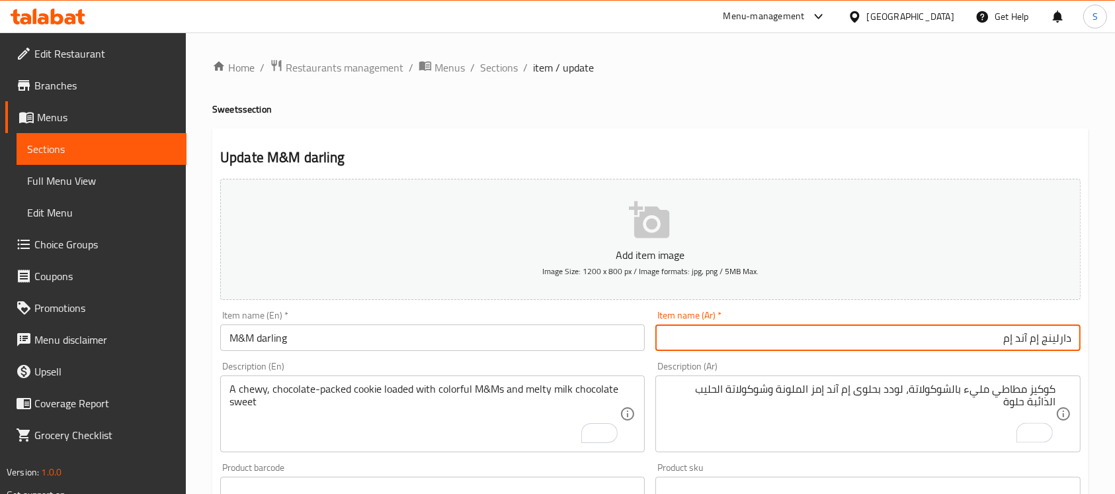
click at [959, 342] on input "دارلينج إم آند إم" at bounding box center [868, 337] width 425 height 26
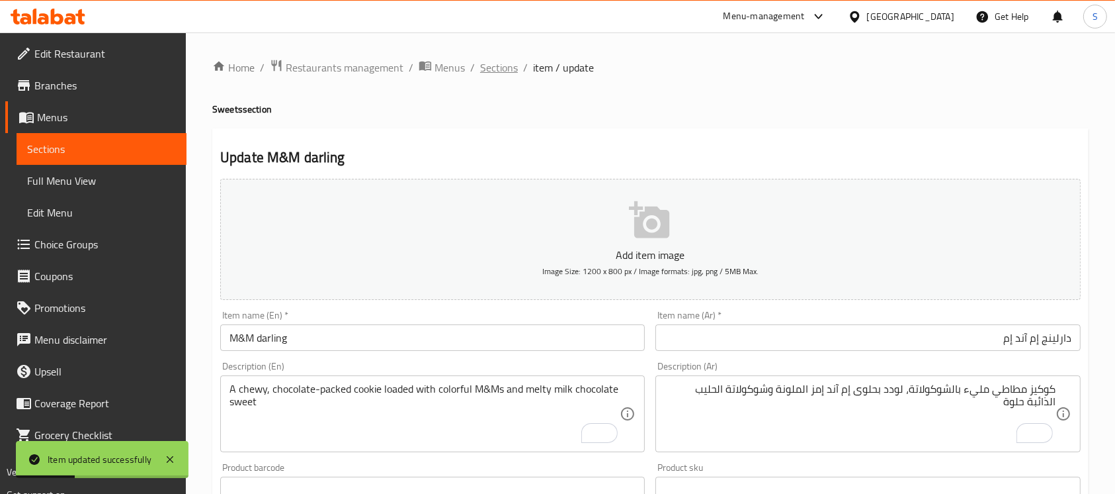
click at [496, 69] on span "Sections" at bounding box center [499, 68] width 38 height 16
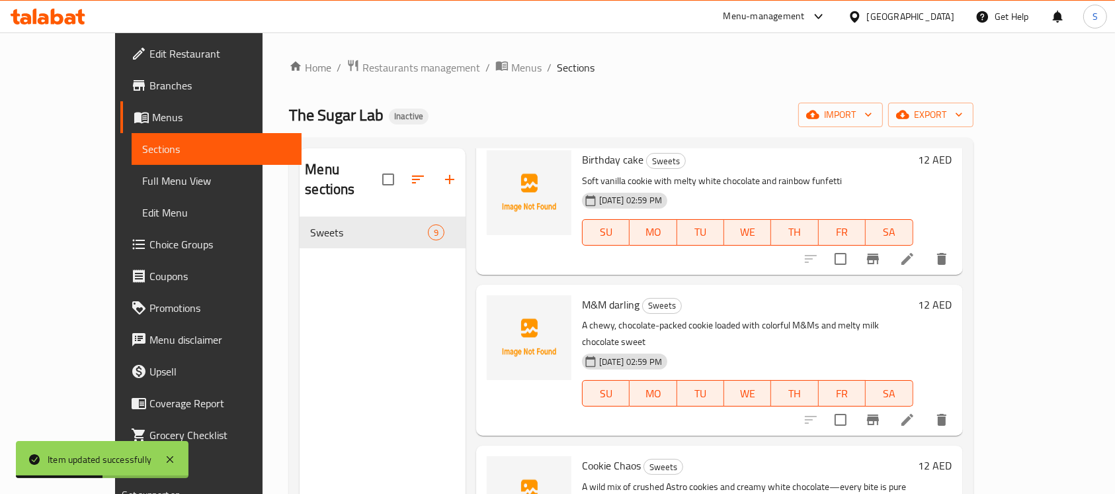
scroll to position [185, 0]
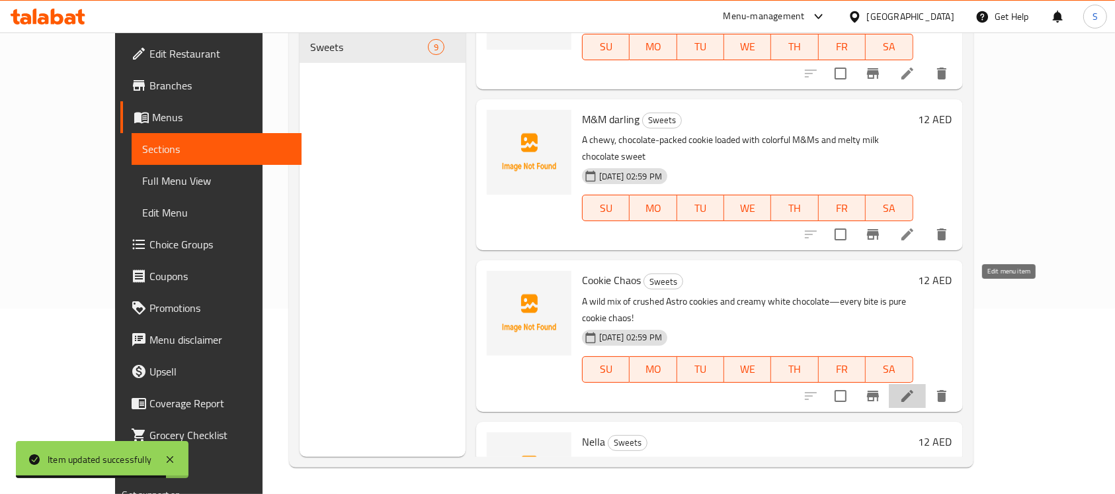
click at [916, 388] on icon at bounding box center [908, 396] width 16 height 16
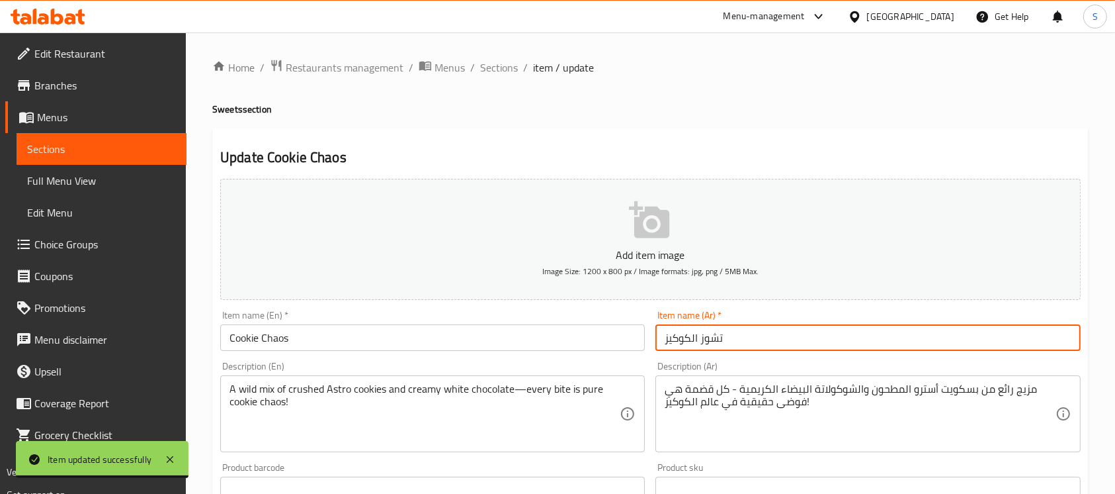
click at [750, 332] on input "تشوز الكوكيز" at bounding box center [868, 337] width 425 height 26
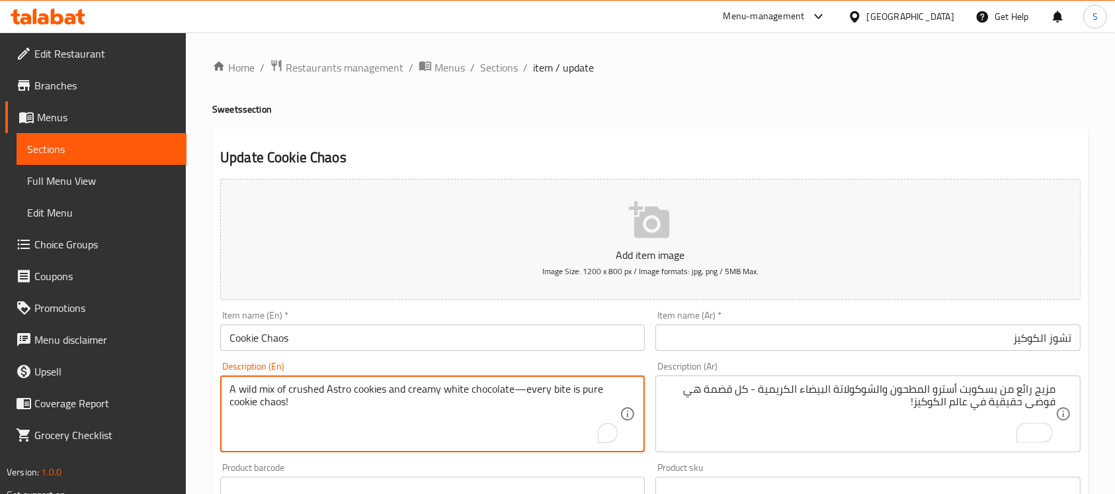
drag, startPoint x: 259, startPoint y: 387, endPoint x: 218, endPoint y: 386, distance: 41.7
type textarea "mix of crushed Astro cookies and creamy white chocolate—every bite is pure cook…"
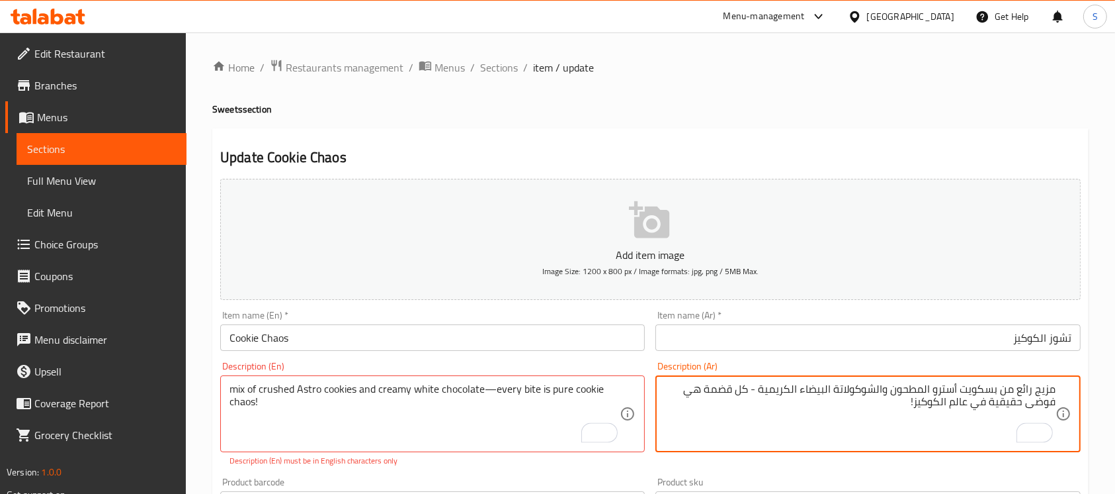
click at [1029, 388] on textarea "مزيج رائع من بسكويت أسترو المطحون والشوكولاتة البيضاء الكريمية - كل قضمة هي فوض…" at bounding box center [860, 413] width 390 height 63
type textarea "مزيج من بسكويت أسترو المطحون والشوكولاتة البيضاء الكريمية - كل قضمة هي فوضى حقي…"
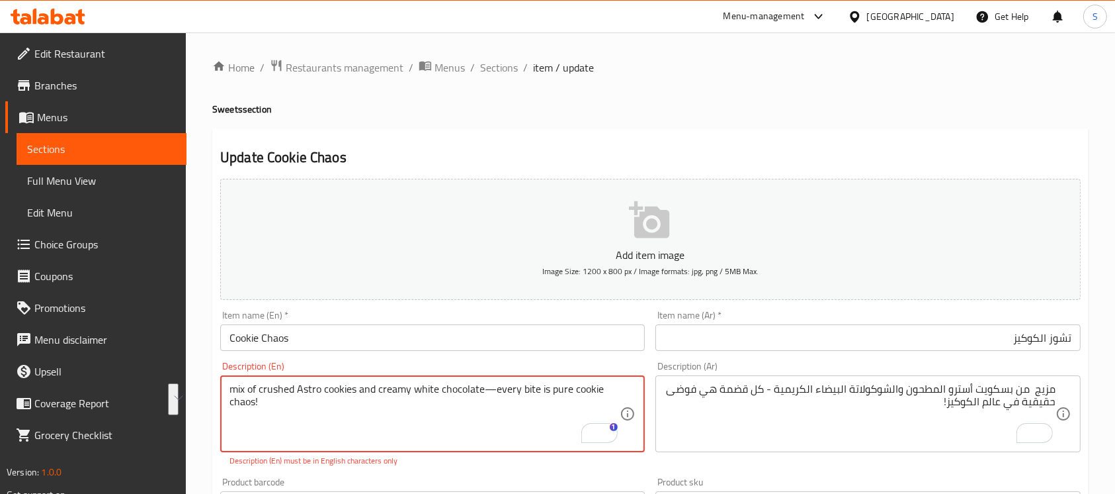
drag, startPoint x: 487, startPoint y: 386, endPoint x: 501, endPoint y: 414, distance: 32.0
type textarea "mix of crushed Astro cookies and creamy white chocolate"
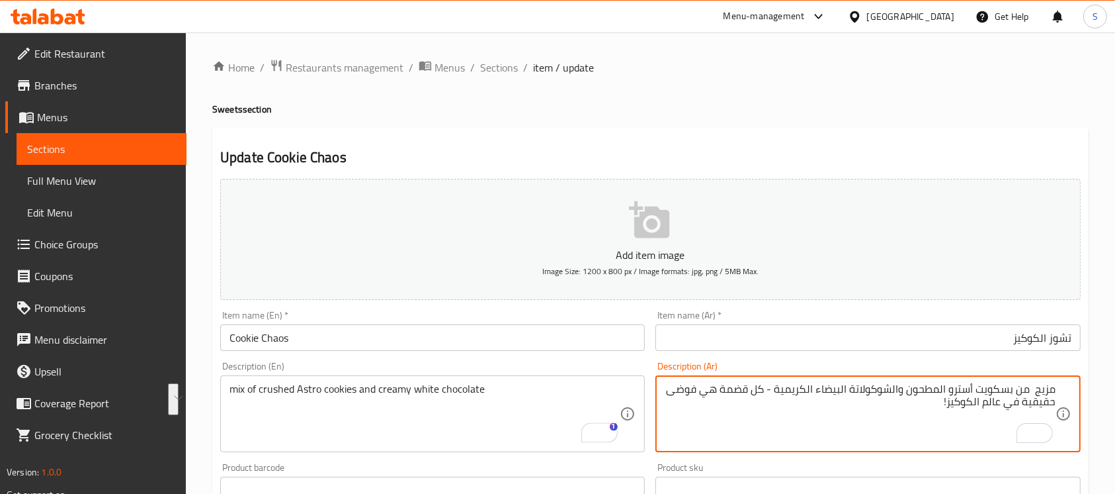
drag, startPoint x: 775, startPoint y: 394, endPoint x: 762, endPoint y: 418, distance: 27.8
click at [994, 397] on textarea "مزيج من بسكويت أسترو المطحون والشوكولاتة البيضاء الكريمية" at bounding box center [860, 413] width 390 height 63
type textarea "مزيج من كوكيز أسترو المطحون والشوكولاتة البيضاء الكريمية"
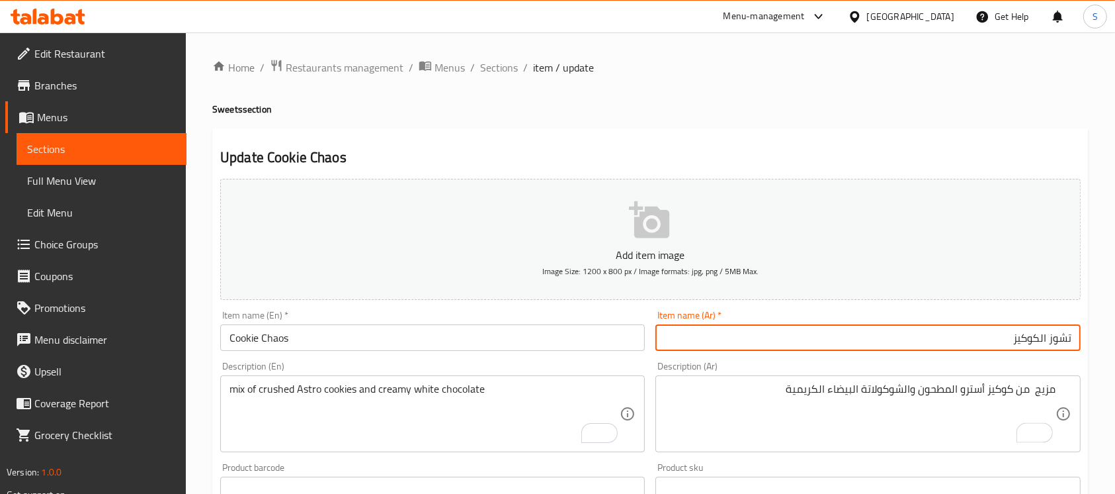
click at [971, 340] on input "تشوز الكوكيز" at bounding box center [868, 337] width 425 height 26
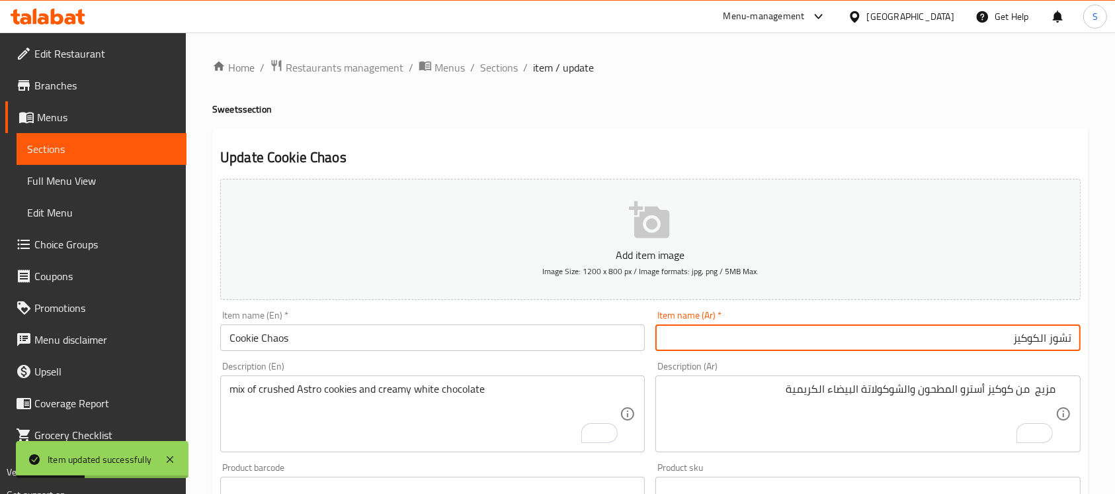
click at [1041, 343] on input "تشوز الكوكيز" at bounding box center [868, 337] width 425 height 26
click at [962, 350] on input "تشوز كوكيز" at bounding box center [868, 337] width 425 height 26
type input "تشوز كوكي"
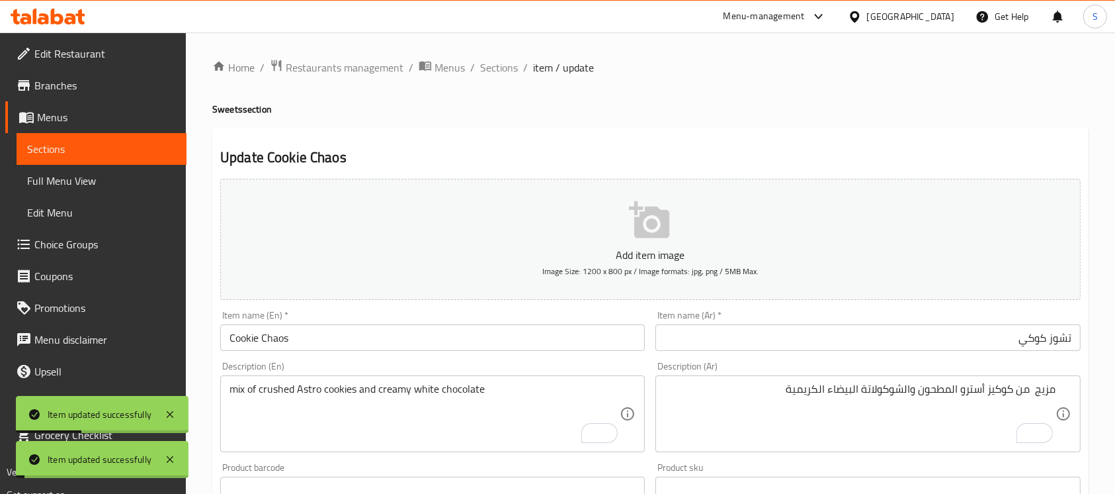
click at [523, 71] on li "/" at bounding box center [525, 68] width 5 height 16
click at [492, 55] on div "Home / Restaurants management / Menus / Sections / item / update Sweets section…" at bounding box center [650, 483] width 929 height 902
click at [491, 69] on span "Sections" at bounding box center [499, 68] width 38 height 16
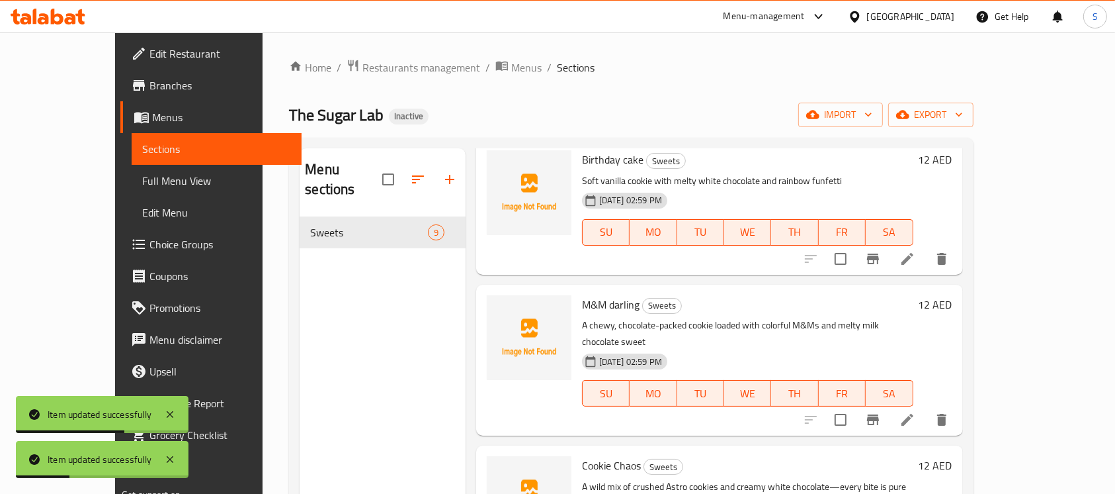
scroll to position [185, 0]
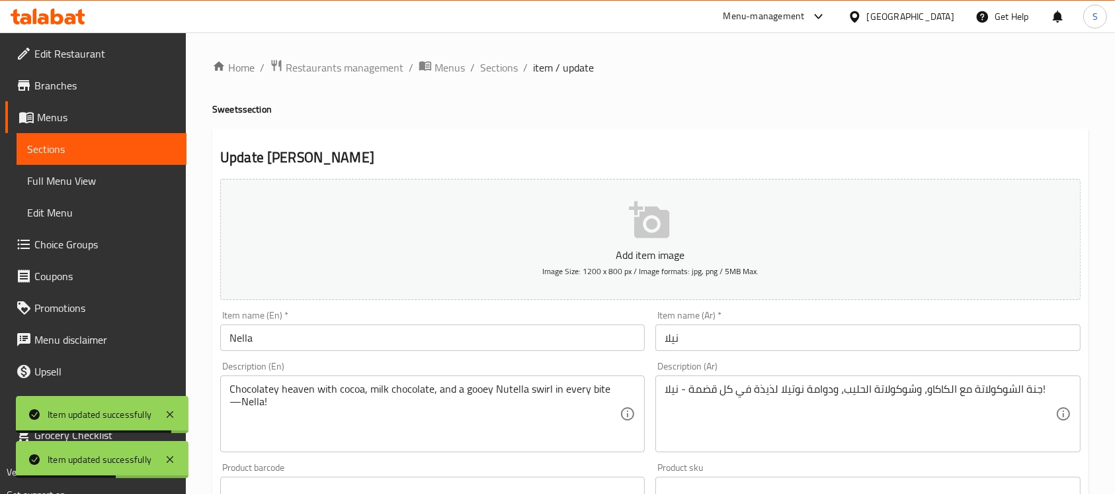
scroll to position [159, 0]
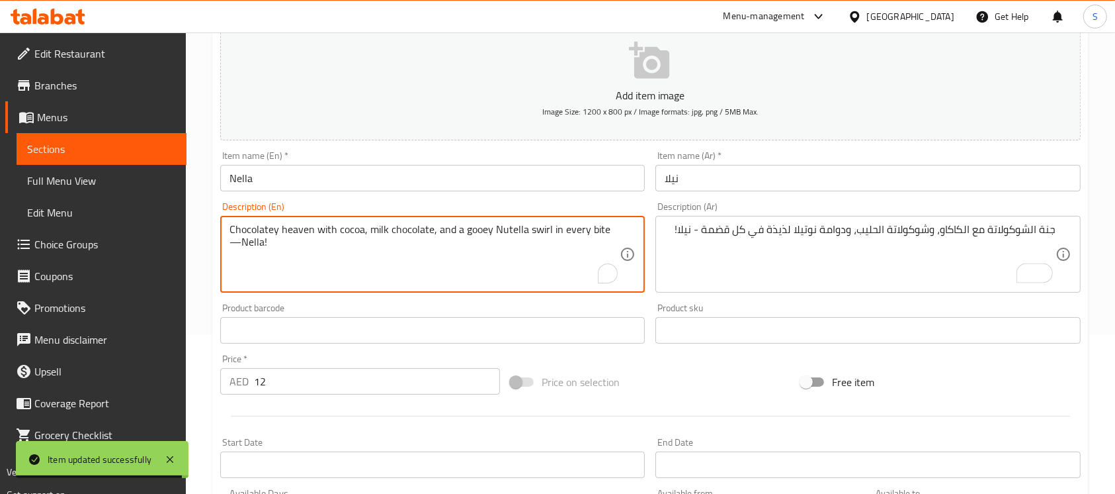
click at [298, 226] on textarea "Chocolatey heaven with cocoa, milk chocolate, and a gooey Nutella swirl in ever…" at bounding box center [425, 254] width 390 height 63
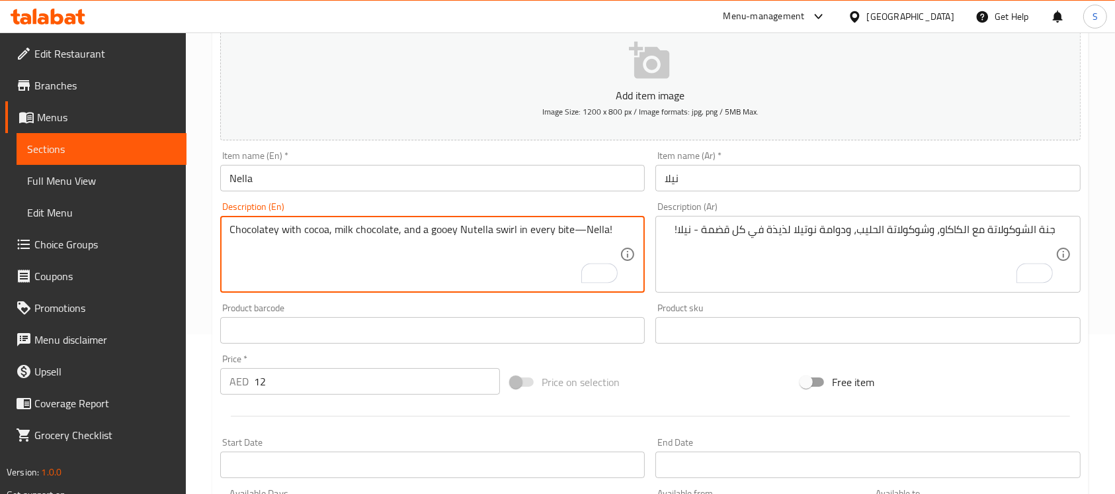
type textarea "Chocolatey with cocoa, milk chocolate, and a gooey Nutella swirl in every bite—…"
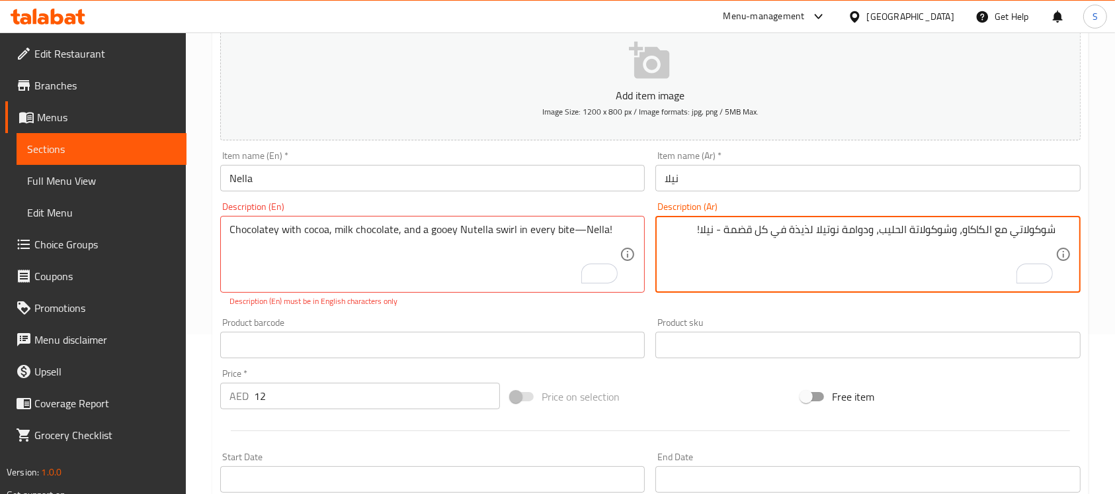
type textarea "شوكولاتي مع الكاكاو، وشوكولاتة الحليب، ودوامة نوتيلا لذيذة في كل قضمة - نيلا!"
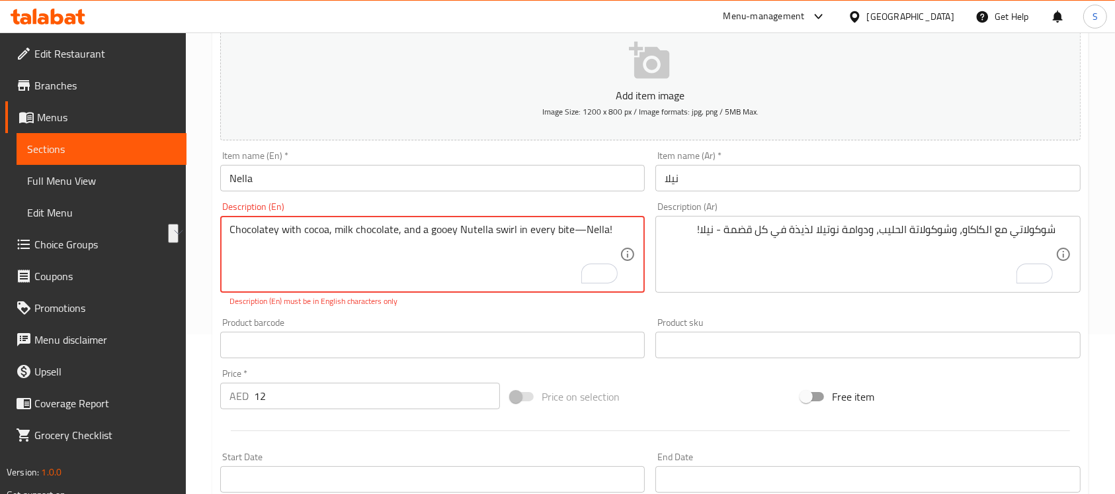
drag, startPoint x: 513, startPoint y: 229, endPoint x: 621, endPoint y: 230, distance: 107.8
type textarea "Chocolatey with cocoa, milk chocolate, and a gooey Nutella swirl"
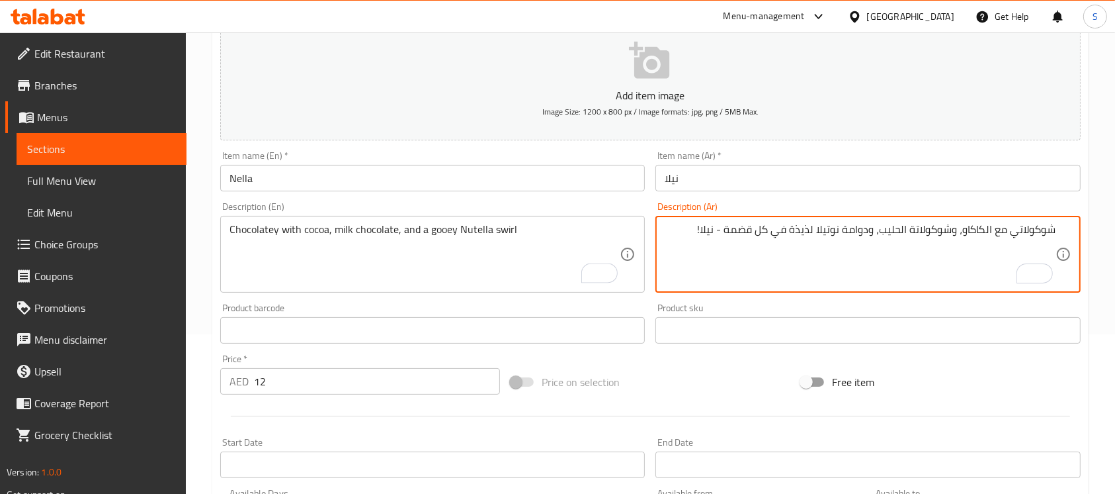
drag, startPoint x: 815, startPoint y: 228, endPoint x: 653, endPoint y: 243, distance: 162.7
type textarea "شوكولاتي مع الكاكاو، وشوكولاتة الحليب، ودوامة نوتيلا"
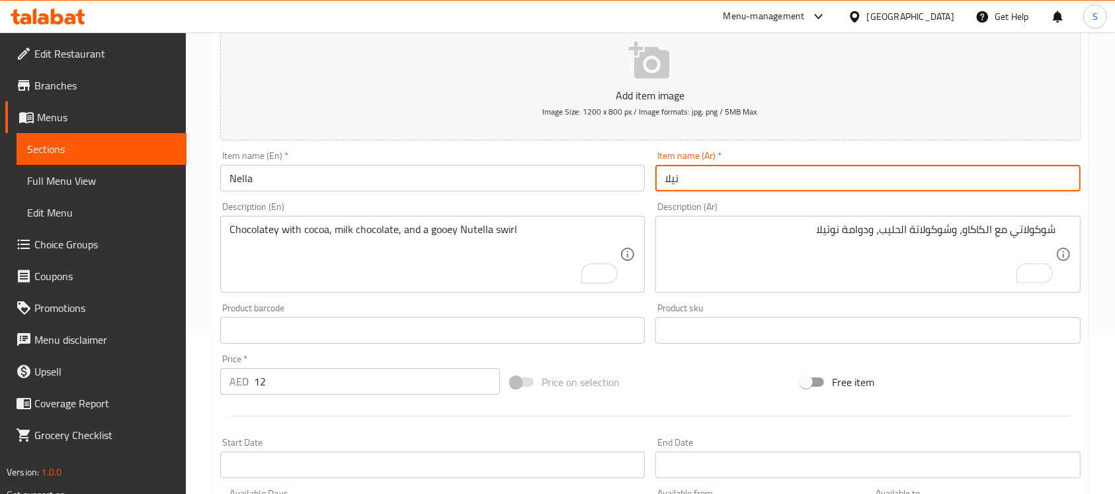
click at [783, 167] on input "نيلا" at bounding box center [868, 178] width 425 height 26
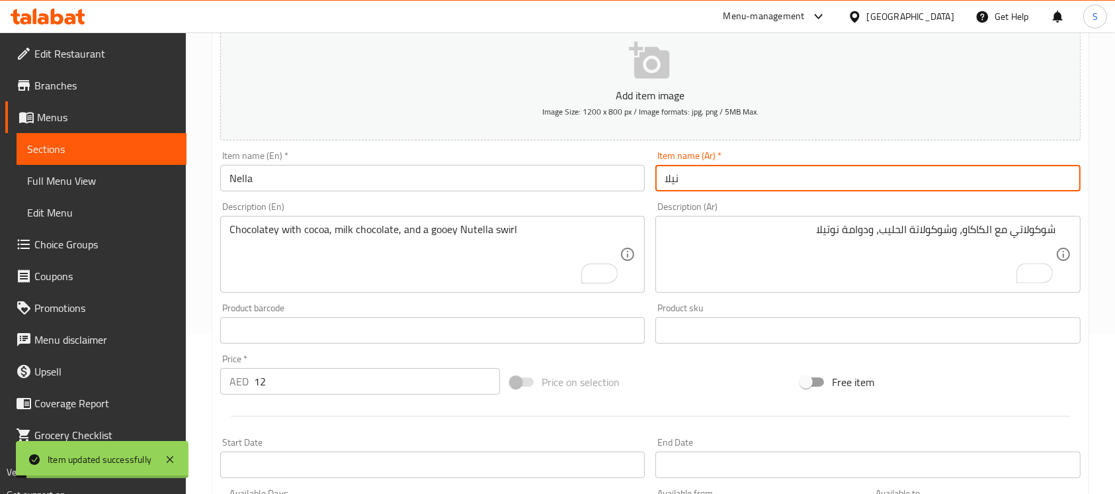
scroll to position [0, 0]
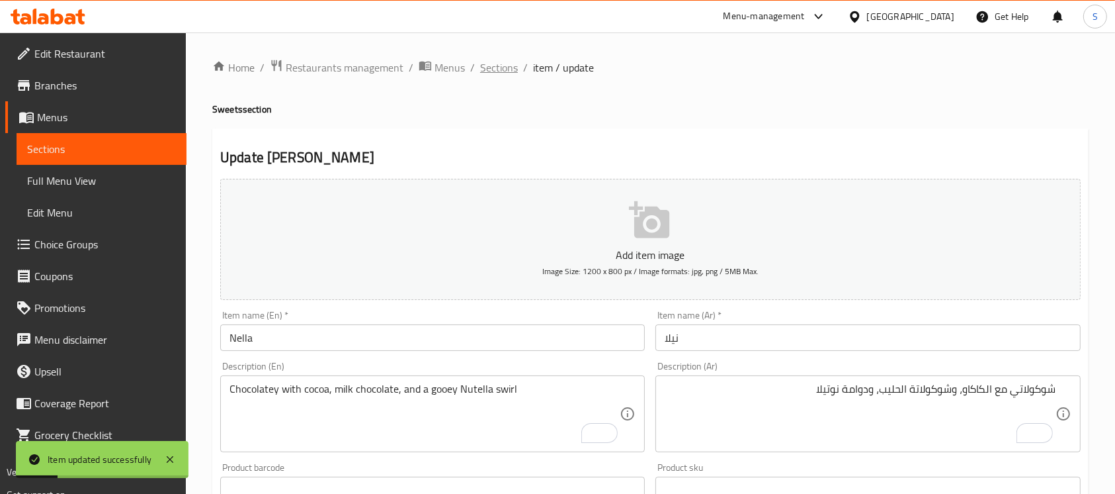
click at [499, 73] on span "Sections" at bounding box center [499, 68] width 38 height 16
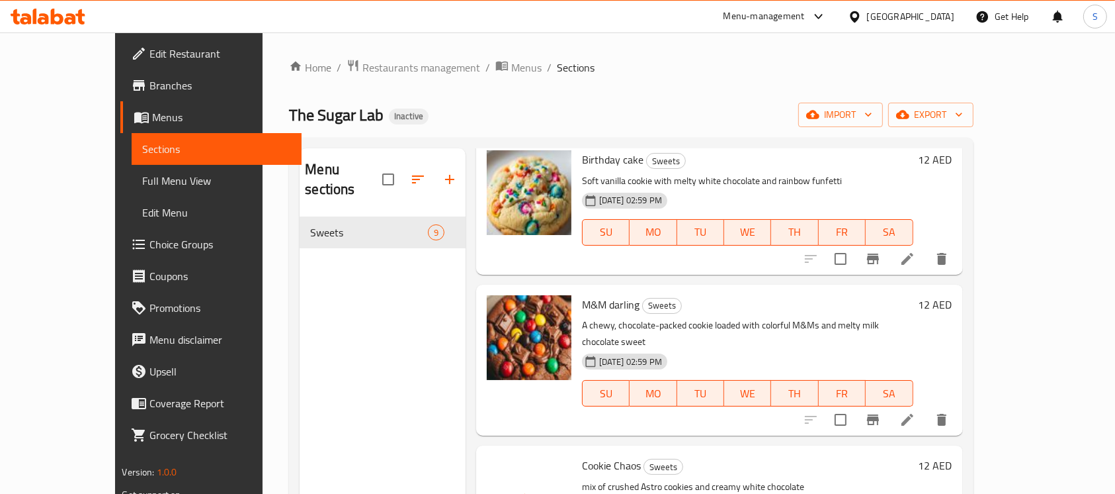
scroll to position [185, 0]
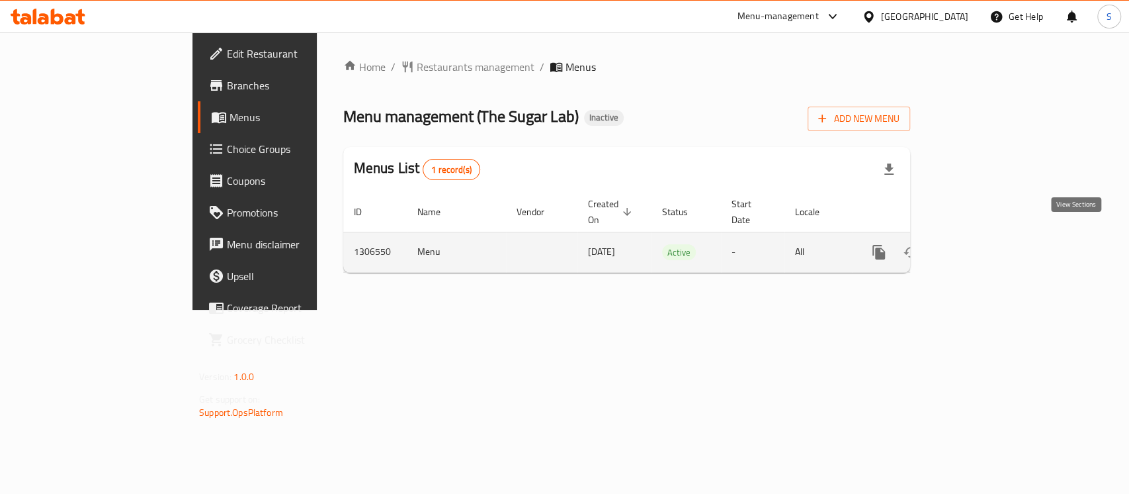
click at [982, 244] on icon "enhanced table" at bounding box center [975, 252] width 16 height 16
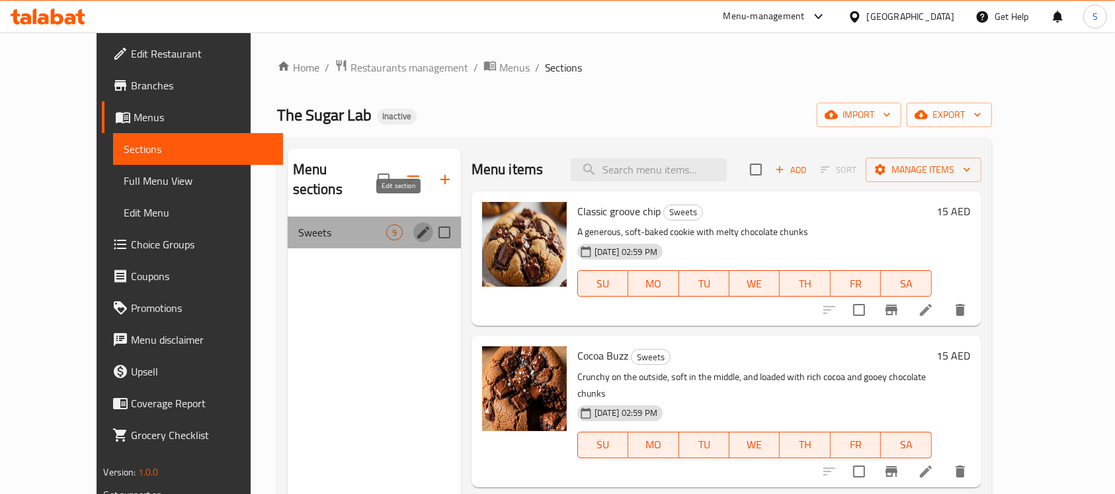
click at [415, 224] on icon "edit" at bounding box center [423, 232] width 16 height 16
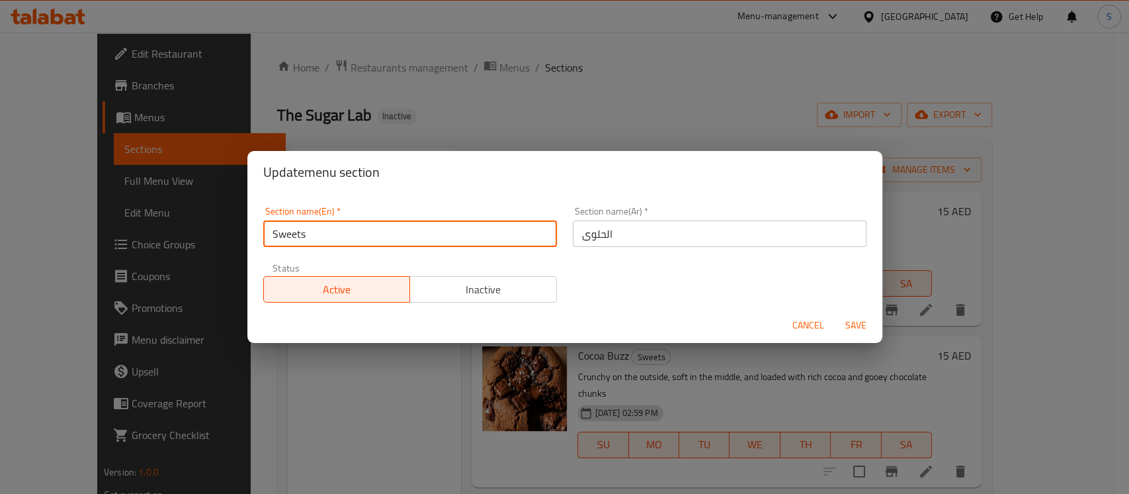
click at [427, 234] on input "Sweets" at bounding box center [410, 233] width 294 height 26
type input "Cookies"
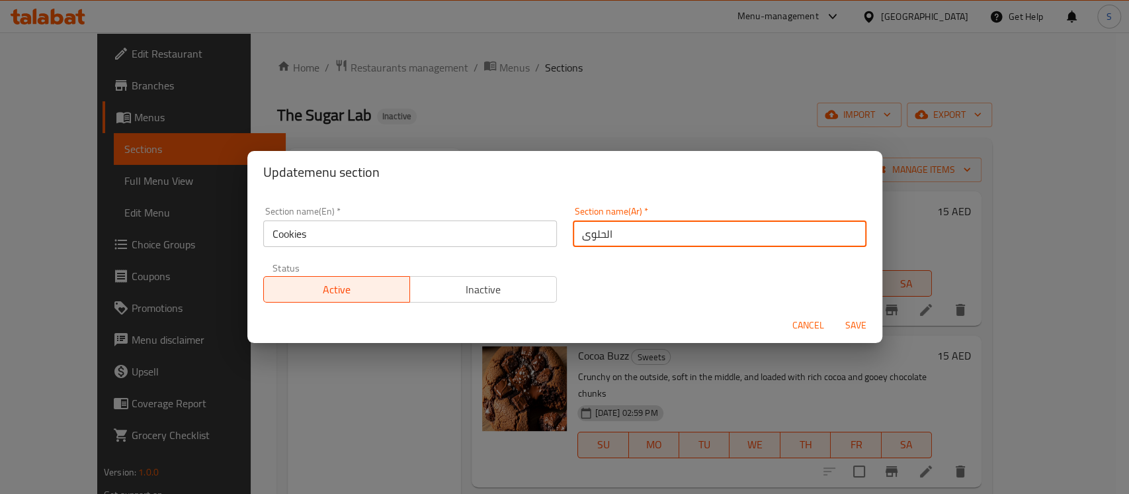
click at [651, 235] on input "الحلوى" at bounding box center [720, 233] width 294 height 26
type input "الكوكيز"
click at [835, 313] on button "Save" at bounding box center [856, 325] width 42 height 24
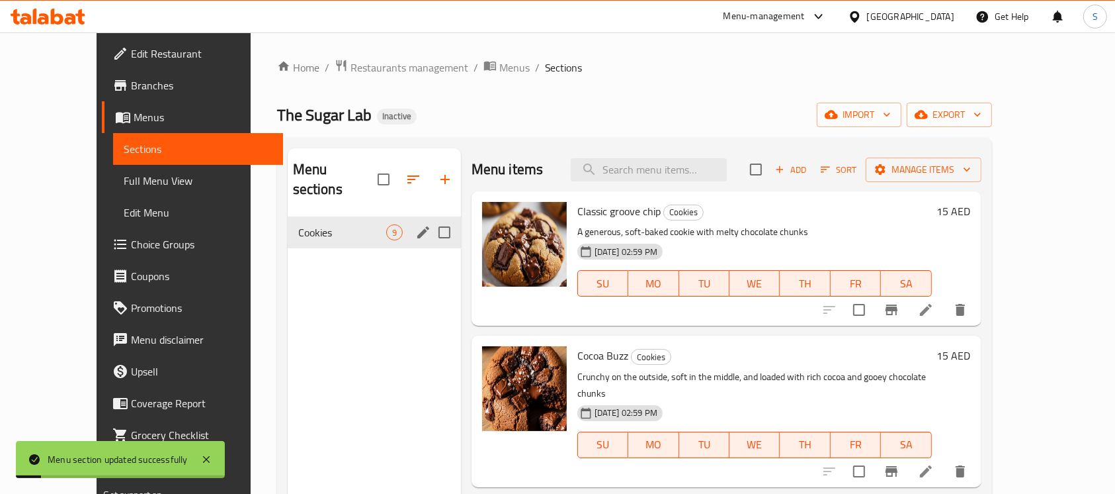
click at [746, 251] on div "[DATE] 02:59 PM SU MO TU WE TH FR SA" at bounding box center [754, 273] width 365 height 71
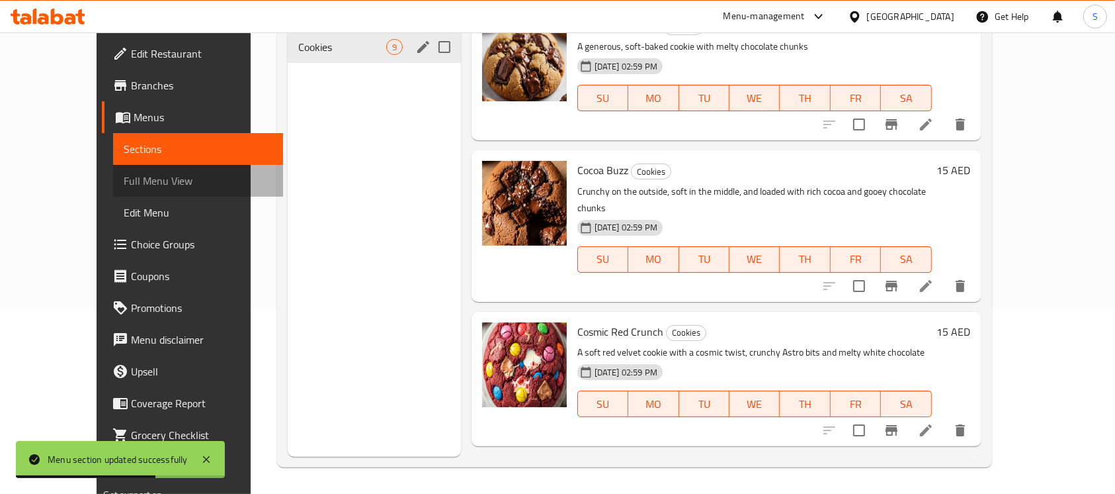
click at [113, 172] on link "Full Menu View" at bounding box center [198, 181] width 170 height 32
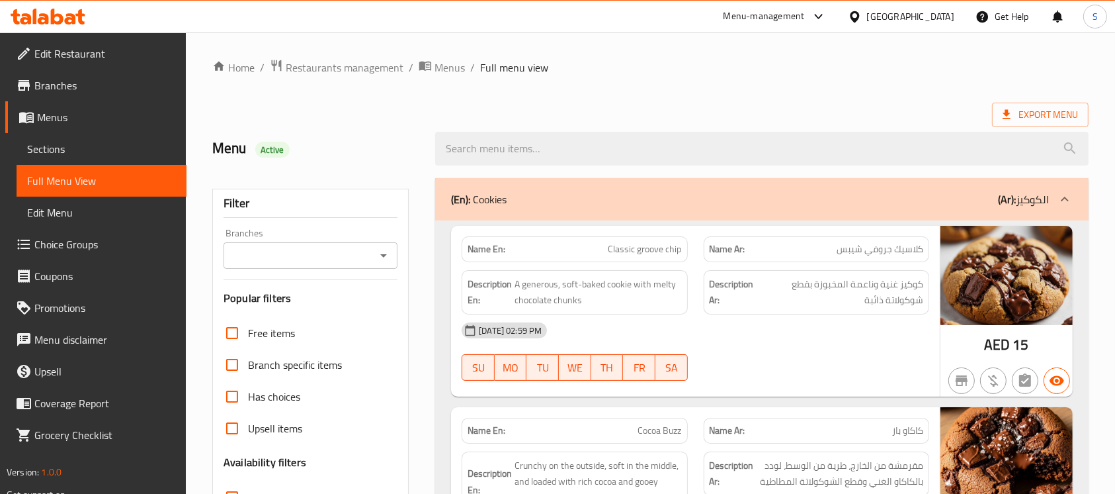
click at [700, 124] on div at bounding box center [761, 149] width 669 height 50
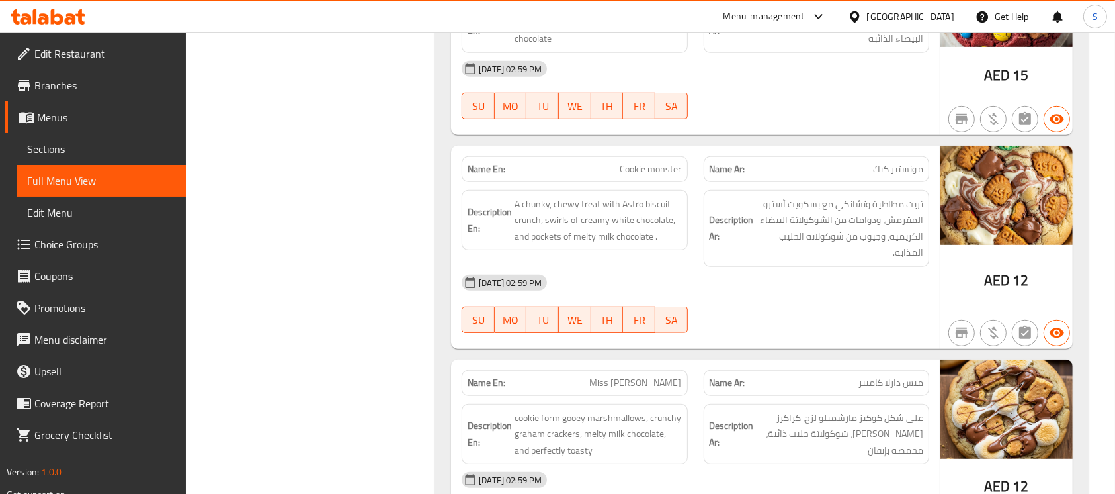
scroll to position [673, 0]
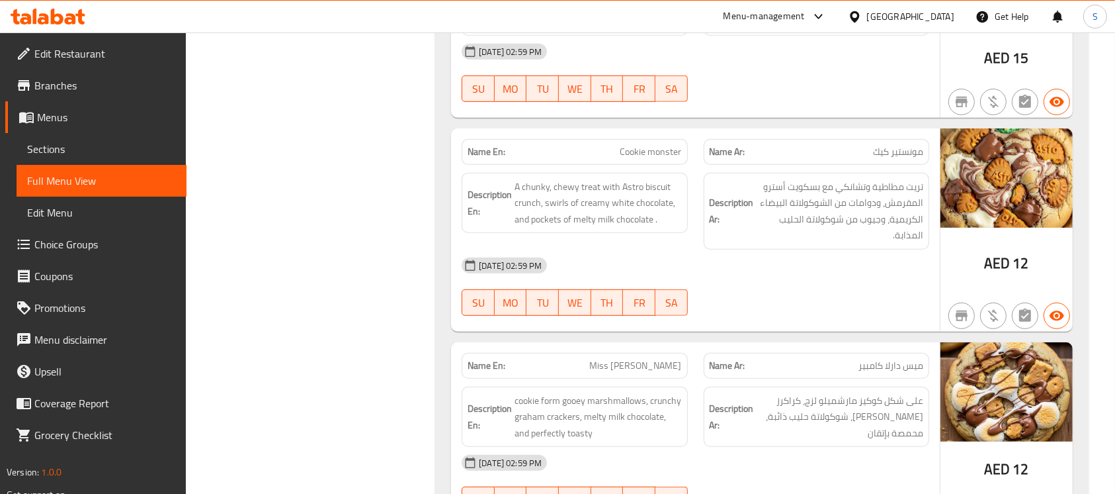
click at [714, 322] on div "Name En: Cookie monster Name Ar: مونستير كيك Description En: A chunky, chewy tr…" at bounding box center [695, 229] width 489 height 203
